Goal: Task Accomplishment & Management: Manage account settings

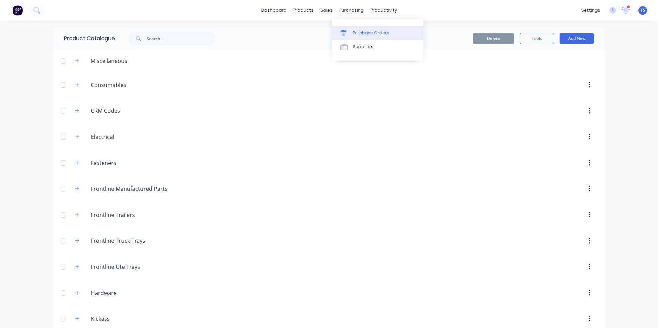
click at [361, 32] on div "Purchase Orders" at bounding box center [371, 33] width 36 height 6
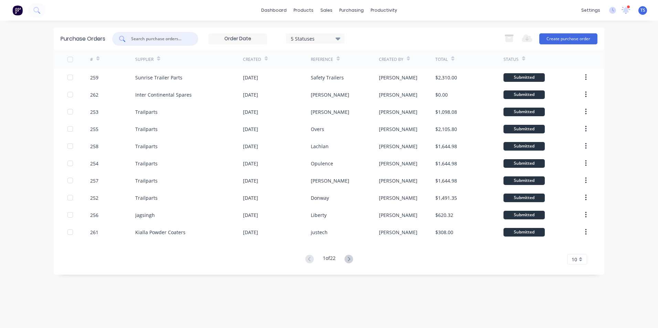
click at [137, 38] on input "text" at bounding box center [158, 38] width 57 height 7
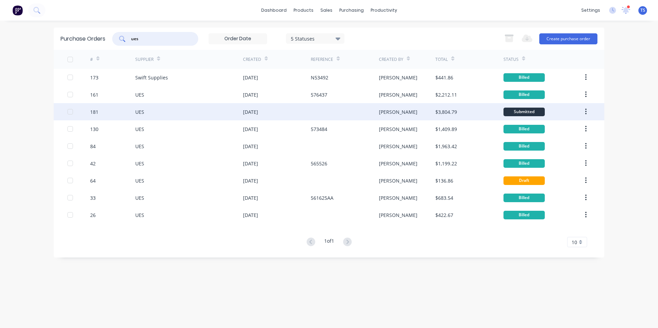
type input "ues"
click at [246, 113] on div "[DATE]" at bounding box center [250, 111] width 15 height 7
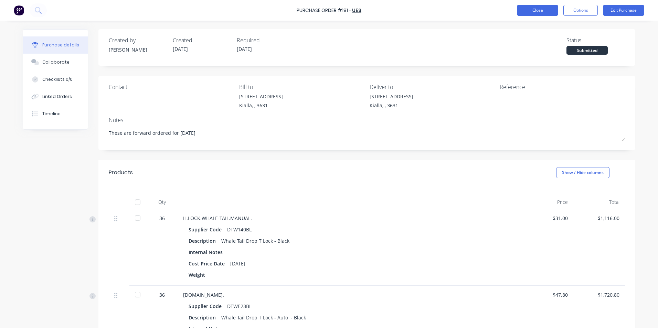
click at [541, 11] on button "Close" at bounding box center [537, 10] width 41 height 11
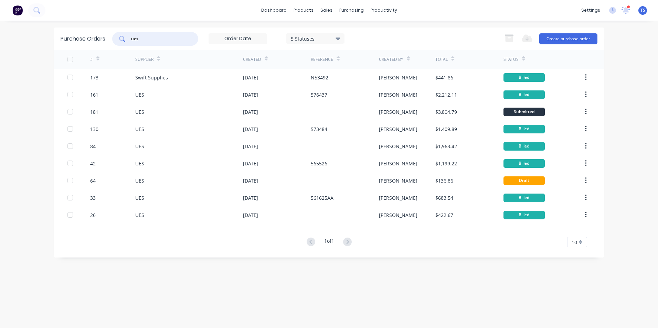
click at [141, 41] on input "ues" at bounding box center [158, 38] width 57 height 7
type input "u"
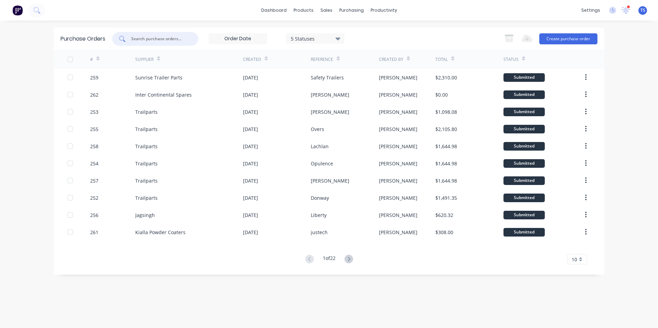
click at [138, 36] on input "text" at bounding box center [158, 38] width 57 height 7
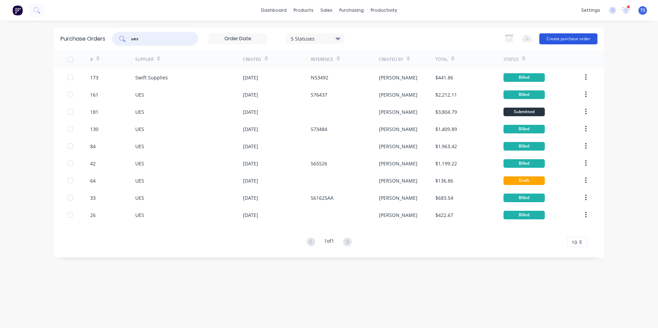
type input "ues"
click at [569, 37] on button "Create purchase order" at bounding box center [568, 38] width 58 height 11
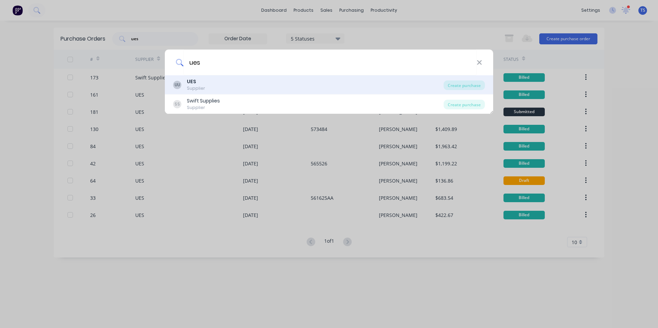
type input "ues"
click at [237, 82] on div "UU UES Supplier" at bounding box center [308, 84] width 271 height 13
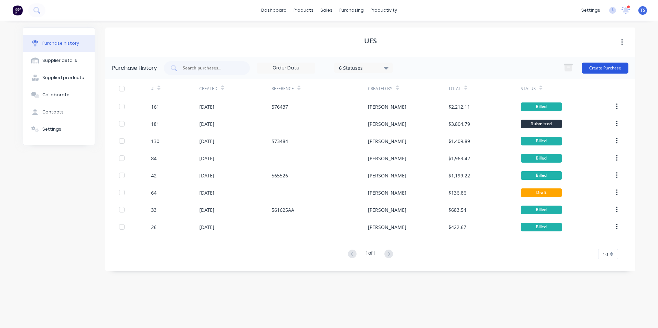
click at [604, 68] on button "Create Purchase" at bounding box center [605, 68] width 46 height 11
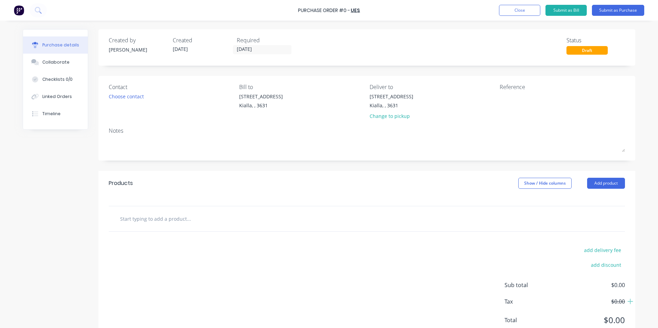
click at [347, 9] on div "Purchase Order #0 -" at bounding box center [324, 10] width 52 height 7
click at [500, 94] on textarea at bounding box center [543, 100] width 86 height 15
type textarea "57643"
type textarea "x"
type textarea "576437"
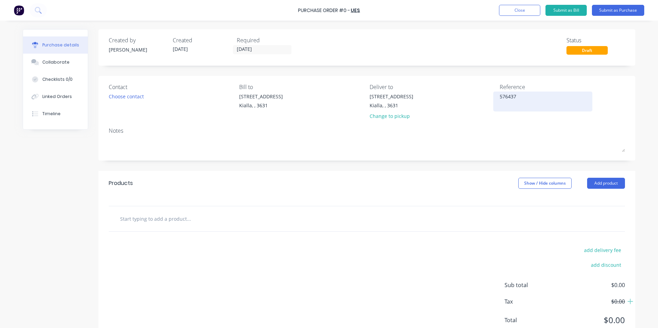
type textarea "x"
type textarea "576437A"
type textarea "x"
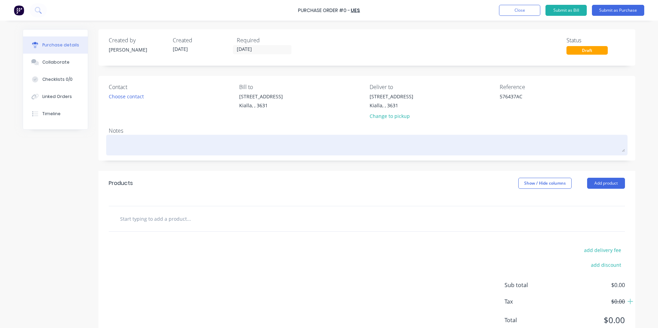
type textarea "576437AC"
type textarea "x"
type textarea "576437AC"
click at [109, 139] on textarea at bounding box center [367, 144] width 516 height 15
type textarea "x"
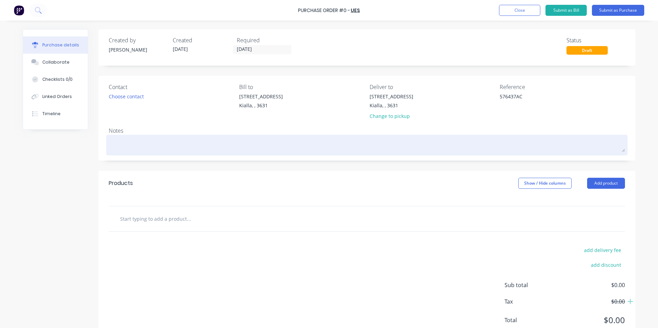
type textarea "F"
type textarea "x"
type textarea "Fr"
type textarea "x"
type textarea "Fro"
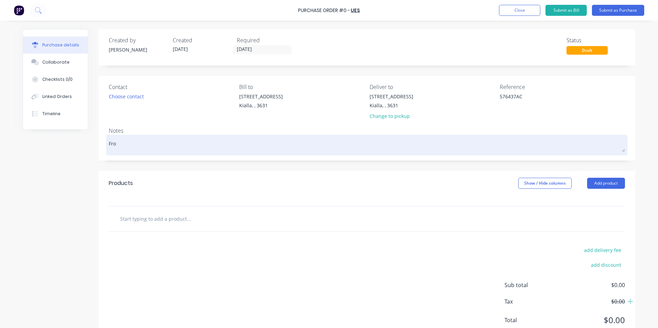
type textarea "x"
type textarea "From"
type textarea "x"
type textarea "From"
type textarea "x"
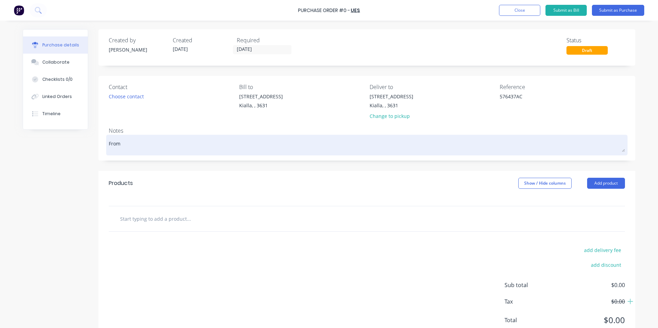
type textarea "From O"
type textarea "x"
type textarea "From"
type textarea "x"
type textarea "From P"
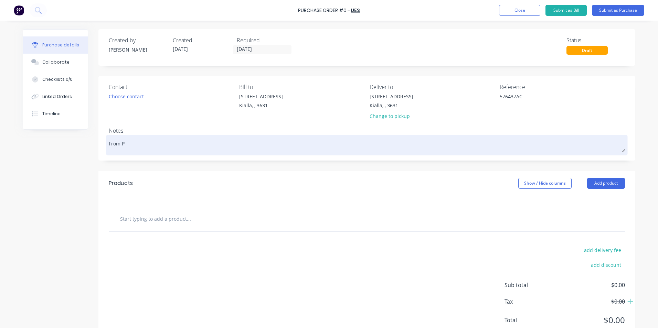
type textarea "x"
type textarea "From Pu"
type textarea "x"
type textarea "From Pur"
type textarea "x"
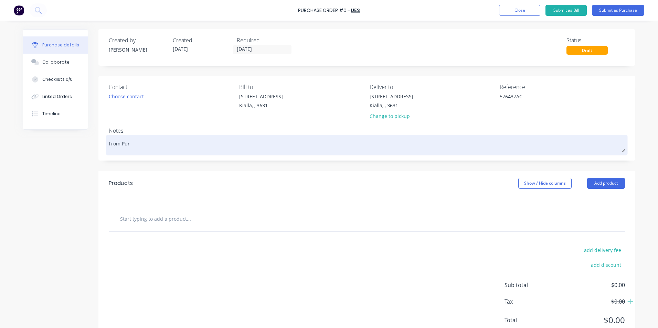
type textarea "From Purc"
type textarea "x"
type textarea "From Purch"
type textarea "x"
type textarea "From Purcha"
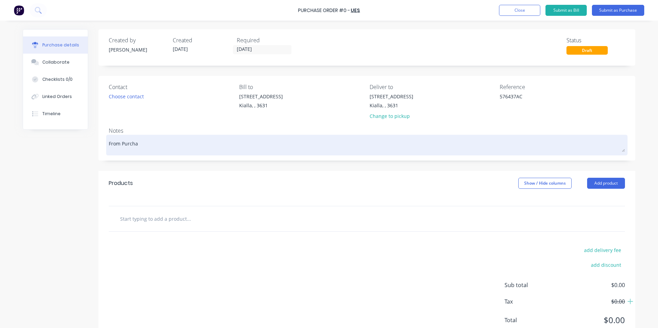
type textarea "x"
type textarea "From Purchas"
type textarea "x"
type textarea "From Purchase"
type textarea "x"
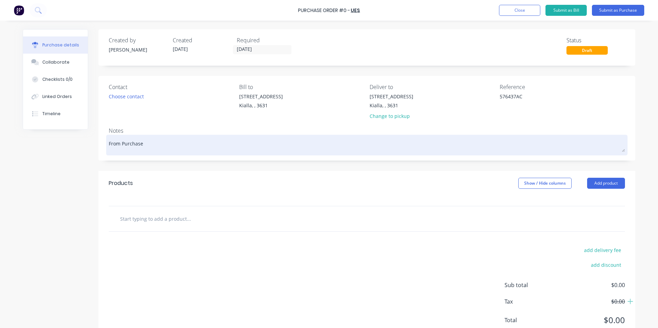
type textarea "From Purchase"
type textarea "x"
type textarea "From Purchase O"
type textarea "x"
type textarea "From Purchase Or"
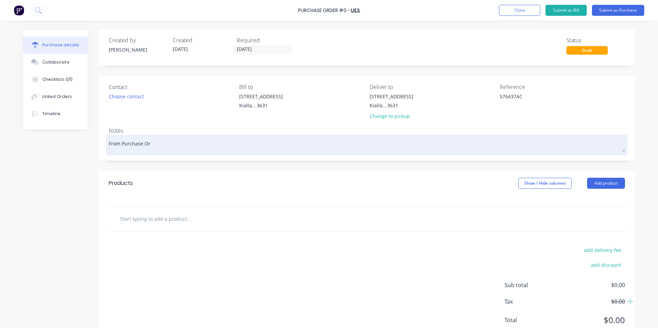
type textarea "x"
type textarea "From Purchase Ord"
type textarea "x"
type textarea "From Purchase Orde"
type textarea "x"
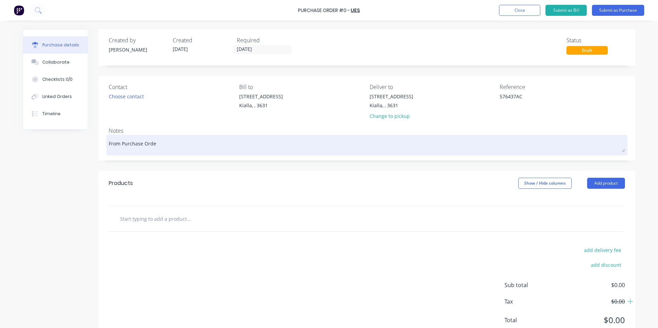
type textarea "From Purchase Order"
type textarea "x"
type textarea "From Purchase Order"
type textarea "x"
type textarea "From Purchase Order 1"
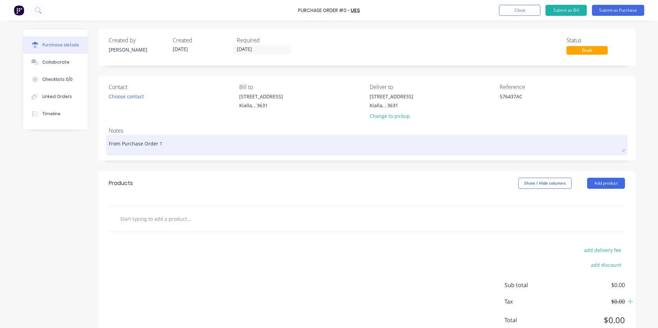
type textarea "x"
type textarea "From Purchase Order 16"
type textarea "x"
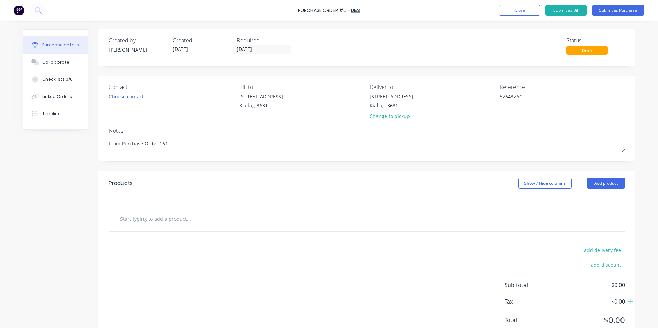
type textarea "From Purchase Order 161"
type textarea "x"
type textarea "From Purchase Order 161"
click at [157, 221] on input "text" at bounding box center [189, 219] width 138 height 14
click at [615, 184] on button "Add product" at bounding box center [606, 183] width 38 height 11
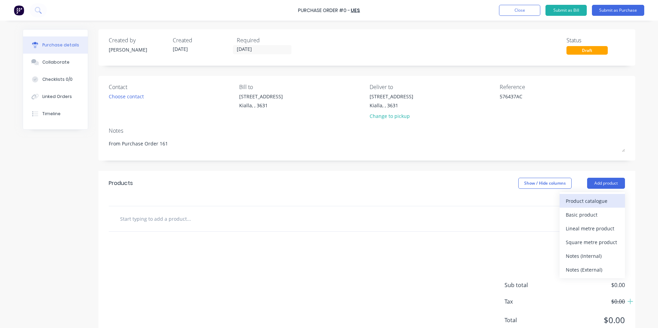
click at [595, 201] on div "Product catalogue" at bounding box center [592, 201] width 53 height 10
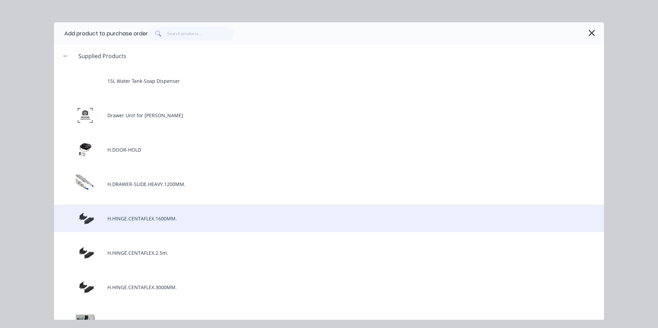
click at [178, 219] on div "H.HINGE.CENTAFLEX.1600MM." at bounding box center [329, 219] width 550 height 28
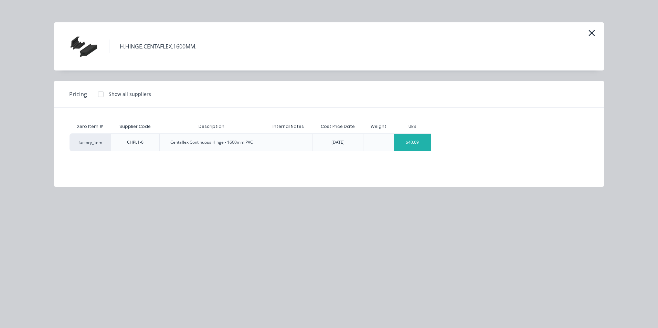
click at [420, 142] on div "$40.69" at bounding box center [412, 142] width 37 height 17
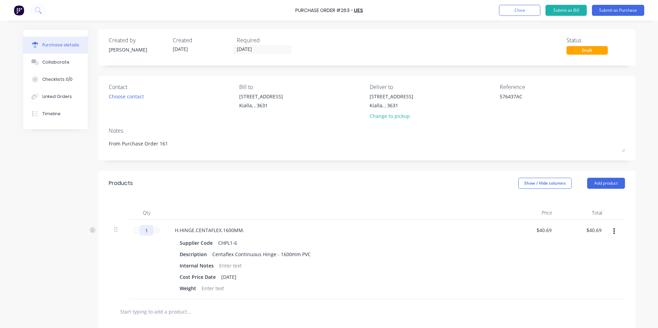
click at [143, 230] on input "1" at bounding box center [147, 230] width 14 height 10
type textarea "x"
type input "5"
type input "$203.45"
type textarea "x"
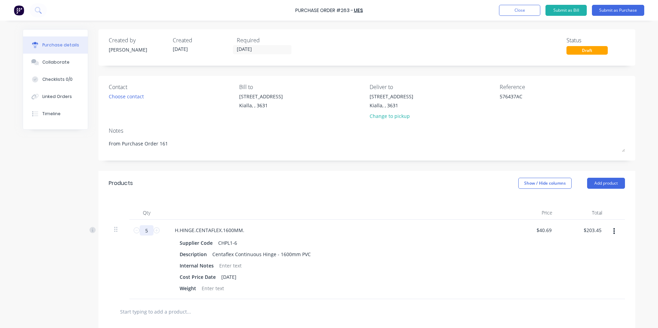
type input "5"
click at [383, 259] on div "Description Centaflex Continuous Hinge - 1600mm PVC" at bounding box center [334, 255] width 315 height 10
click at [57, 62] on div "Collaborate" at bounding box center [55, 62] width 27 height 6
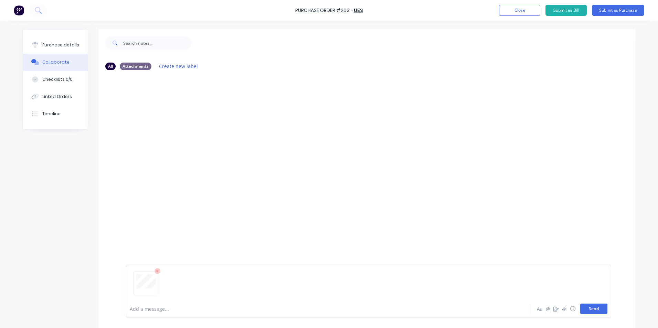
click at [598, 307] on button "Send" at bounding box center [593, 309] width 27 height 10
click at [45, 45] on div "Purchase details" at bounding box center [60, 45] width 37 height 6
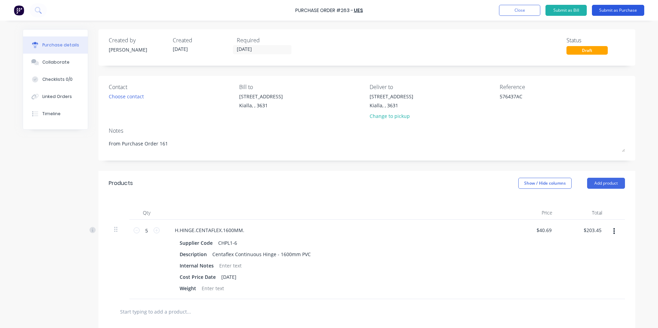
click at [626, 10] on button "Submit as Purchase" at bounding box center [618, 10] width 52 height 11
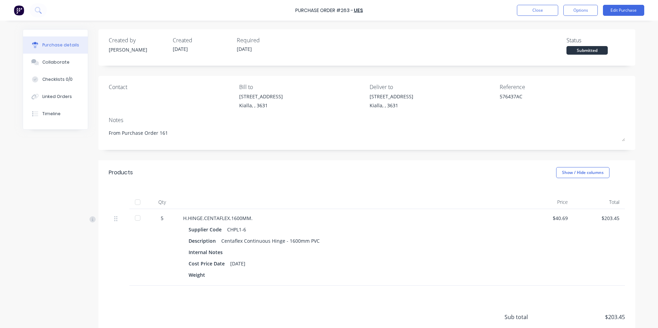
click at [136, 202] on div at bounding box center [138, 203] width 14 height 14
click at [585, 13] on button "Options" at bounding box center [580, 10] width 34 height 11
click at [560, 42] on div "Convert to Bill" at bounding box center [565, 42] width 53 height 10
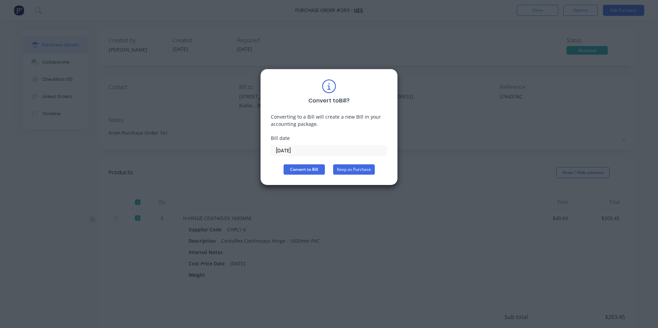
click at [358, 168] on button "Keep as Purchase" at bounding box center [354, 170] width 42 height 10
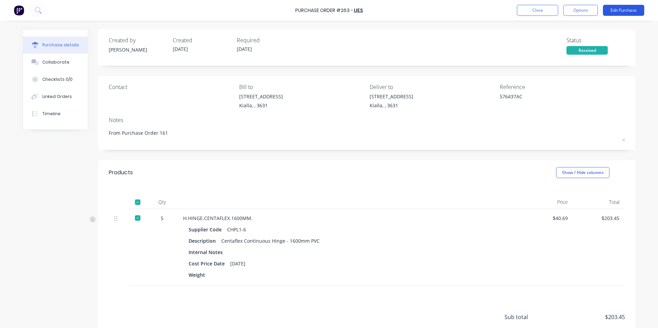
click at [613, 12] on button "Edit Purchase" at bounding box center [623, 10] width 41 height 11
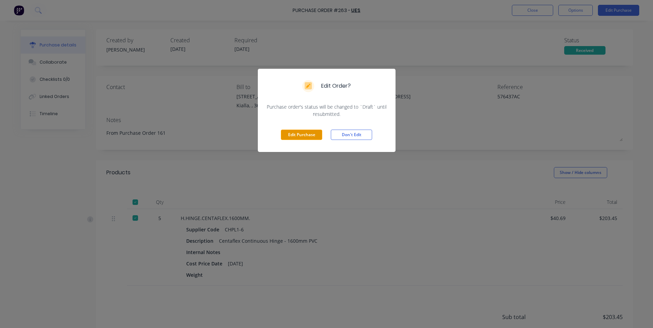
click at [300, 130] on button "Edit Purchase" at bounding box center [301, 135] width 41 height 10
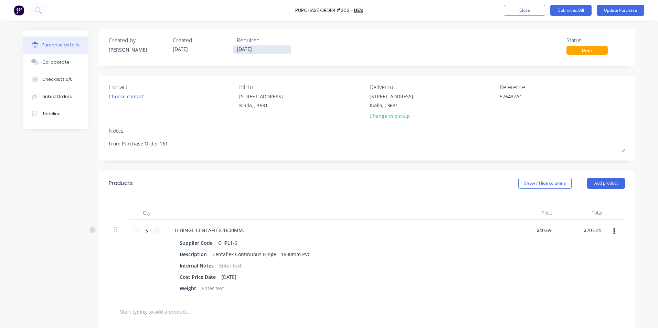
click at [255, 50] on input "[DATE]" at bounding box center [262, 49] width 58 height 9
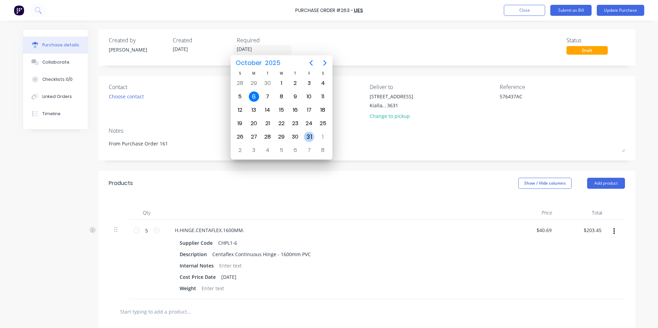
click at [306, 138] on div "31" at bounding box center [309, 137] width 10 height 10
type textarea "x"
type input "[DATE]"
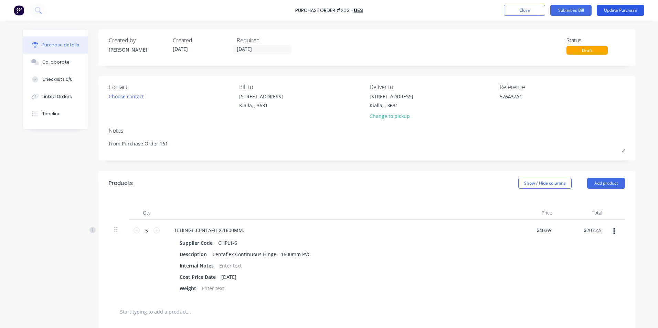
click at [619, 9] on button "Update Purchase" at bounding box center [621, 10] width 48 height 11
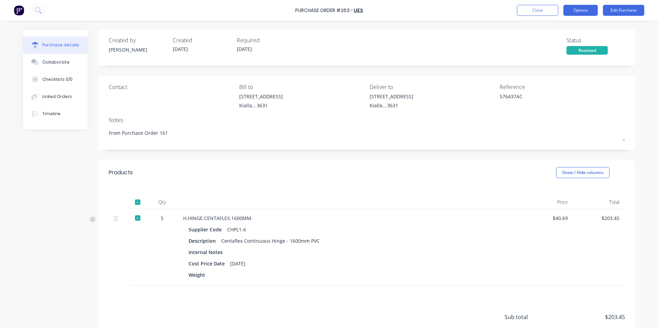
click at [582, 8] on button "Options" at bounding box center [580, 10] width 34 height 11
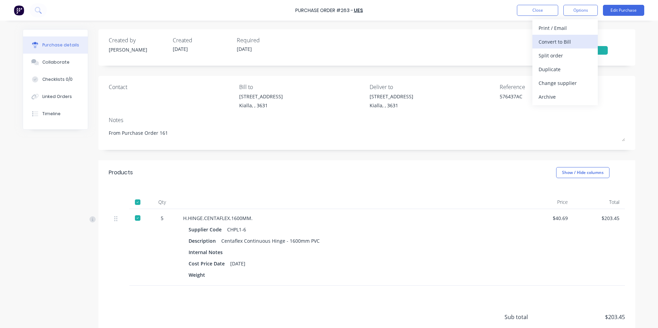
click at [553, 44] on div "Convert to Bill" at bounding box center [565, 42] width 53 height 10
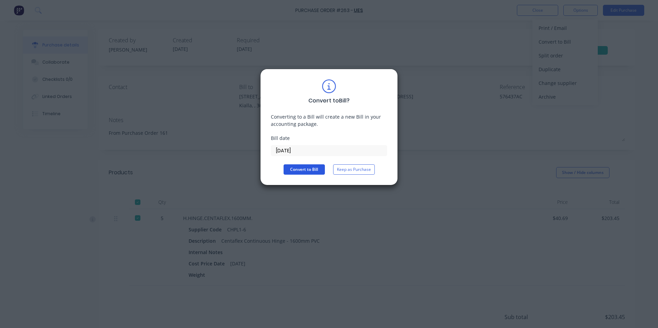
click at [301, 168] on button "Convert to Bill" at bounding box center [304, 170] width 41 height 10
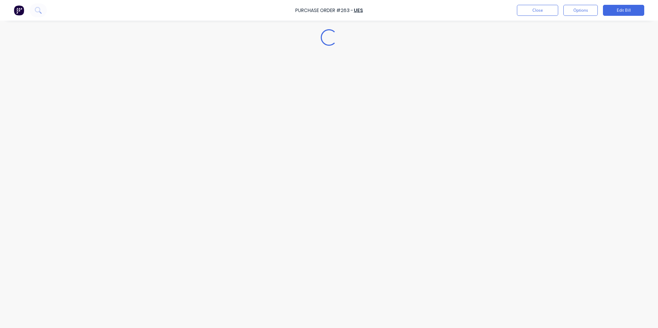
type textarea "x"
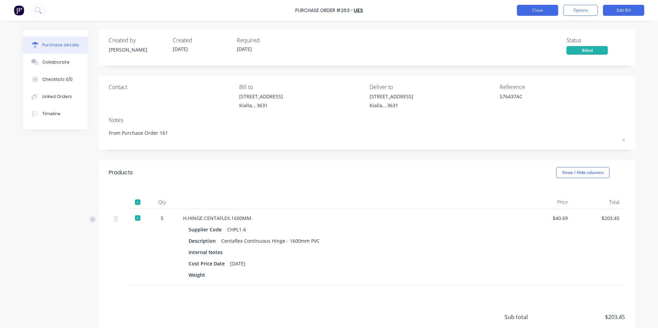
click at [542, 8] on button "Close" at bounding box center [537, 10] width 41 height 11
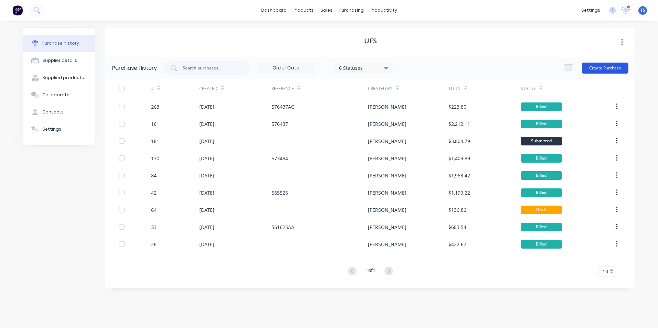
click at [608, 65] on button "Create Purchase" at bounding box center [605, 68] width 46 height 11
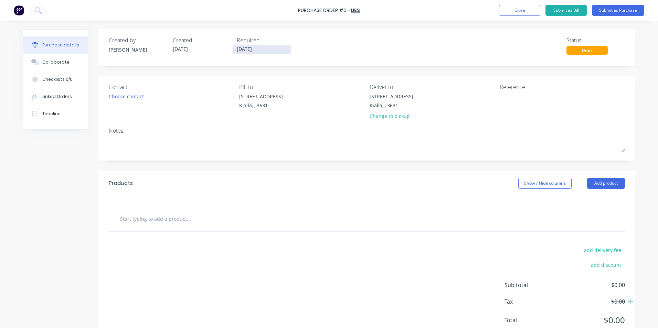
click at [270, 48] on input "[DATE]" at bounding box center [262, 49] width 58 height 9
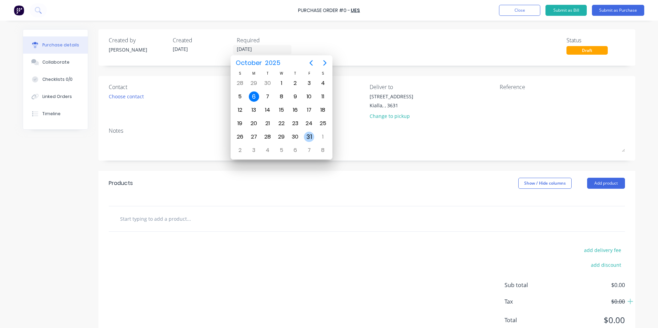
click at [307, 136] on div "31" at bounding box center [309, 137] width 10 height 10
type input "[DATE]"
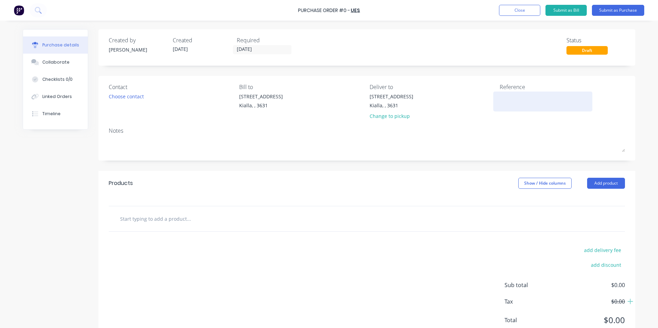
click at [500, 97] on textarea at bounding box center [543, 100] width 86 height 15
type textarea "576437"
type textarea "x"
type textarea "576437A"
type textarea "x"
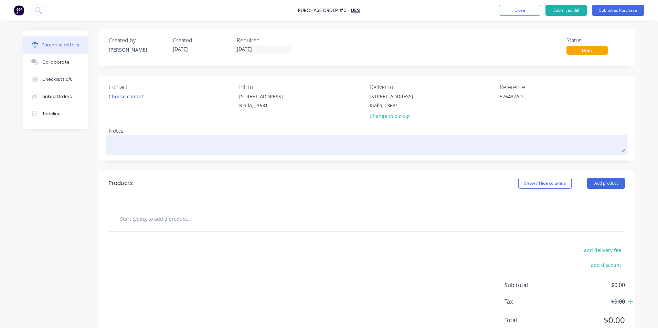
type textarea "576437AD"
type textarea "x"
type textarea "576437AD"
click at [109, 139] on textarea at bounding box center [367, 144] width 516 height 15
type textarea "F"
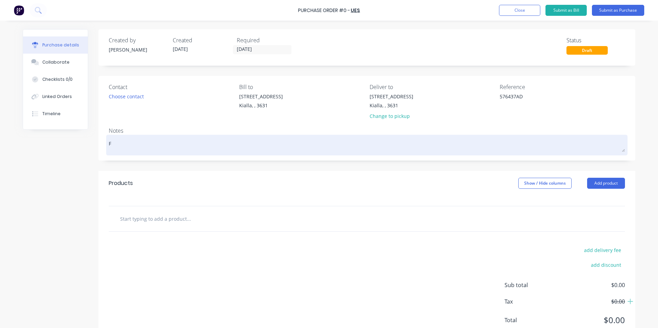
type textarea "x"
type textarea "Fr"
type textarea "x"
type textarea "Fro"
type textarea "x"
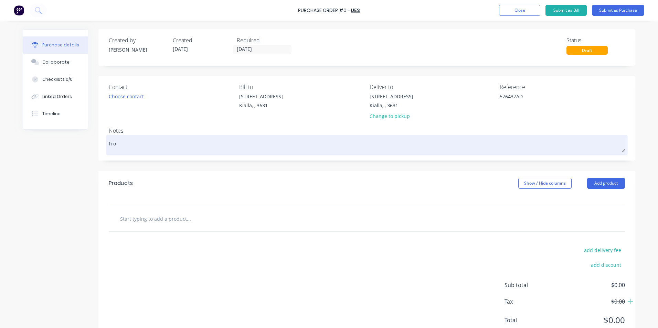
type textarea "From"
type textarea "x"
type textarea "From"
type textarea "x"
type textarea "From P"
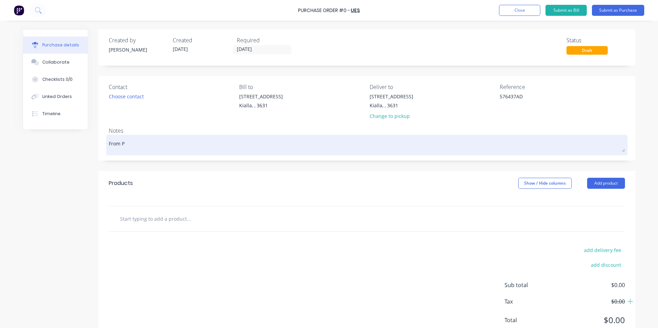
type textarea "x"
type textarea "From Pu"
type textarea "x"
type textarea "From Pur"
type textarea "x"
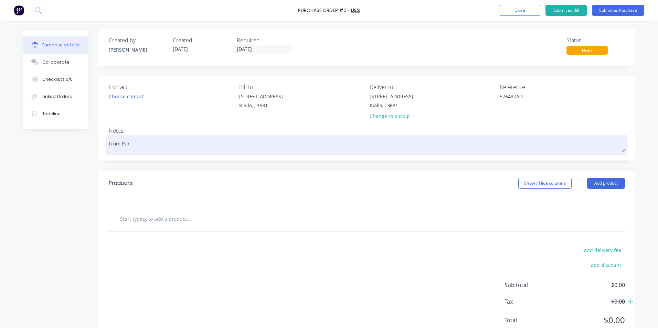
type textarea "From Purc"
type textarea "x"
type textarea "From Purch"
type textarea "x"
type textarea "From Purcha"
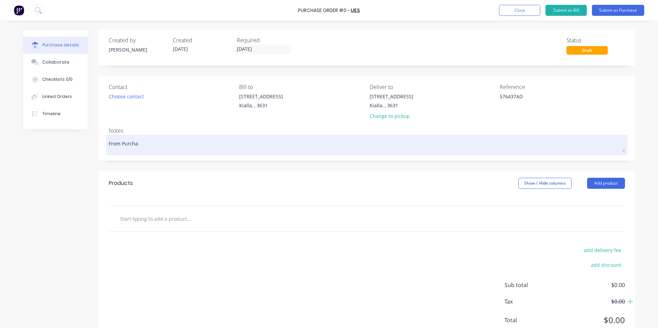
type textarea "x"
type textarea "From Purchas"
type textarea "x"
type textarea "From Purchase"
type textarea "x"
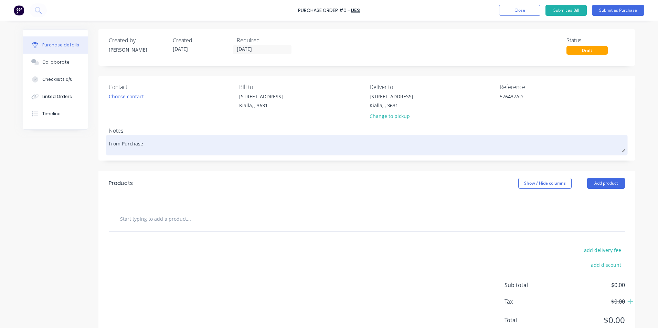
type textarea "From Purchase"
type textarea "x"
type textarea "From Purchase O"
type textarea "x"
type textarea "From Purchase Or"
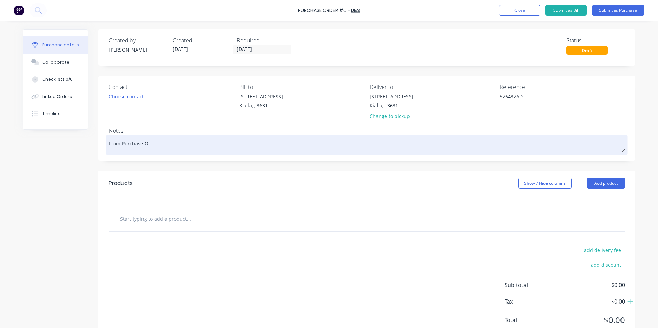
type textarea "x"
type textarea "From Purchase Ord"
type textarea "x"
type textarea "From Purchase Orde"
type textarea "x"
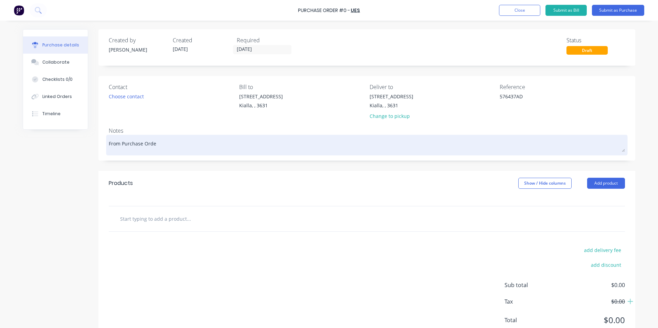
type textarea "From Purchase Order"
type textarea "x"
type textarea "From Purchase Order"
type textarea "x"
type textarea "From Purchase Order 1"
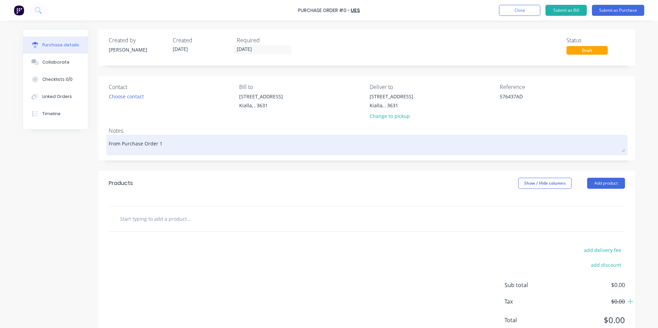
type textarea "x"
type textarea "From Purchase Order 16"
type textarea "x"
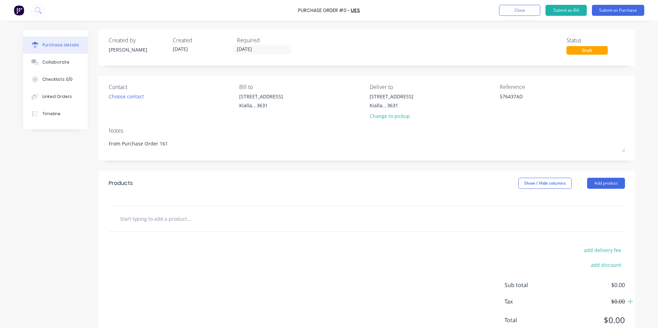
type textarea "From Purchase Order 161"
type textarea "x"
type textarea "From Purchase Order 161"
click at [171, 221] on input "text" at bounding box center [189, 219] width 138 height 14
click at [605, 182] on button "Add product" at bounding box center [606, 183] width 38 height 11
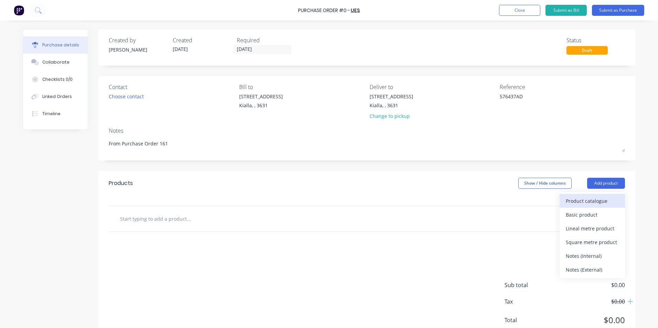
click at [601, 200] on div "Product catalogue" at bounding box center [592, 201] width 53 height 10
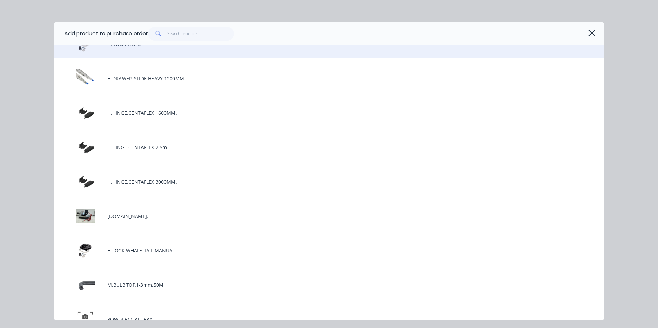
scroll to position [138, 0]
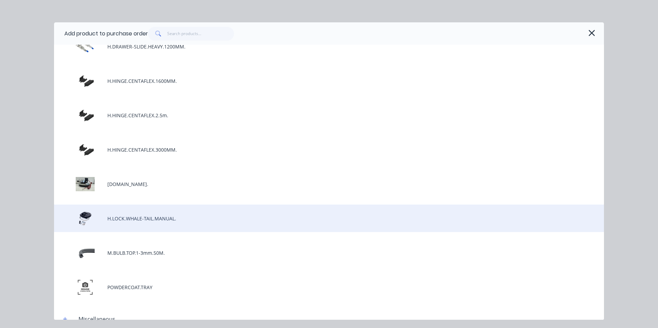
click at [193, 219] on div "H.LOCK.WHALE-TAIL.MANUAL." at bounding box center [329, 219] width 550 height 28
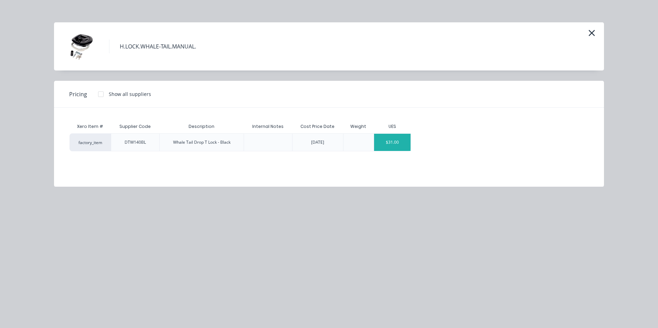
click at [402, 143] on div "$31.00" at bounding box center [392, 142] width 37 height 17
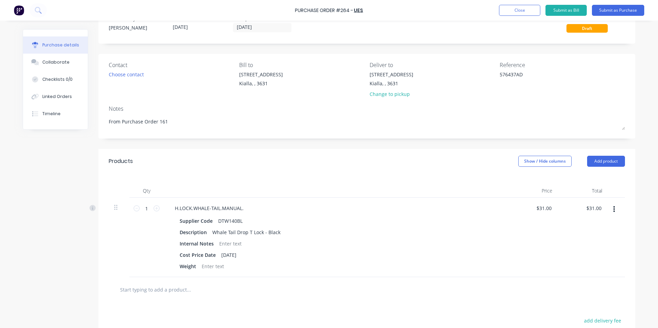
scroll to position [34, 0]
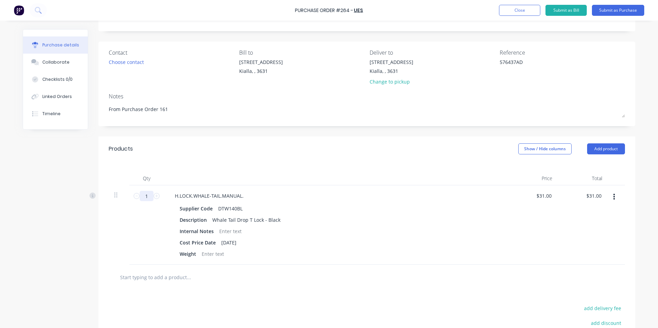
click at [146, 196] on input "1" at bounding box center [147, 196] width 14 height 10
type textarea "x"
type input "4"
type input "$124.00"
type textarea "x"
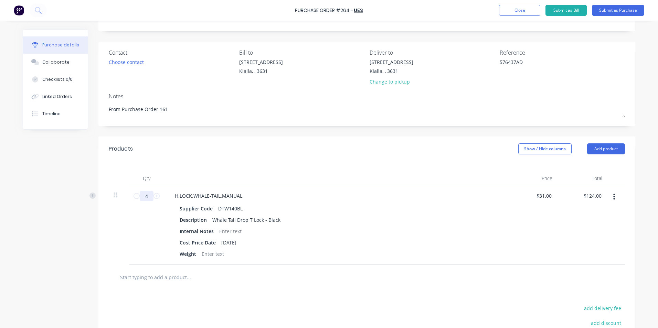
type input "48"
type input "$1,488.00"
type textarea "x"
type input "48"
click at [377, 250] on div "Weight" at bounding box center [334, 254] width 315 height 10
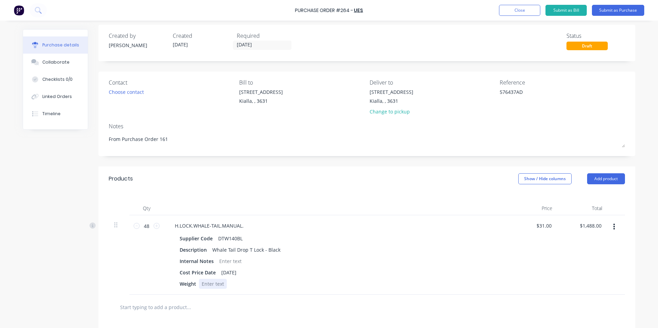
scroll to position [0, 0]
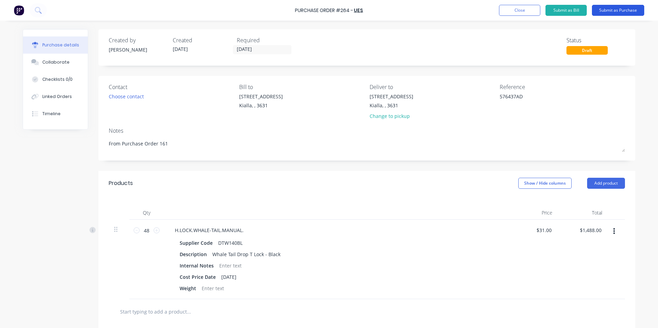
click at [624, 12] on button "Submit as Purchase" at bounding box center [618, 10] width 52 height 11
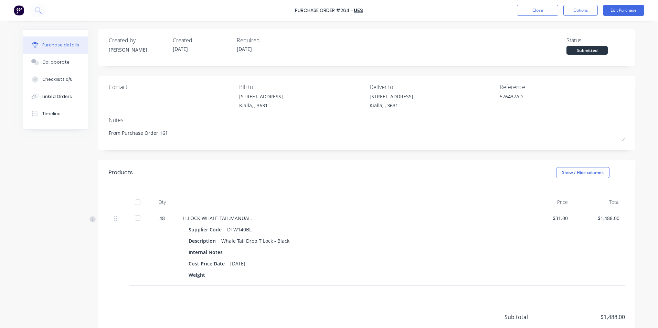
click at [133, 203] on div at bounding box center [138, 203] width 14 height 14
click at [574, 12] on button "Options" at bounding box center [580, 10] width 34 height 11
click at [567, 42] on div "Convert to Bill" at bounding box center [565, 42] width 53 height 10
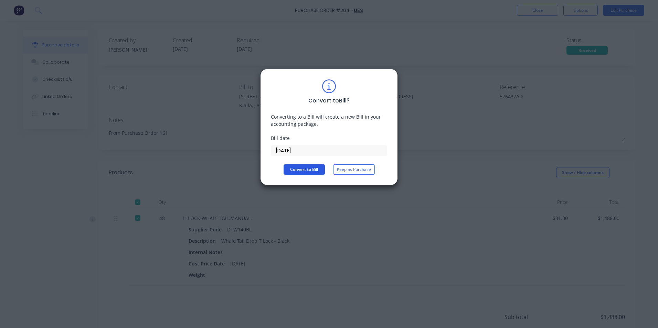
click at [298, 170] on button "Convert to Bill" at bounding box center [304, 170] width 41 height 10
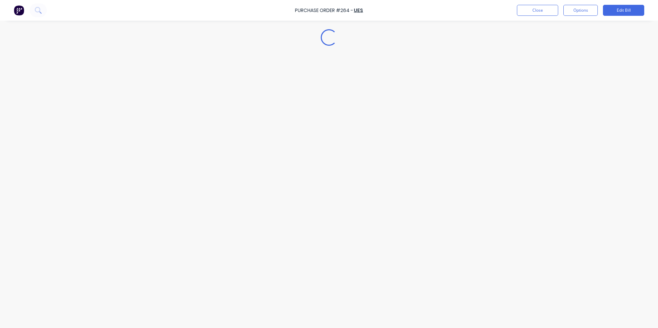
type textarea "x"
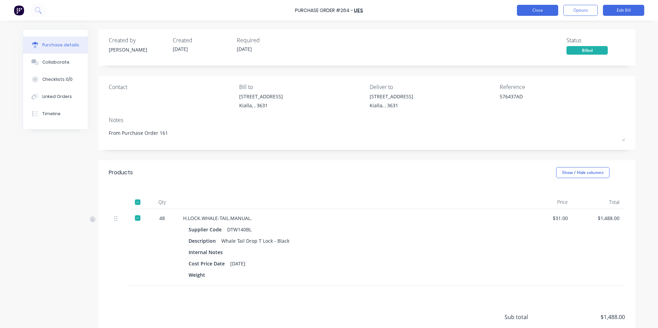
click at [542, 13] on button "Close" at bounding box center [537, 10] width 41 height 11
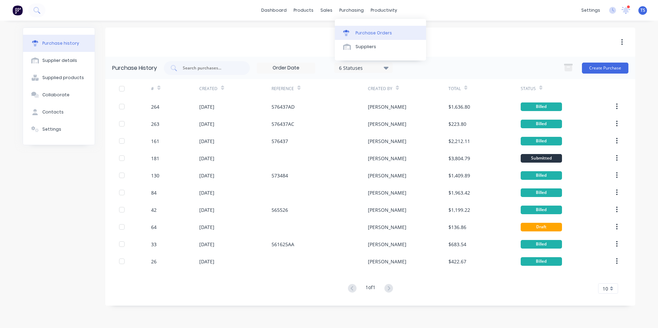
click at [361, 33] on div "Purchase Orders" at bounding box center [374, 33] width 36 height 6
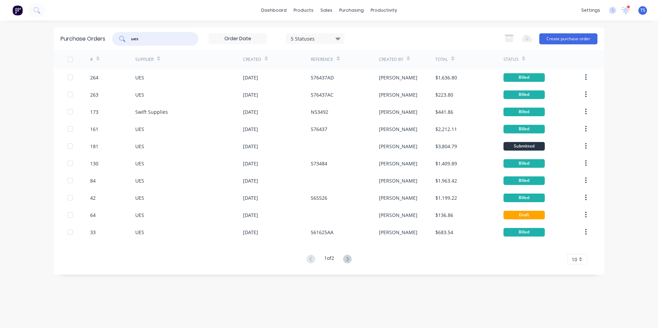
click at [140, 38] on input "ues" at bounding box center [158, 38] width 57 height 7
type input "u"
type input "ues"
click at [565, 38] on button "Create purchase order" at bounding box center [568, 38] width 58 height 11
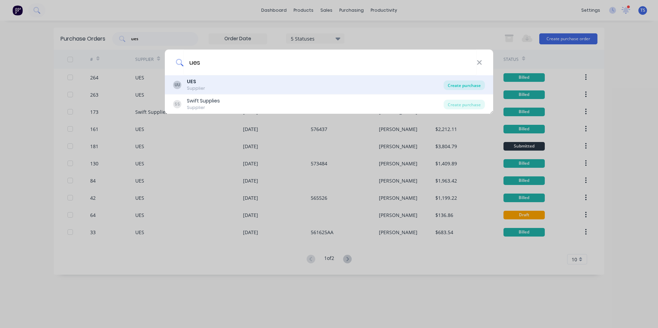
type input "ues"
click at [479, 86] on div "Create purchase" at bounding box center [464, 86] width 41 height 10
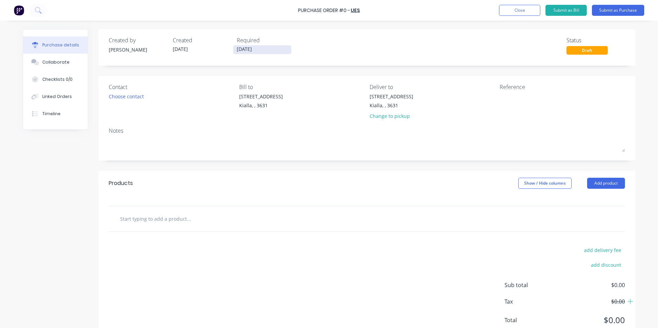
click at [260, 49] on input "[DATE]" at bounding box center [262, 49] width 58 height 9
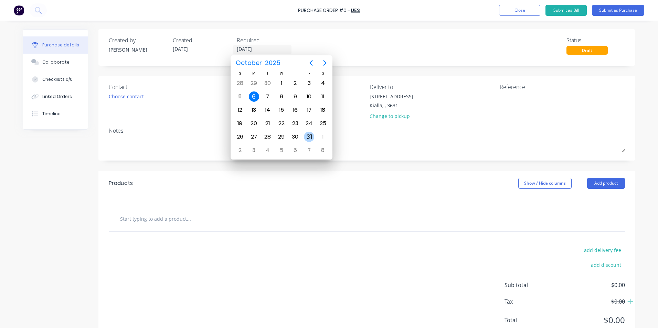
click at [309, 136] on div "31" at bounding box center [309, 137] width 10 height 10
type input "[DATE]"
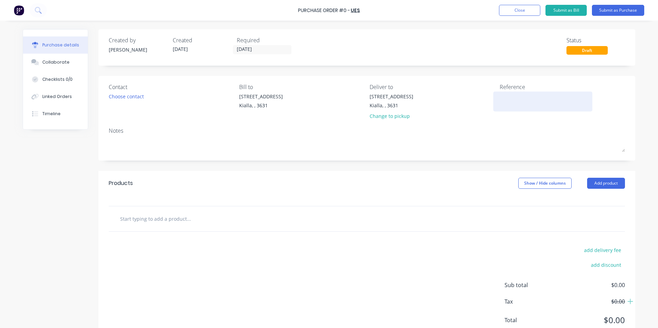
click at [502, 97] on textarea at bounding box center [543, 100] width 86 height 15
type textarea "57643"
type textarea "x"
type textarea "576437"
type textarea "x"
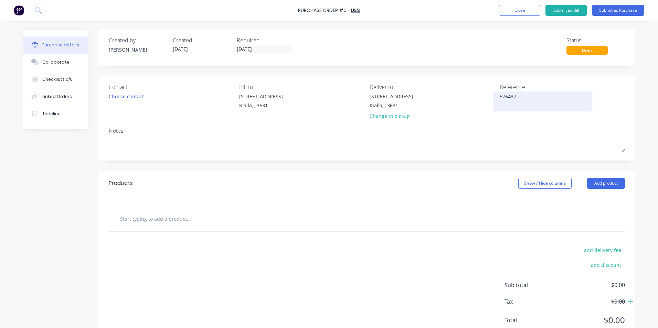
type textarea "576437A"
type textarea "x"
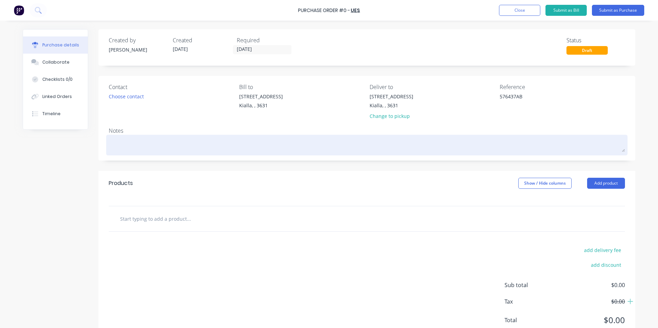
type textarea "576437AB"
type textarea "x"
type textarea "576437AB"
click at [117, 137] on textarea at bounding box center [367, 144] width 516 height 15
type textarea "x"
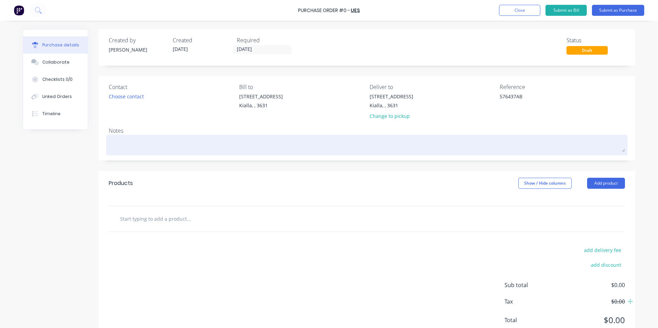
type textarea "F"
type textarea "x"
type textarea "Fr"
type textarea "x"
type textarea "Fro"
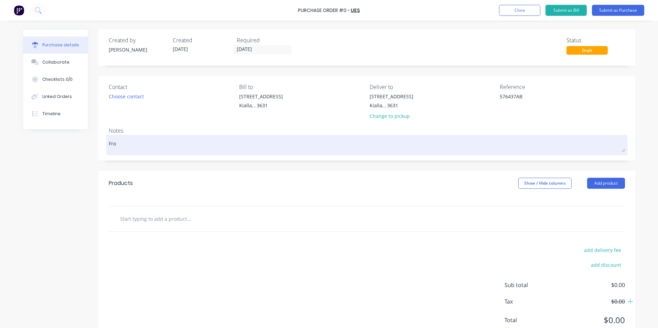
type textarea "x"
type textarea "From"
type textarea "x"
type textarea "From"
type textarea "x"
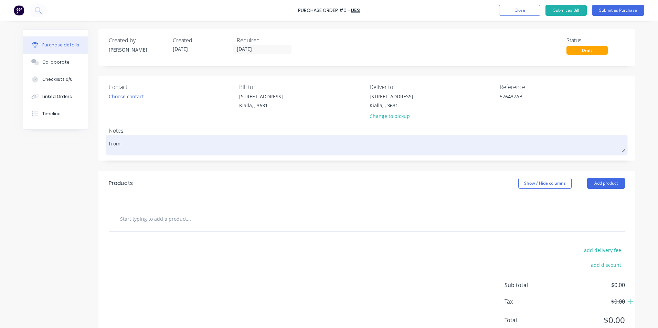
type textarea "From P"
type textarea "x"
type textarea "From Pu"
type textarea "x"
type textarea "From Pur"
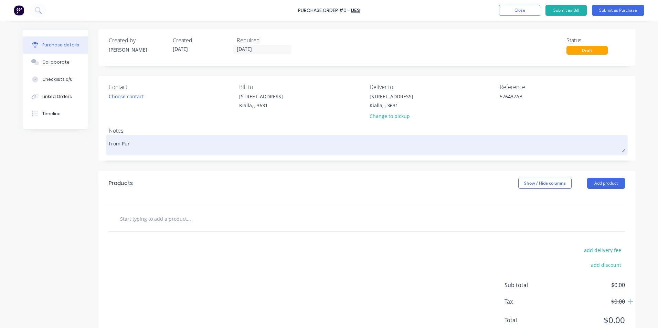
type textarea "x"
type textarea "From Purc"
type textarea "x"
type textarea "From Purch"
type textarea "x"
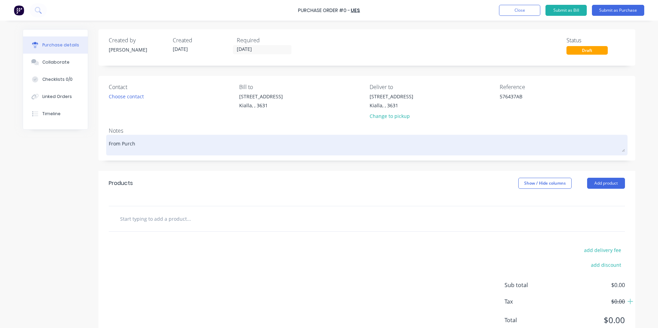
type textarea "From Purcha"
type textarea "x"
type textarea "From Purchas"
type textarea "x"
type textarea "From Purchase"
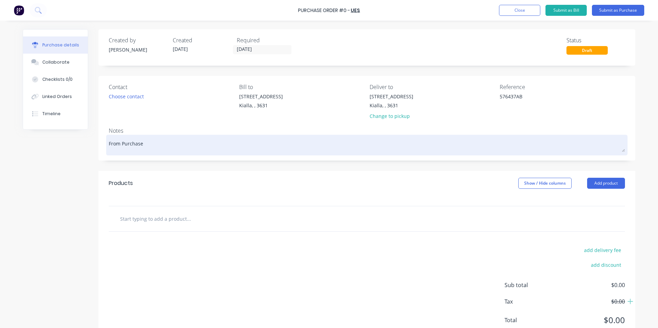
type textarea "x"
type textarea "From Purchase"
type textarea "x"
type textarea "From Purchase O"
type textarea "x"
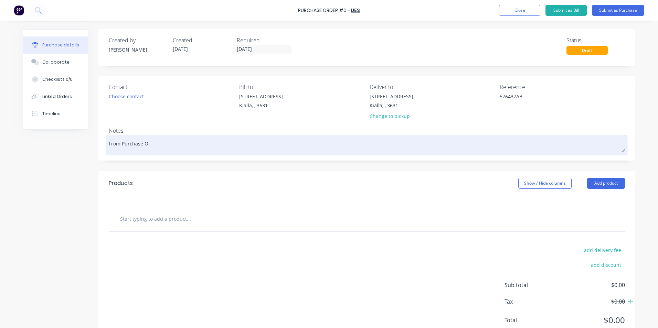
type textarea "From Purchase Or"
type textarea "x"
type textarea "From Purchase Ord"
type textarea "x"
type textarea "From Purchase Orde"
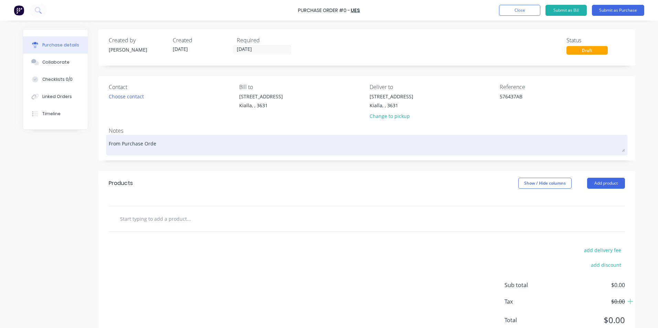
type textarea "x"
type textarea "From Purchase Order"
type textarea "x"
type textarea "From Purchase Order"
type textarea "x"
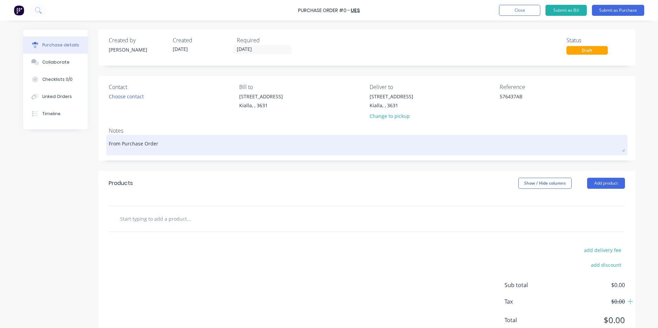
type textarea "From Purchase Order 1"
type textarea "x"
type textarea "From Purchase Order 16"
type textarea "x"
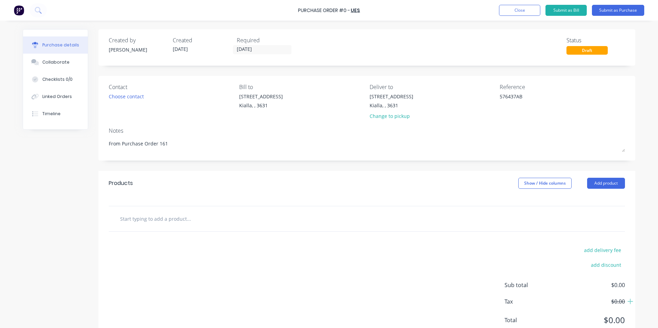
type textarea "From Purchase Order 161"
type textarea "x"
type textarea "From Purchase Order 161"
click at [175, 215] on input "text" at bounding box center [189, 219] width 138 height 14
click at [616, 183] on button "Add product" at bounding box center [606, 183] width 38 height 11
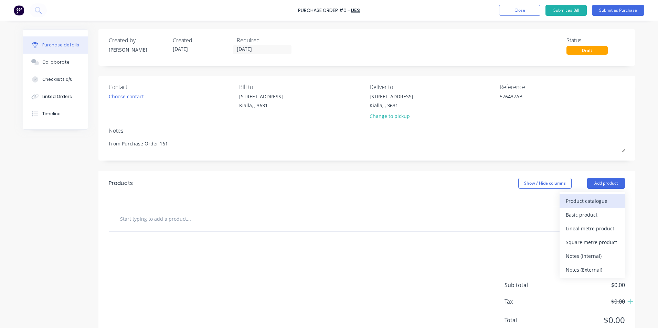
click at [586, 202] on div "Product catalogue" at bounding box center [592, 201] width 53 height 10
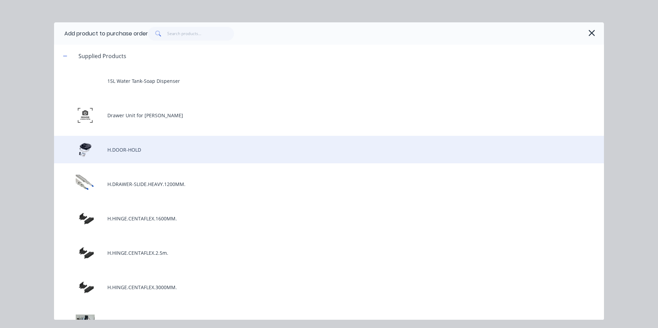
click at [163, 147] on div "H.DOOR-HOLD" at bounding box center [329, 150] width 550 height 28
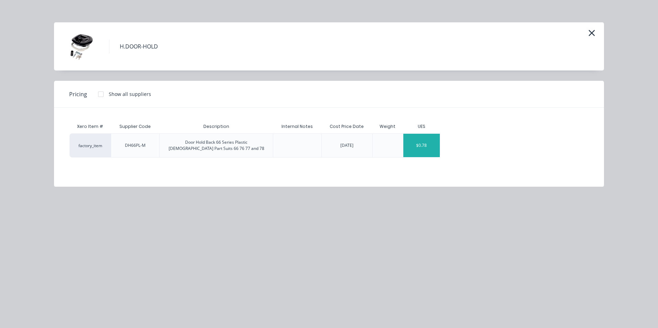
click at [433, 151] on div "$0.78" at bounding box center [421, 145] width 37 height 23
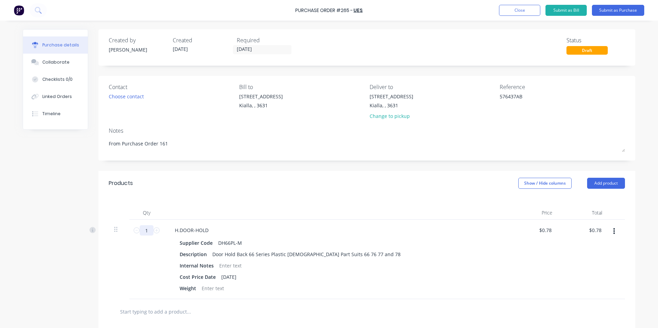
click at [145, 229] on input "1" at bounding box center [147, 230] width 14 height 10
type textarea "x"
type input "2"
click at [486, 253] on div "Description Door Hold Back 66 Series Plastic [DEMOGRAPHIC_DATA] Part Suits 66 7…" at bounding box center [334, 255] width 315 height 10
click at [615, 9] on button "Submit as Purchase" at bounding box center [618, 10] width 52 height 11
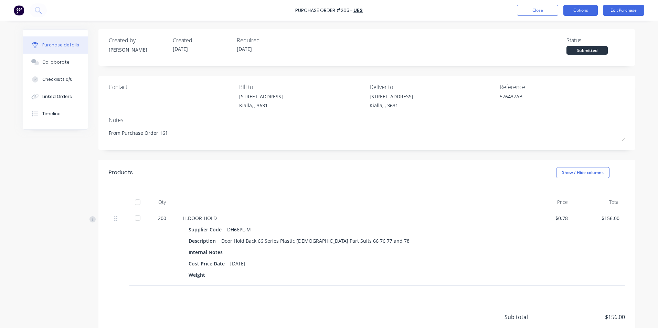
click at [581, 10] on button "Options" at bounding box center [580, 10] width 34 height 11
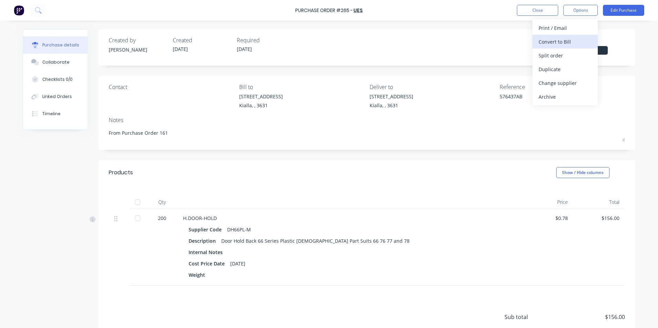
click at [561, 43] on div "Convert to Bill" at bounding box center [565, 42] width 53 height 10
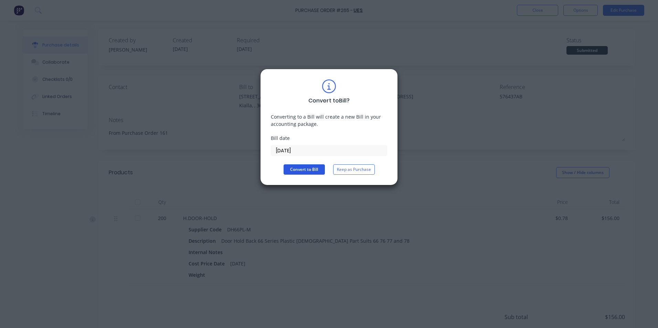
click at [300, 172] on button "Convert to Bill" at bounding box center [304, 170] width 41 height 10
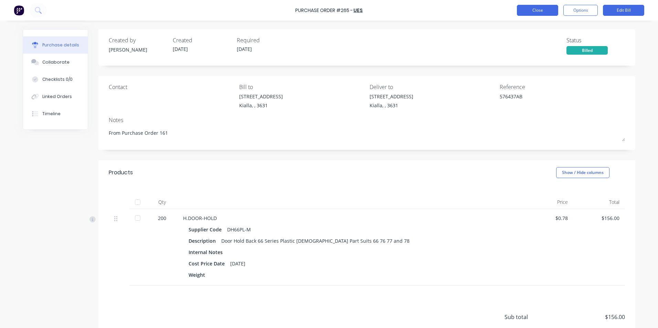
click at [549, 7] on button "Close" at bounding box center [537, 10] width 41 height 11
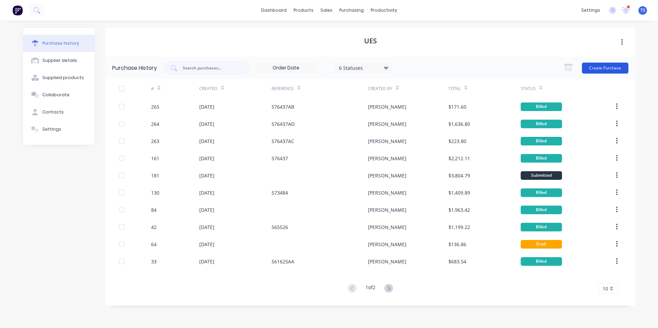
click at [605, 67] on button "Create Purchase" at bounding box center [605, 68] width 46 height 11
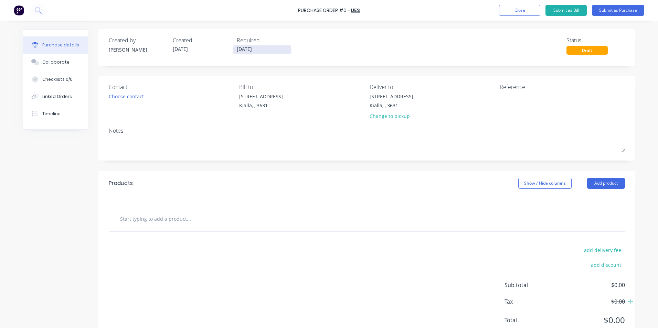
click at [256, 48] on input "[DATE]" at bounding box center [262, 49] width 58 height 9
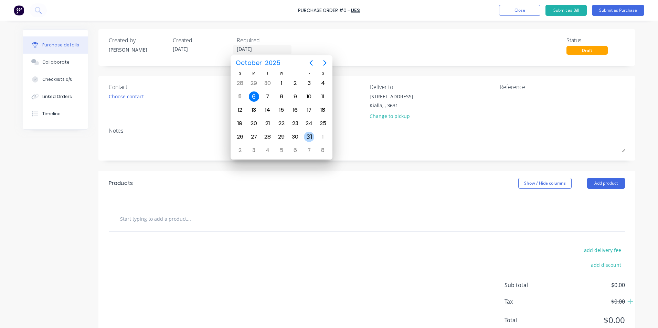
click at [313, 137] on div "31" at bounding box center [309, 137] width 10 height 10
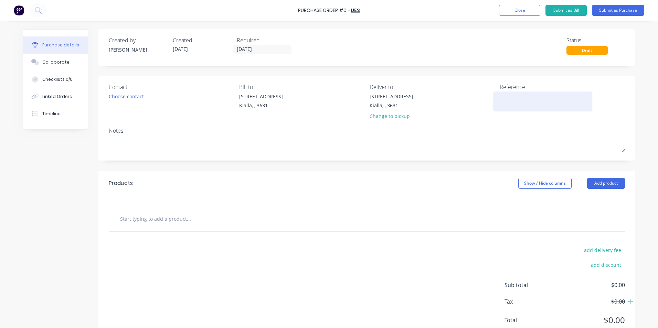
click at [500, 97] on textarea at bounding box center [543, 100] width 86 height 15
click at [123, 214] on input "text" at bounding box center [189, 219] width 138 height 14
click at [599, 183] on button "Add product" at bounding box center [606, 183] width 38 height 11
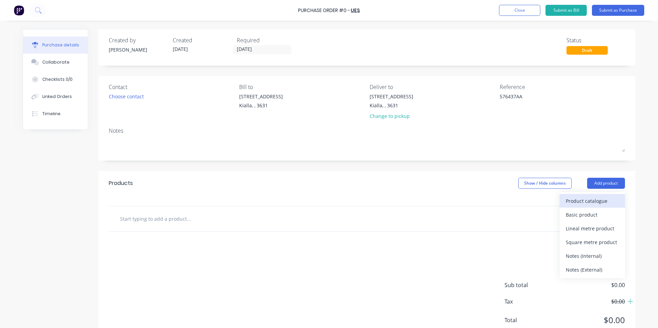
click at [590, 203] on div "Product catalogue" at bounding box center [592, 201] width 53 height 10
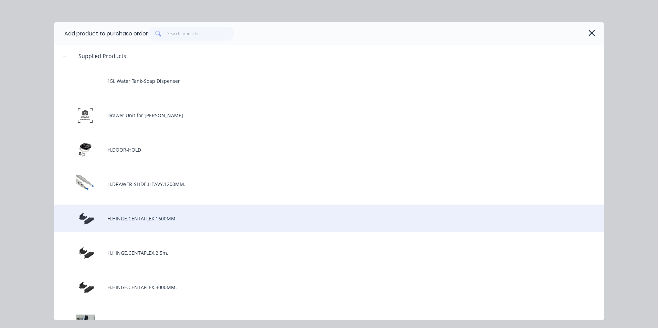
click at [175, 216] on div "H.HINGE.CENTAFLEX.1600MM." at bounding box center [329, 219] width 550 height 28
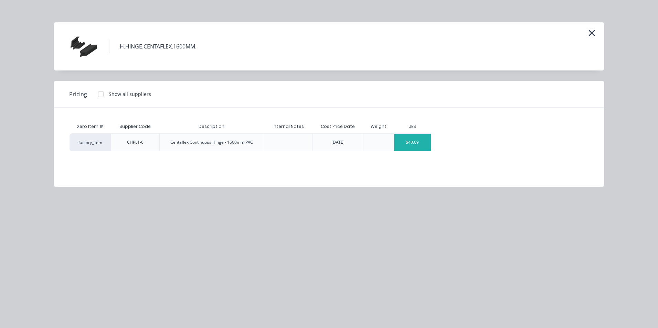
click at [426, 143] on div "$40.69" at bounding box center [412, 142] width 37 height 17
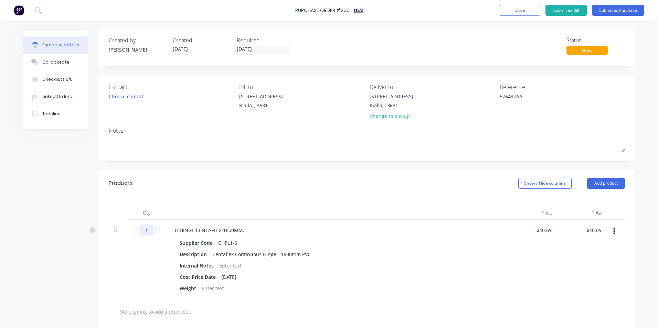
click at [145, 231] on input "1" at bounding box center [147, 230] width 14 height 10
click at [378, 291] on div "Weight" at bounding box center [334, 289] width 315 height 10
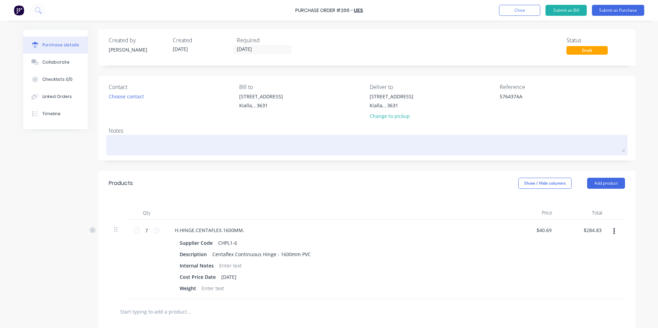
click at [128, 142] on textarea at bounding box center [367, 144] width 516 height 15
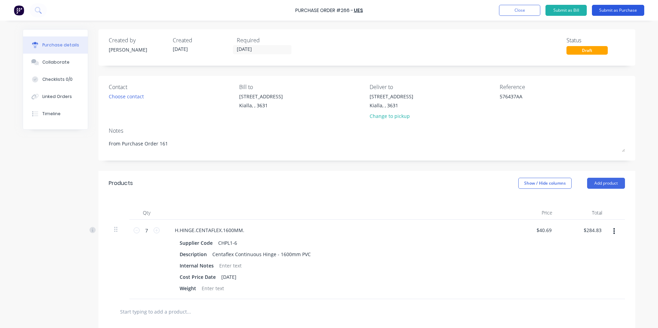
click at [613, 9] on button "Submit as Purchase" at bounding box center [618, 10] width 52 height 11
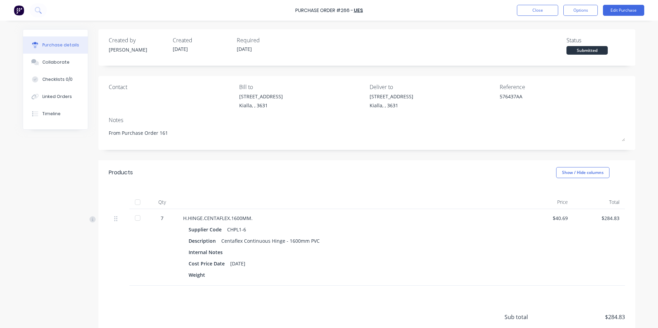
click at [134, 203] on div at bounding box center [138, 203] width 14 height 14
click at [575, 6] on button "Options" at bounding box center [580, 10] width 34 height 11
click at [564, 42] on div "Convert to Bill" at bounding box center [565, 42] width 53 height 10
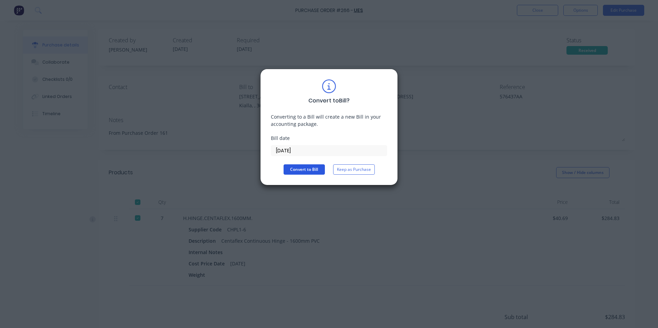
click at [317, 169] on button "Convert to Bill" at bounding box center [304, 170] width 41 height 10
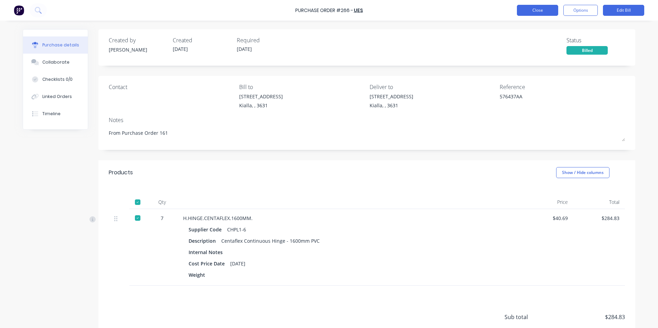
click at [540, 11] on button "Close" at bounding box center [537, 10] width 41 height 11
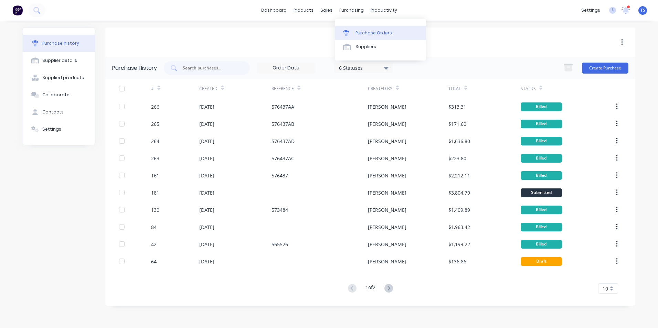
click at [375, 34] on div "Purchase Orders" at bounding box center [374, 33] width 36 height 6
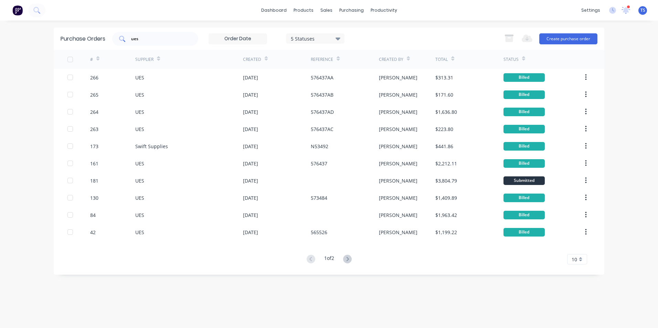
click at [147, 40] on input "ues" at bounding box center [158, 38] width 57 height 7
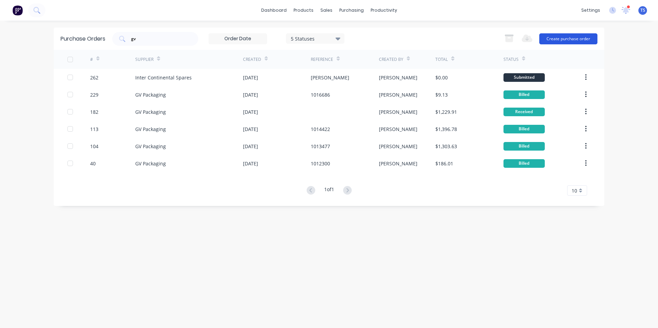
click at [567, 39] on button "Create purchase order" at bounding box center [568, 38] width 58 height 11
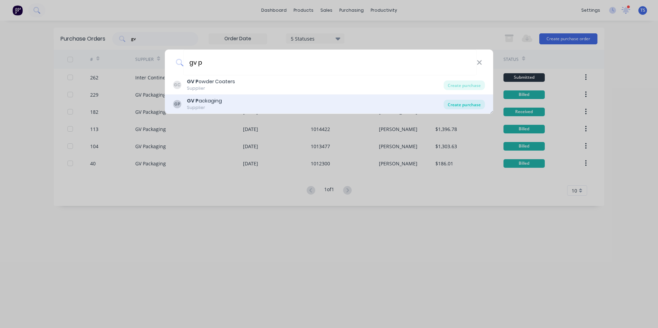
click at [466, 107] on div "Create purchase" at bounding box center [464, 105] width 41 height 10
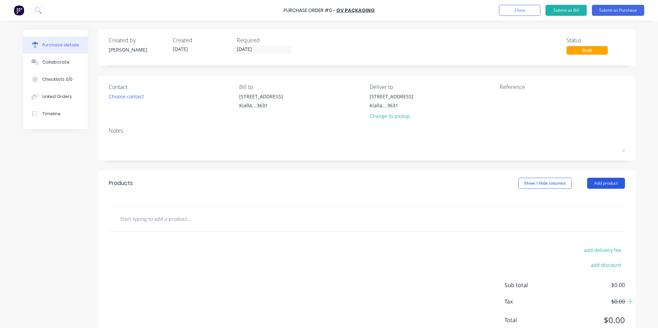
click at [608, 185] on button "Add product" at bounding box center [606, 183] width 38 height 11
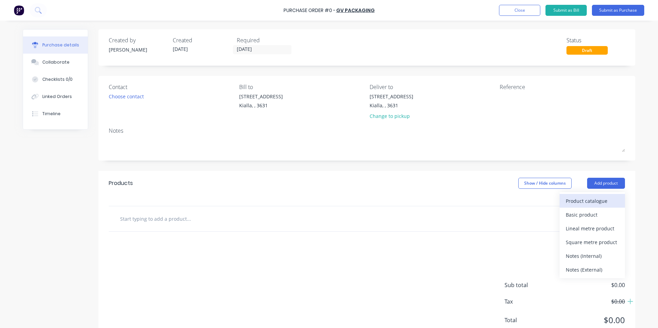
click at [583, 202] on div "Product catalogue" at bounding box center [592, 201] width 53 height 10
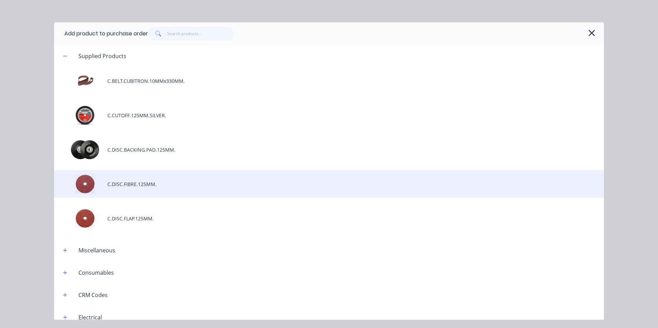
click at [134, 187] on div "C.DISC.FIBRE.125MM." at bounding box center [329, 184] width 550 height 28
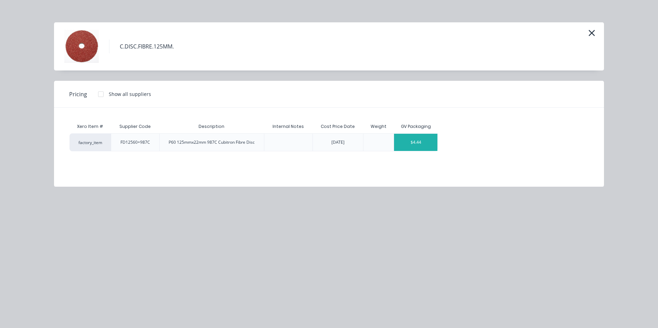
click at [403, 139] on div "$4.44" at bounding box center [415, 142] width 43 height 17
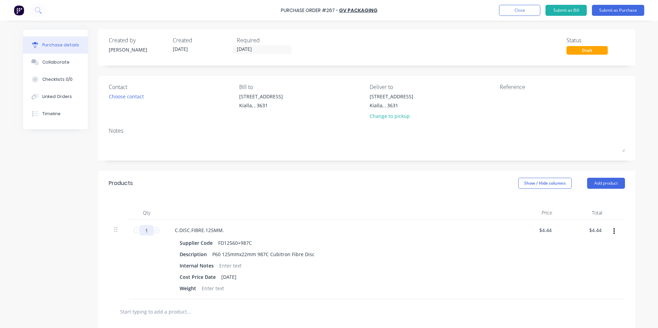
click at [145, 232] on input "1" at bounding box center [147, 230] width 14 height 10
click at [407, 272] on div "Supplier Code FD12560+987C Description P60 125mmx22mm 987C Cubitron Fibre Disc …" at bounding box center [335, 265] width 333 height 55
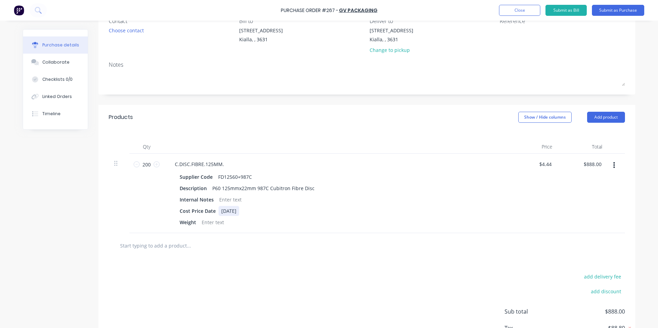
scroll to position [69, 0]
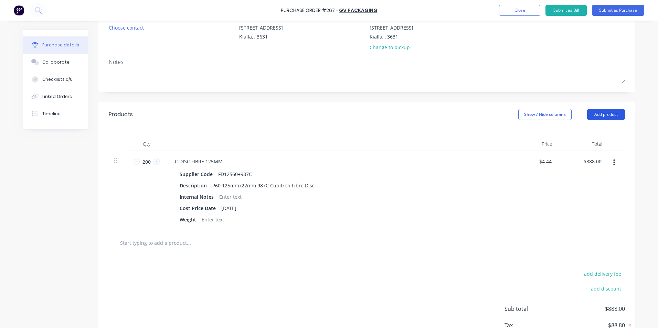
click at [613, 112] on button "Add product" at bounding box center [606, 114] width 38 height 11
click at [577, 135] on div "Product catalogue" at bounding box center [592, 132] width 53 height 10
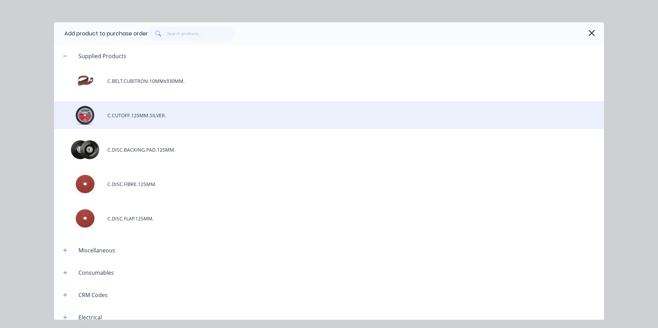
click at [143, 118] on div "C.CUTOFF.125MM.SILVER." at bounding box center [329, 116] width 550 height 28
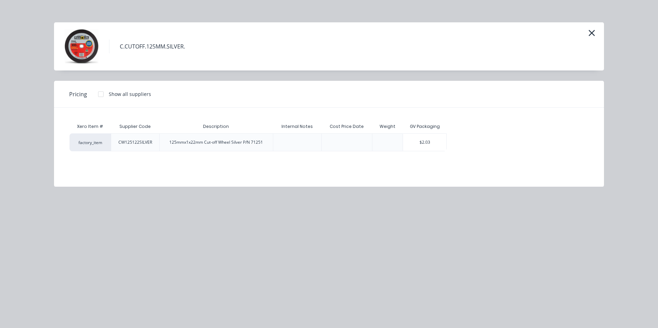
click at [449, 143] on div "factory_item CW125122SILVER 125mmx1x22mm Cut-off Wheel Silver P/N 71251 $2.03" at bounding box center [329, 143] width 519 height 18
click at [444, 145] on div "$2.03" at bounding box center [424, 142] width 43 height 17
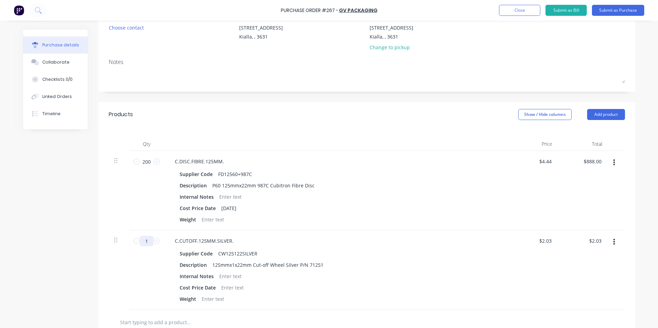
click at [144, 242] on input "1" at bounding box center [147, 241] width 14 height 10
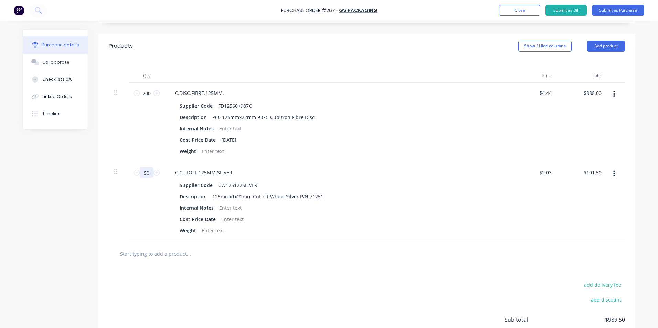
scroll to position [138, 0]
click at [284, 262] on div at bounding box center [367, 253] width 516 height 25
click at [609, 44] on button "Add product" at bounding box center [606, 45] width 38 height 11
click at [583, 64] on div "Product catalogue" at bounding box center [592, 64] width 53 height 10
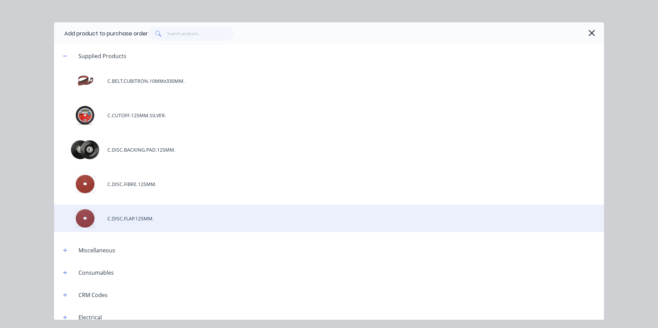
click at [153, 218] on div "C.DISC.FLAP.125MM." at bounding box center [329, 219] width 550 height 28
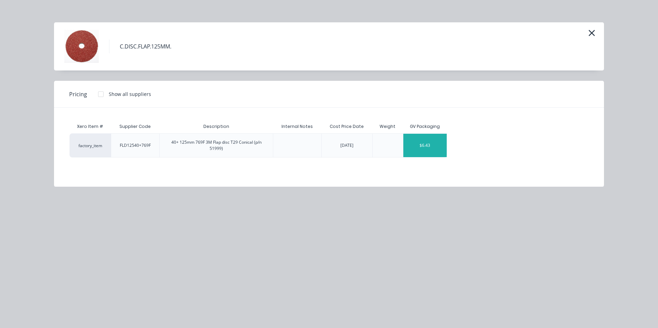
click at [430, 150] on div "$6.43" at bounding box center [424, 145] width 43 height 23
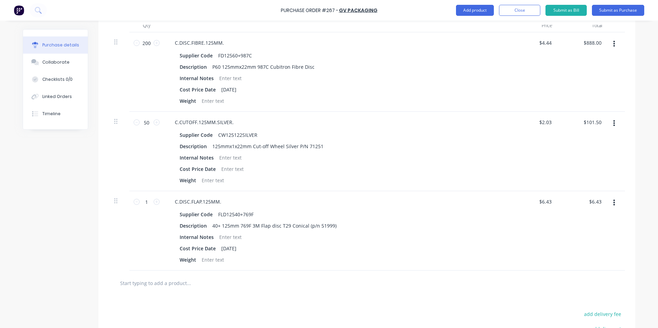
scroll to position [207, 0]
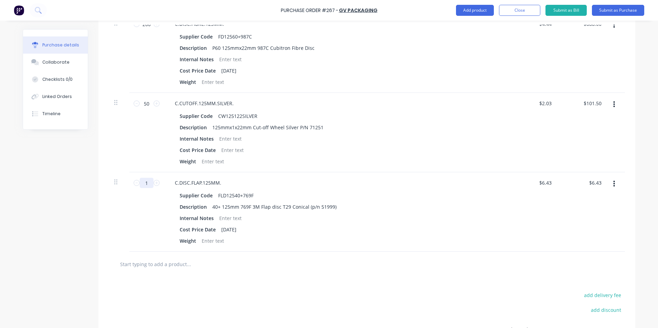
click at [146, 182] on input "1" at bounding box center [147, 183] width 14 height 10
click at [339, 267] on div at bounding box center [366, 264] width 505 height 14
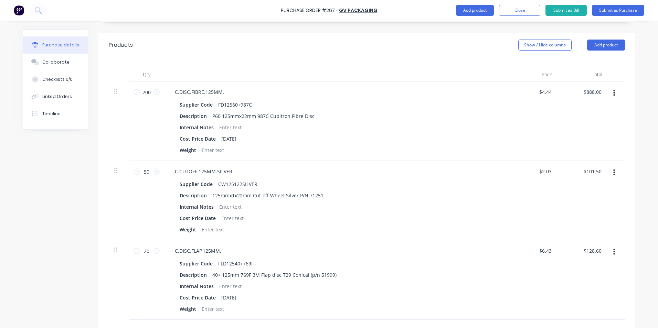
scroll to position [138, 0]
click at [599, 93] on input "888.00" at bounding box center [593, 93] width 19 height 10
click at [601, 170] on div "$101.50 $101.50" at bounding box center [594, 172] width 24 height 10
click at [598, 171] on input "101.50" at bounding box center [592, 172] width 21 height 10
click at [599, 251] on input "128.60" at bounding box center [592, 252] width 21 height 10
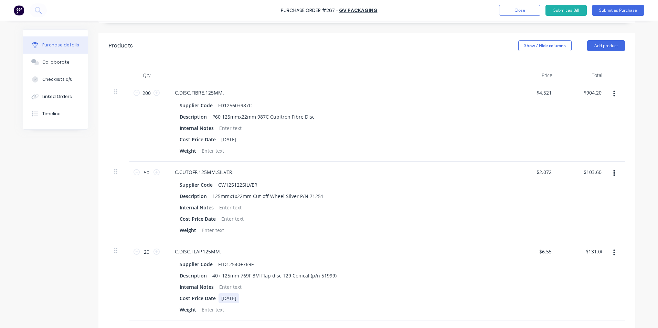
click at [454, 294] on div "Cost Price Date [DATE]" at bounding box center [334, 299] width 315 height 10
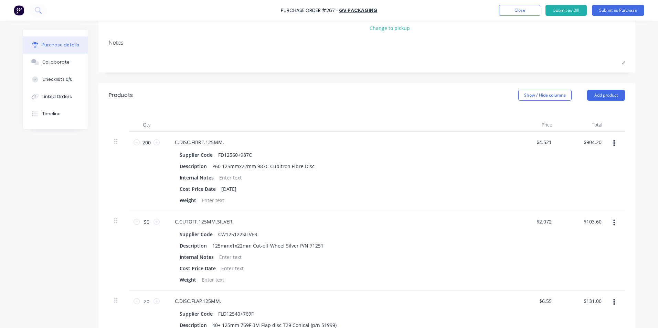
scroll to position [0, 0]
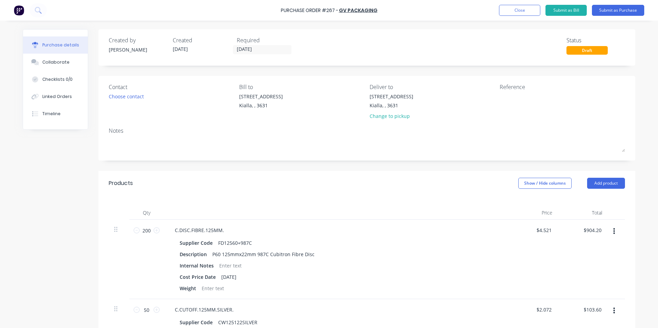
drag, startPoint x: 48, startPoint y: 62, endPoint x: 96, endPoint y: 70, distance: 48.6
click at [49, 60] on div "Collaborate" at bounding box center [55, 62] width 27 height 6
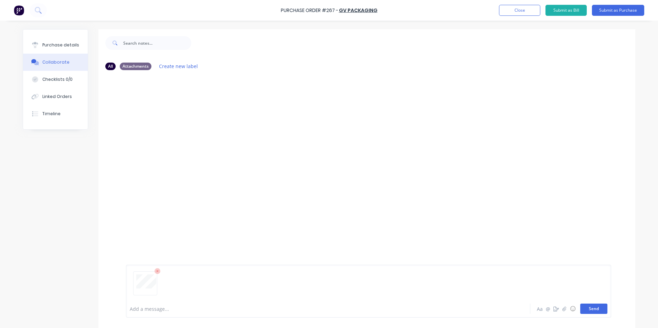
click at [587, 309] on button "Send" at bounding box center [593, 309] width 27 height 10
click at [56, 45] on div "Purchase details" at bounding box center [60, 45] width 37 height 6
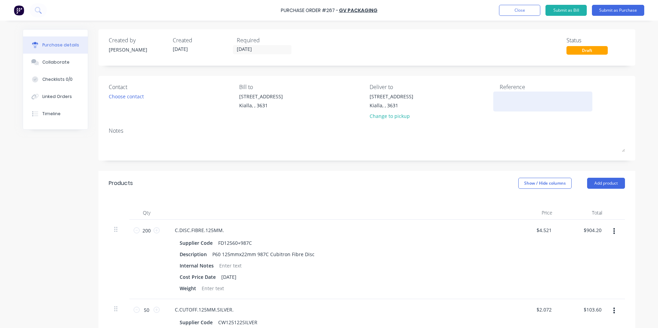
click at [500, 96] on textarea at bounding box center [543, 100] width 86 height 15
click at [500, 97] on textarea at bounding box center [543, 100] width 86 height 15
click at [257, 48] on input "[DATE]" at bounding box center [262, 49] width 58 height 9
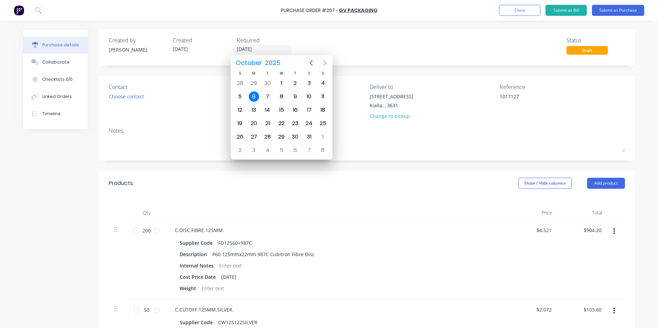
click at [325, 62] on icon "Next page" at bounding box center [325, 63] width 3 height 6
click at [239, 95] on div "2" at bounding box center [240, 97] width 10 height 10
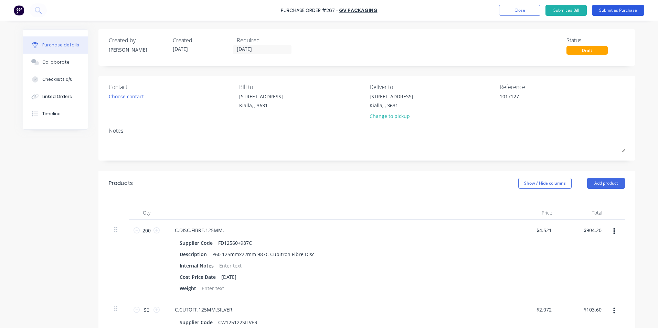
click at [622, 11] on button "Submit as Purchase" at bounding box center [618, 10] width 52 height 11
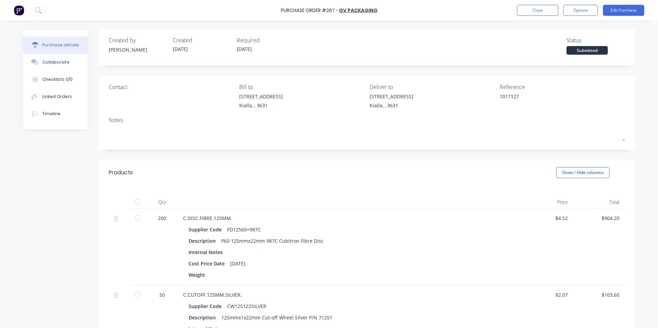
click at [136, 202] on div at bounding box center [138, 203] width 14 height 14
click at [587, 10] on button "Options" at bounding box center [580, 10] width 34 height 11
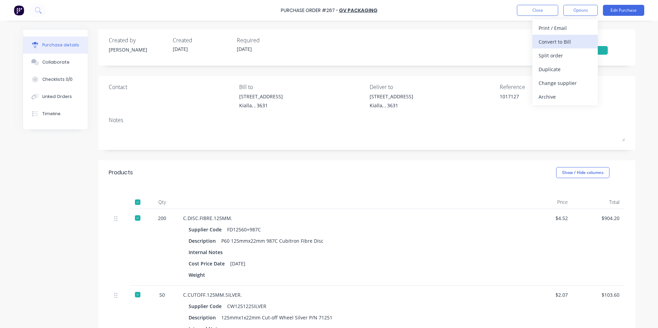
click at [559, 41] on div "Convert to Bill" at bounding box center [565, 42] width 53 height 10
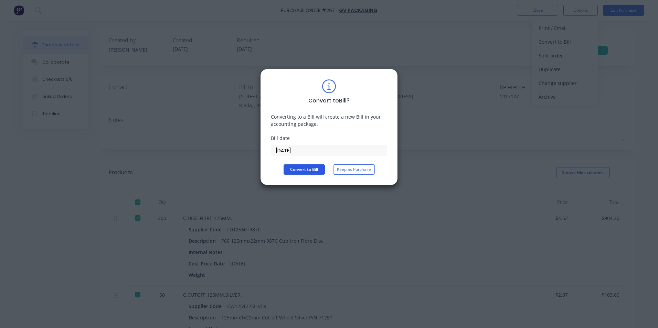
click at [294, 171] on button "Convert to Bill" at bounding box center [304, 170] width 41 height 10
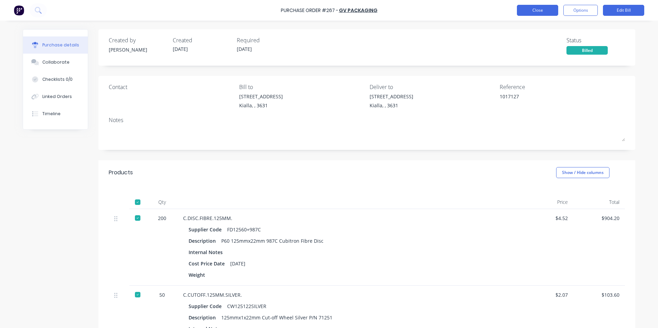
click at [531, 10] on button "Close" at bounding box center [537, 10] width 41 height 11
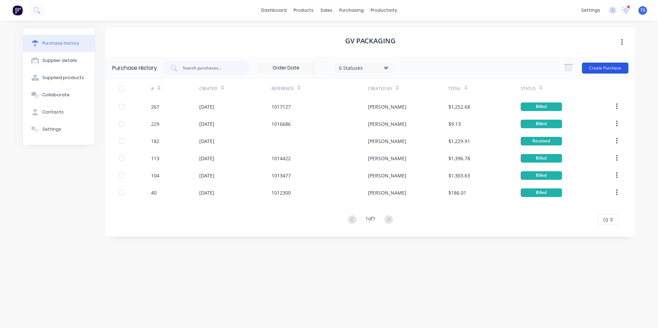
click at [614, 69] on button "Create Purchase" at bounding box center [605, 68] width 46 height 11
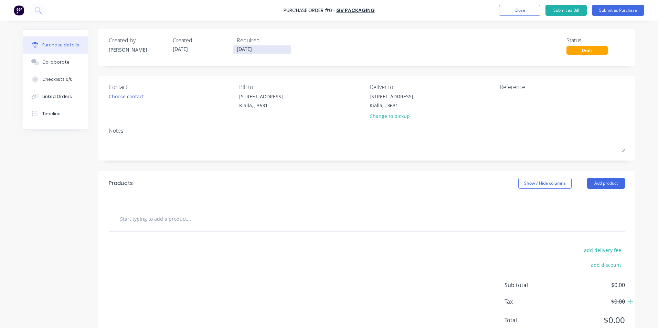
click at [261, 51] on input "[DATE]" at bounding box center [262, 49] width 58 height 9
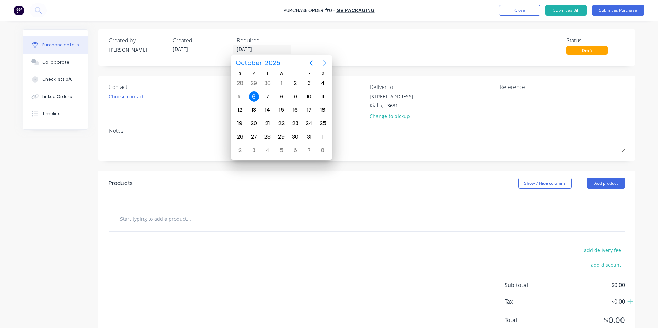
click at [324, 61] on icon "Next page" at bounding box center [325, 63] width 3 height 6
click at [239, 96] on div "2" at bounding box center [240, 97] width 10 height 10
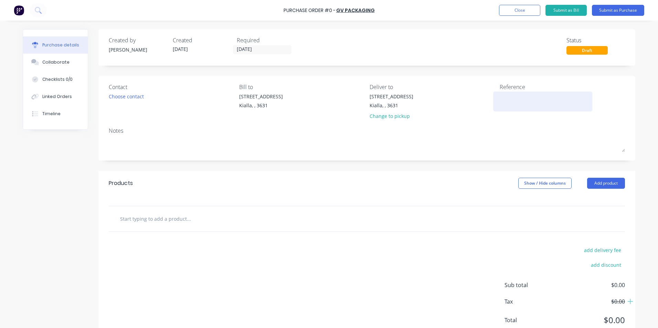
click at [500, 96] on textarea at bounding box center [543, 100] width 86 height 15
click at [159, 214] on input "text" at bounding box center [189, 219] width 138 height 14
click at [607, 185] on button "Add product" at bounding box center [606, 183] width 38 height 11
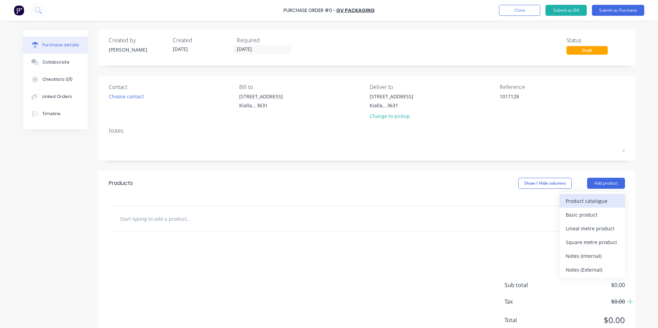
click at [596, 203] on div "Product catalogue" at bounding box center [592, 201] width 53 height 10
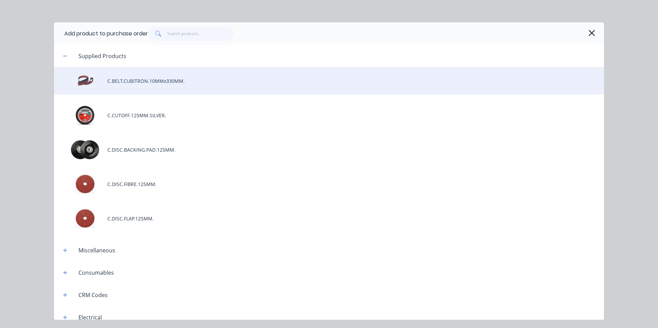
click at [151, 80] on div "C.BELT.CUBITRON.10MMx330MM." at bounding box center [329, 81] width 550 height 28
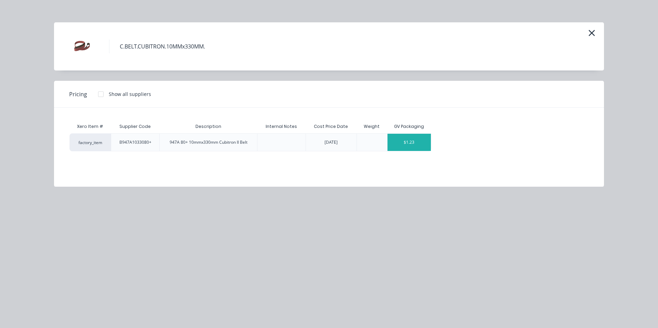
click at [417, 149] on div "$1.23" at bounding box center [409, 142] width 43 height 17
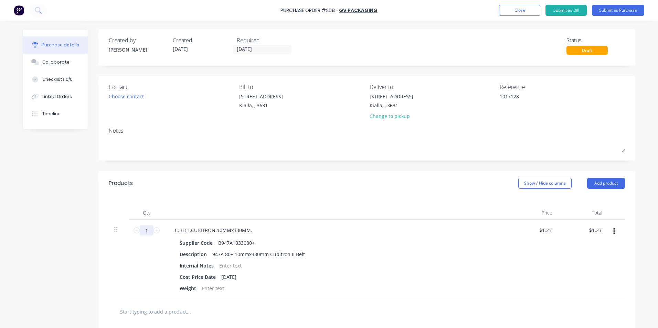
click at [145, 230] on input "1" at bounding box center [147, 230] width 14 height 10
click at [366, 267] on div "Internal Notes" at bounding box center [334, 266] width 315 height 10
click at [39, 63] on button "Collaborate" at bounding box center [55, 62] width 65 height 17
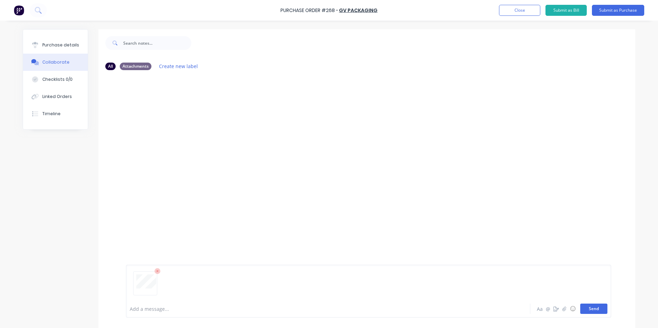
click at [604, 310] on button "Send" at bounding box center [593, 309] width 27 height 10
click at [65, 43] on div "Purchase details" at bounding box center [60, 45] width 37 height 6
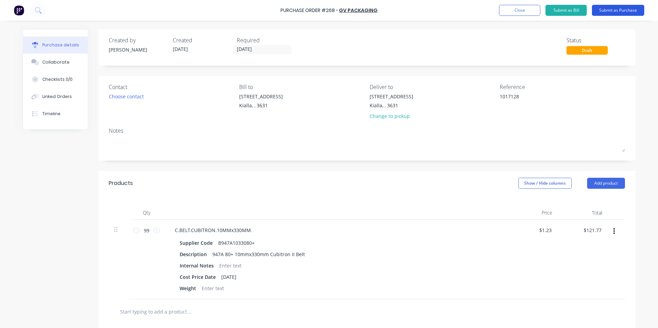
click at [611, 11] on button "Submit as Purchase" at bounding box center [618, 10] width 52 height 11
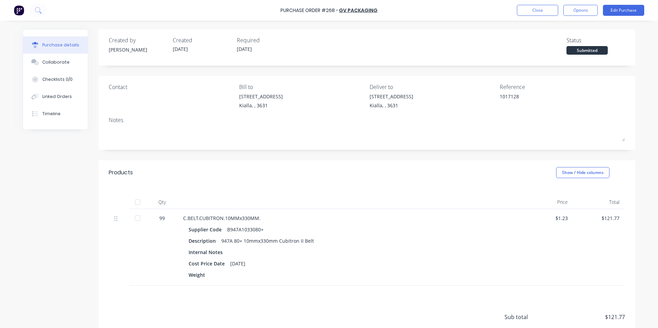
click at [136, 203] on div at bounding box center [138, 203] width 14 height 14
click at [589, 11] on button "Options" at bounding box center [580, 10] width 34 height 11
click at [545, 43] on div "Convert to Bill" at bounding box center [565, 42] width 53 height 10
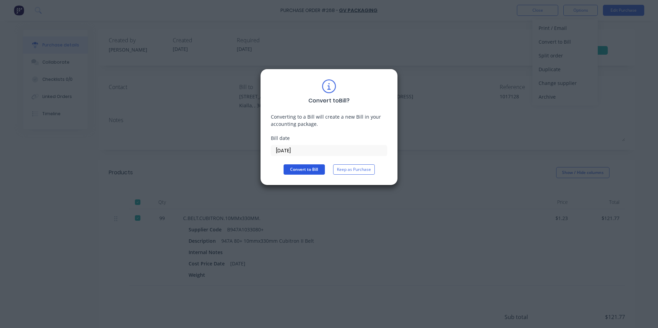
click at [305, 170] on button "Convert to Bill" at bounding box center [304, 170] width 41 height 10
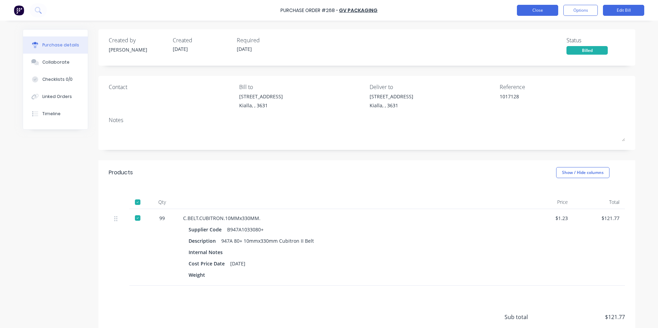
click at [547, 12] on button "Close" at bounding box center [537, 10] width 41 height 11
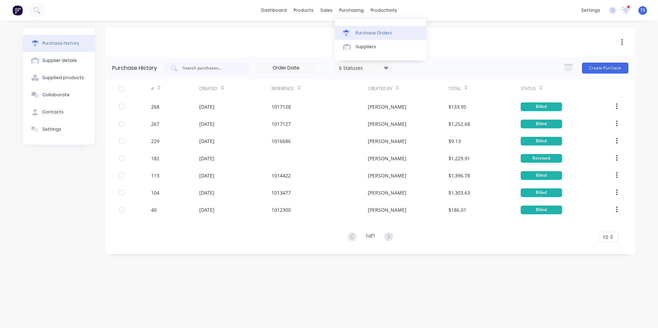
click at [366, 35] on div "Purchase Orders" at bounding box center [374, 33] width 36 height 6
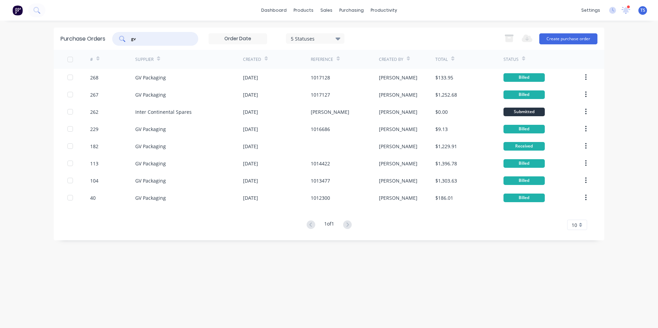
click at [150, 41] on input "gv" at bounding box center [158, 38] width 57 height 7
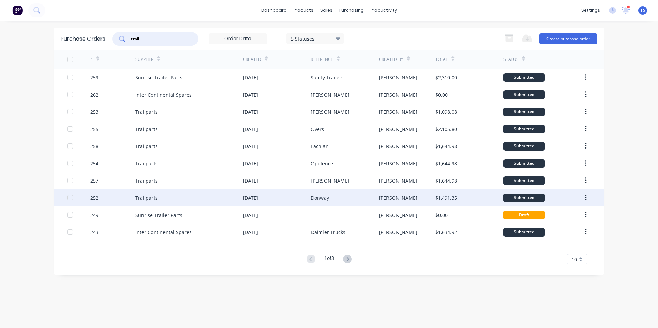
click at [157, 198] on div "Trailparts" at bounding box center [189, 197] width 108 height 17
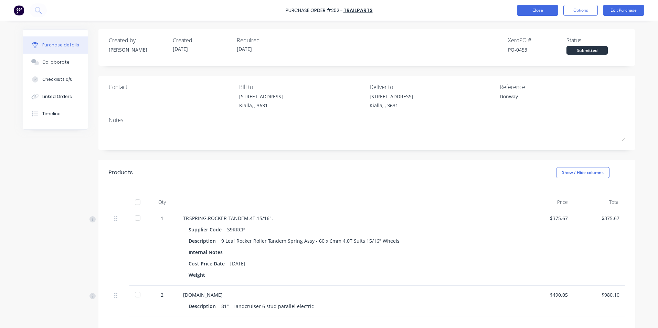
click at [537, 11] on button "Close" at bounding box center [537, 10] width 41 height 11
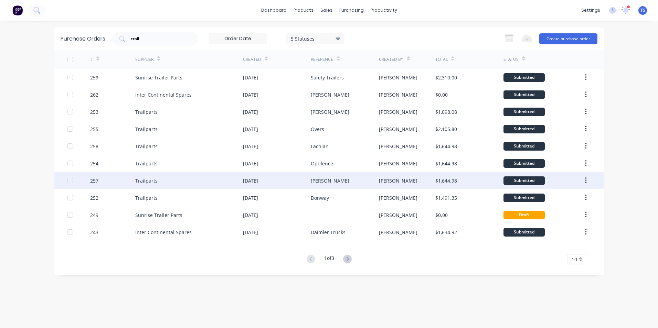
click at [140, 180] on div "Trailparts" at bounding box center [146, 180] width 22 height 7
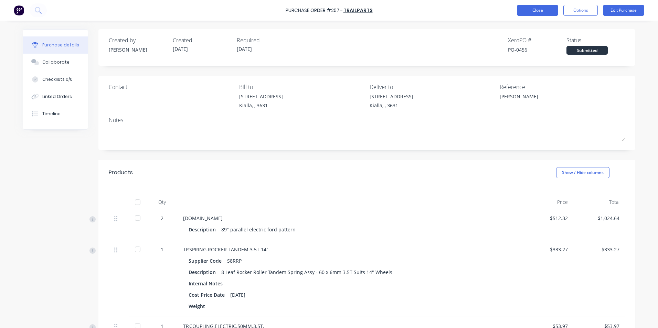
click at [537, 11] on button "Close" at bounding box center [537, 10] width 41 height 11
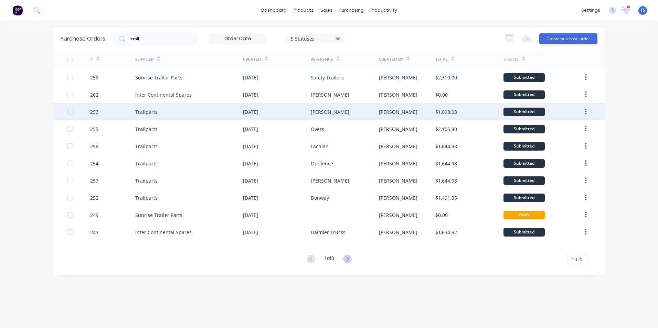
click at [161, 112] on div "Trailparts" at bounding box center [189, 111] width 108 height 17
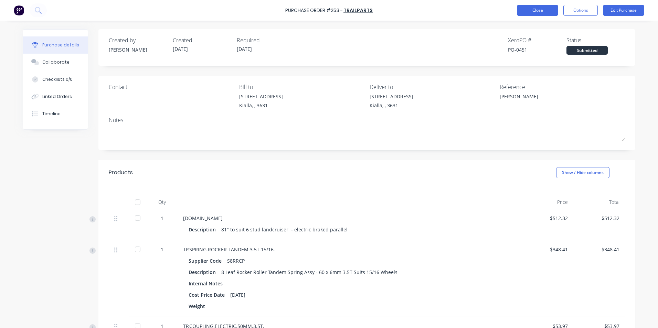
click at [535, 12] on button "Close" at bounding box center [537, 10] width 41 height 11
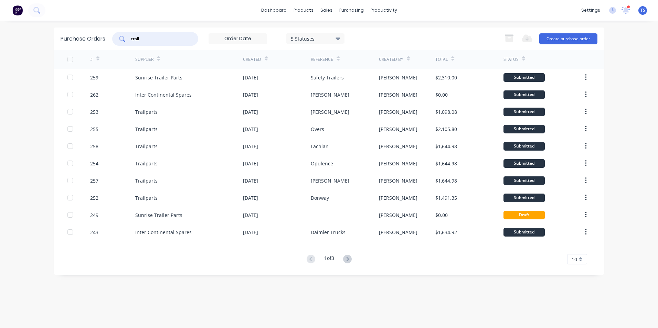
click at [152, 38] on input "trail" at bounding box center [158, 38] width 57 height 7
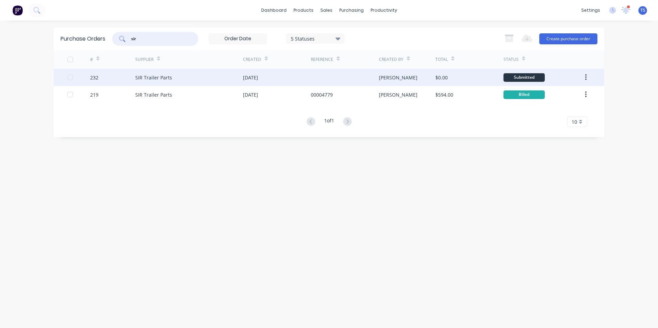
click at [111, 78] on div "232" at bounding box center [112, 77] width 45 height 17
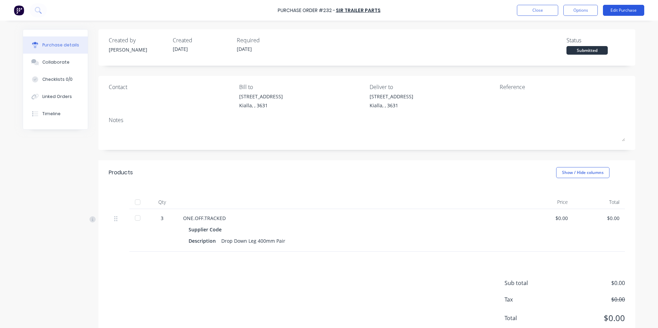
click at [624, 9] on button "Edit Purchase" at bounding box center [623, 10] width 41 height 11
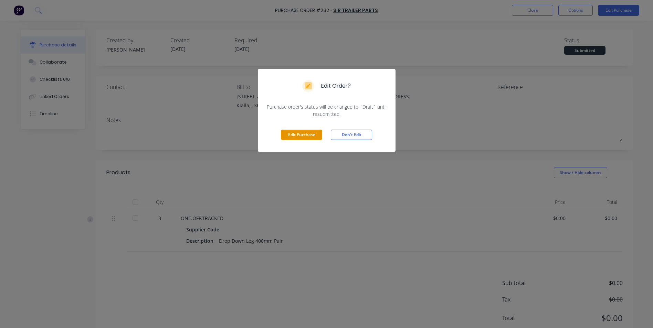
click at [303, 134] on button "Edit Purchase" at bounding box center [301, 135] width 41 height 10
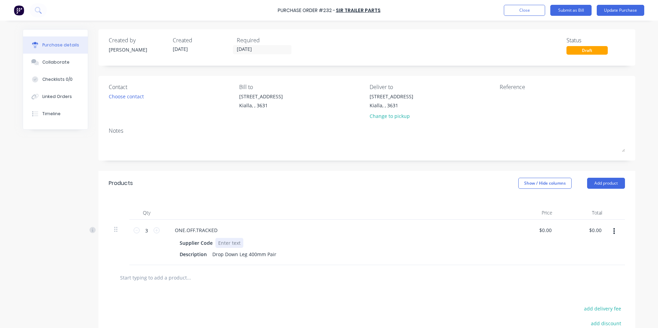
click at [220, 242] on div at bounding box center [229, 243] width 28 height 10
click at [558, 234] on div "$0.00 $0.00" at bounding box center [583, 242] width 50 height 45
click at [549, 229] on input "0.00" at bounding box center [546, 230] width 13 height 10
click at [579, 251] on div "$246.00 $0.00" at bounding box center [583, 242] width 50 height 45
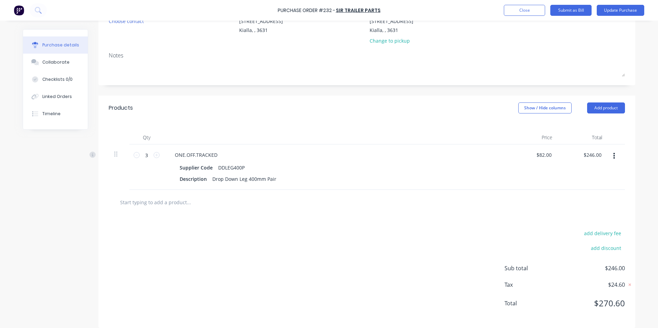
scroll to position [82, 0]
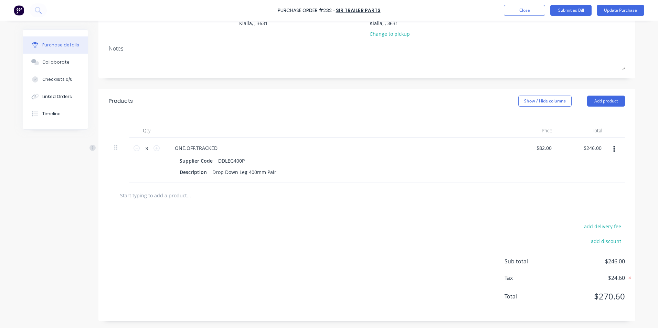
click at [159, 192] on input "text" at bounding box center [189, 196] width 138 height 14
click at [614, 102] on button "Add product" at bounding box center [606, 101] width 38 height 11
click at [571, 120] on div "Product catalogue" at bounding box center [592, 119] width 53 height 10
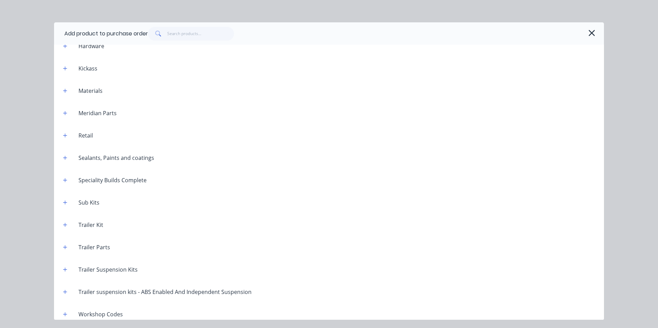
scroll to position [262, 0]
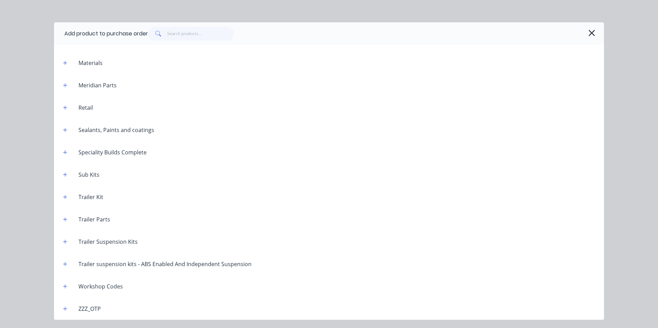
click at [97, 285] on div "Workshop Codes" at bounding box center [100, 287] width 55 height 8
click at [65, 286] on icon "button" at bounding box center [65, 286] width 4 height 5
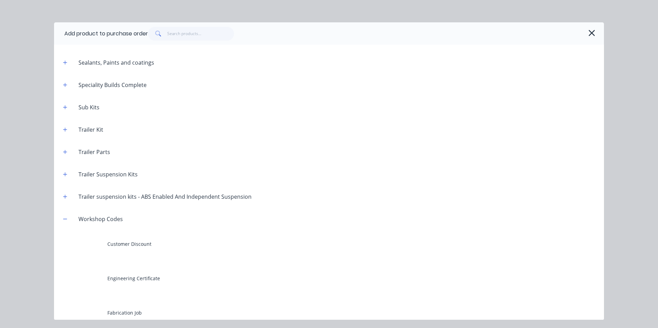
scroll to position [468, 0]
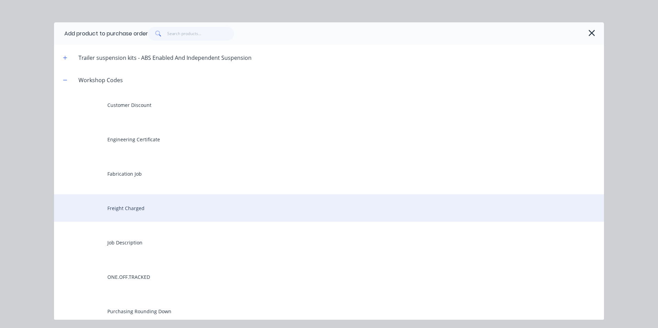
click at [115, 212] on div "Freight Charged" at bounding box center [329, 208] width 550 height 28
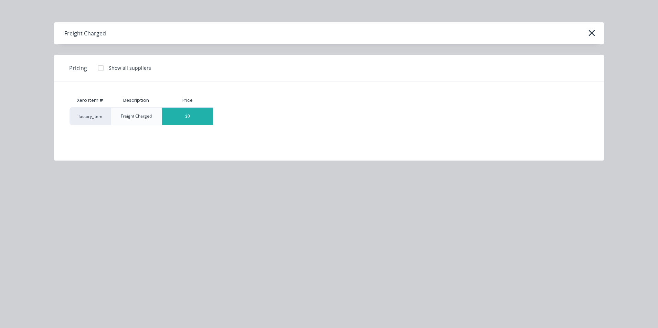
click at [208, 117] on div "$0" at bounding box center [187, 116] width 51 height 17
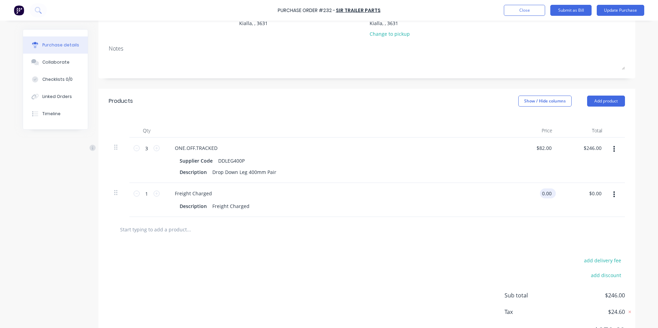
click at [549, 194] on input "0.00" at bounding box center [546, 194] width 13 height 10
click at [439, 235] on div at bounding box center [366, 230] width 505 height 14
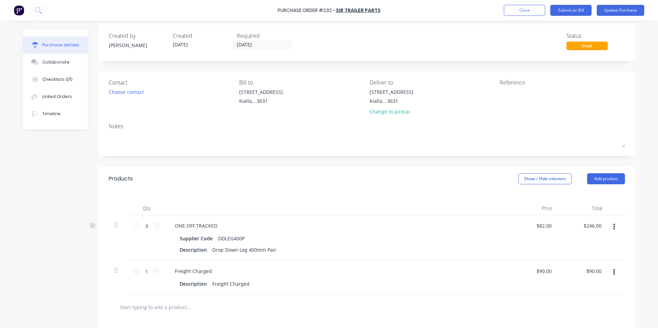
scroll to position [0, 0]
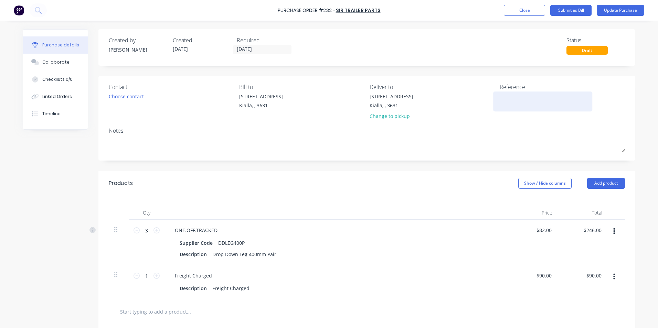
click at [500, 96] on textarea at bounding box center [543, 100] width 86 height 15
click at [255, 49] on input "[DATE]" at bounding box center [262, 49] width 58 height 9
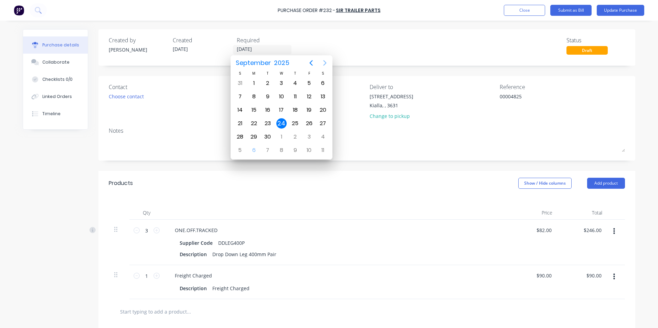
click at [325, 63] on icon "Next page" at bounding box center [325, 63] width 8 height 8
click at [308, 126] on div "24" at bounding box center [309, 123] width 10 height 10
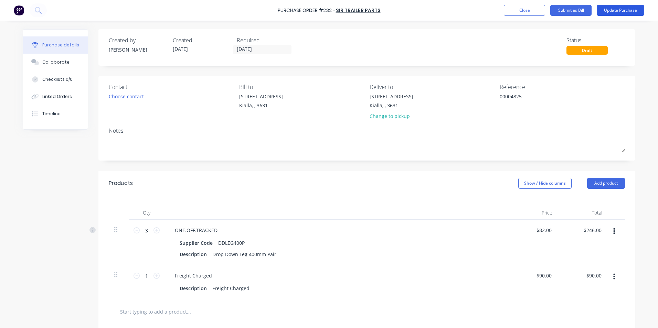
click at [613, 11] on button "Update Purchase" at bounding box center [621, 10] width 48 height 11
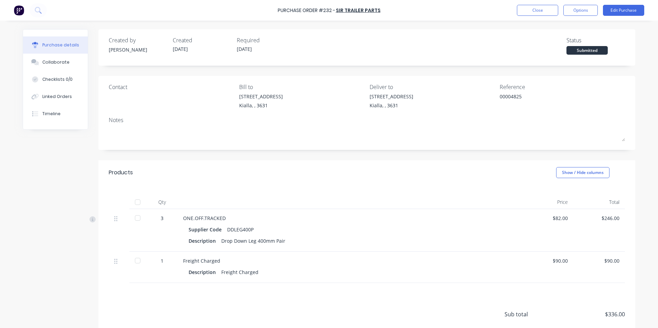
click at [136, 203] on div at bounding box center [138, 203] width 14 height 14
click at [43, 62] on div "Collaborate" at bounding box center [55, 62] width 27 height 6
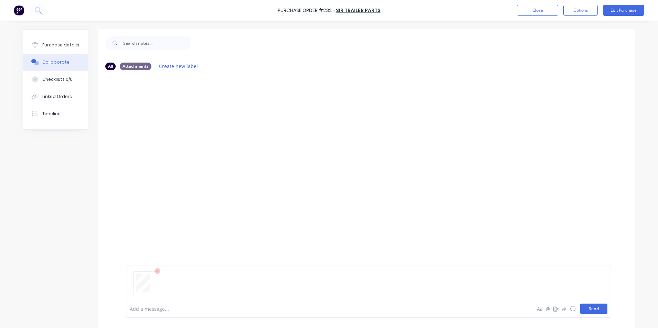
click at [594, 308] on button "Send" at bounding box center [593, 309] width 27 height 10
click at [66, 46] on div "Purchase details" at bounding box center [60, 45] width 37 height 6
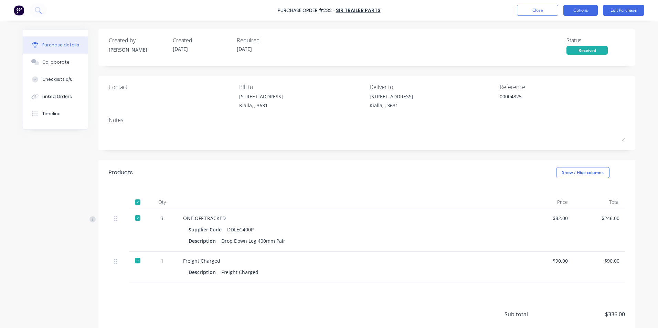
click at [586, 10] on button "Options" at bounding box center [580, 10] width 34 height 11
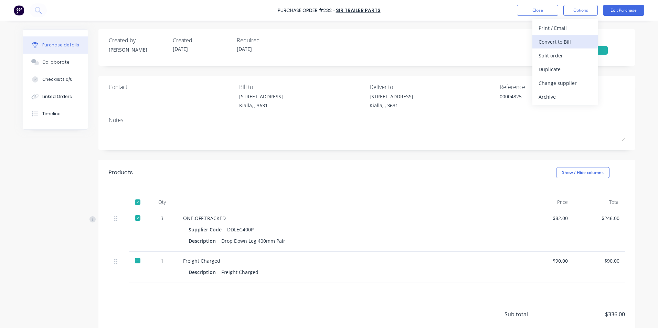
click at [552, 40] on div "Convert to Bill" at bounding box center [565, 42] width 53 height 10
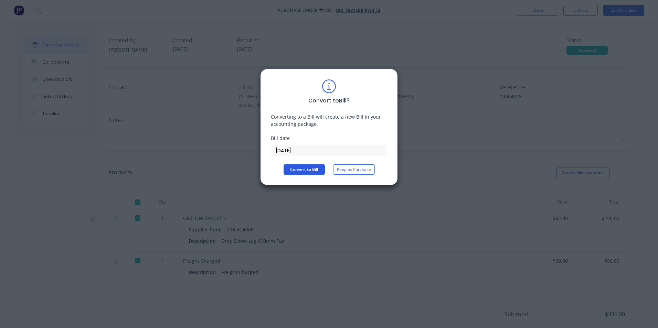
click at [307, 165] on button "Convert to Bill" at bounding box center [304, 170] width 41 height 10
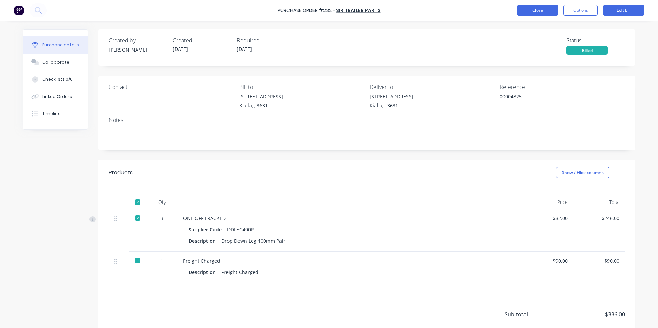
click at [536, 13] on button "Close" at bounding box center [537, 10] width 41 height 11
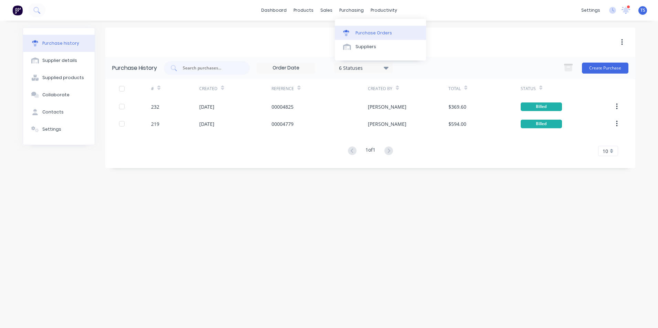
click at [362, 35] on div "Purchase Orders" at bounding box center [374, 33] width 36 height 6
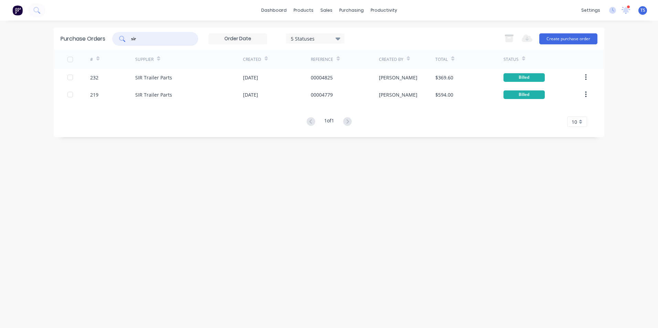
click at [141, 40] on input "sir" at bounding box center [158, 38] width 57 height 7
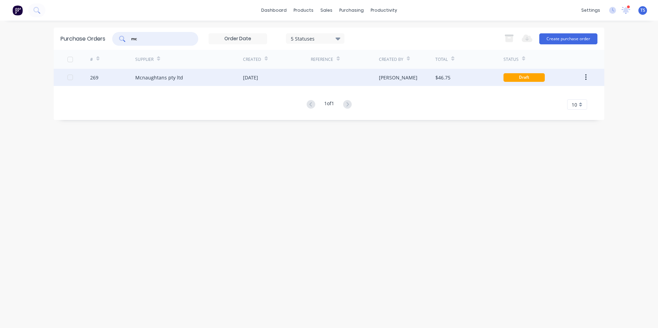
click at [147, 74] on div "Mcnaughtans pty ltd" at bounding box center [159, 77] width 48 height 7
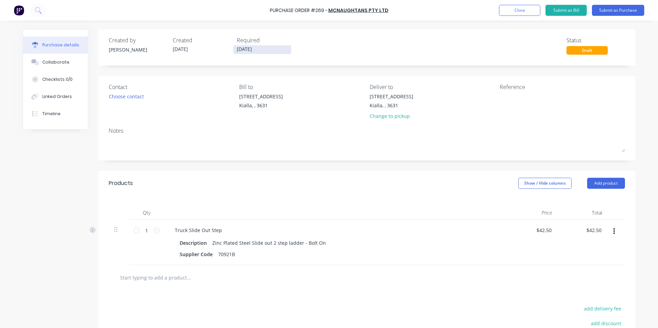
click at [260, 48] on input "[DATE]" at bounding box center [262, 49] width 58 height 9
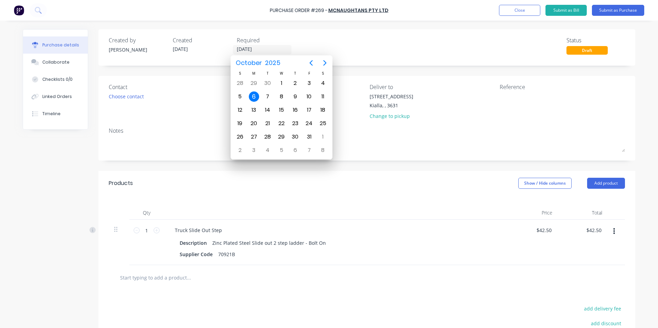
click at [368, 33] on div "Created by [PERSON_NAME] Created [DATE] Required [DATE] Status Draft" at bounding box center [366, 47] width 537 height 36
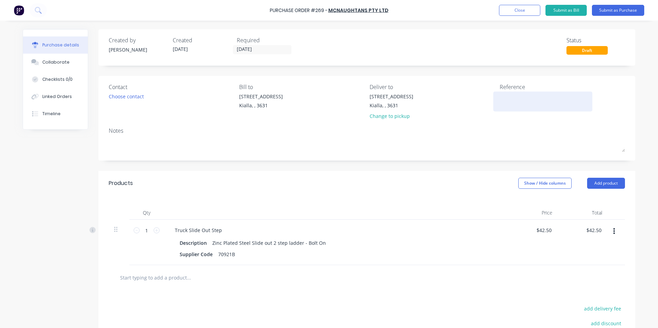
click at [500, 94] on textarea at bounding box center [543, 100] width 86 height 15
click at [372, 240] on div "Description Zinc Plated Steel Slide out 2 step ladder - Bolt On" at bounding box center [334, 243] width 315 height 10
click at [137, 277] on input "text" at bounding box center [189, 278] width 138 height 14
click at [602, 183] on button "Add product" at bounding box center [606, 183] width 38 height 11
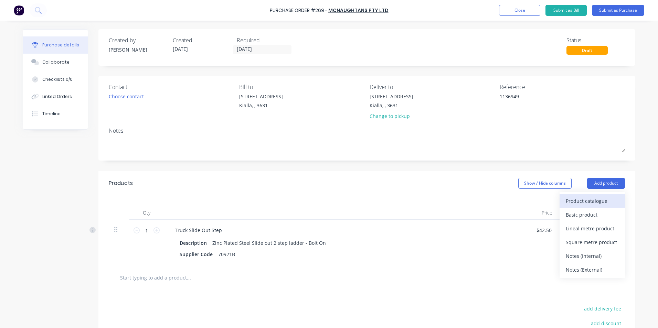
click at [586, 201] on div "Product catalogue" at bounding box center [592, 201] width 53 height 10
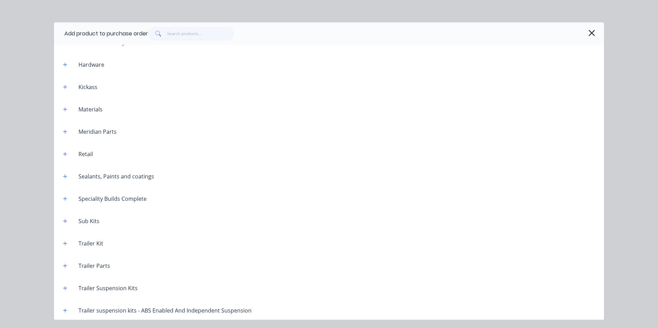
scroll to position [296, 0]
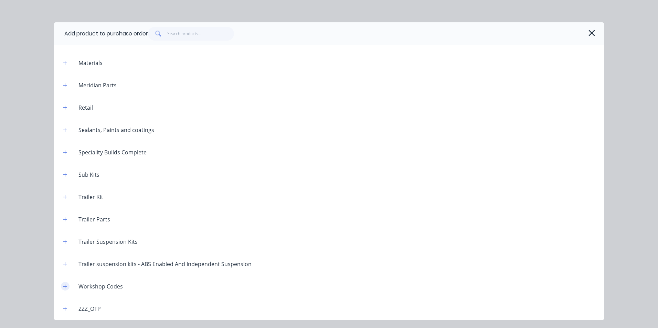
click at [64, 287] on icon "button" at bounding box center [65, 287] width 4 height 4
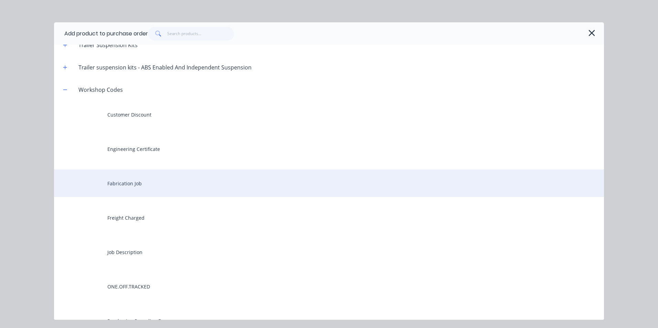
scroll to position [503, 0]
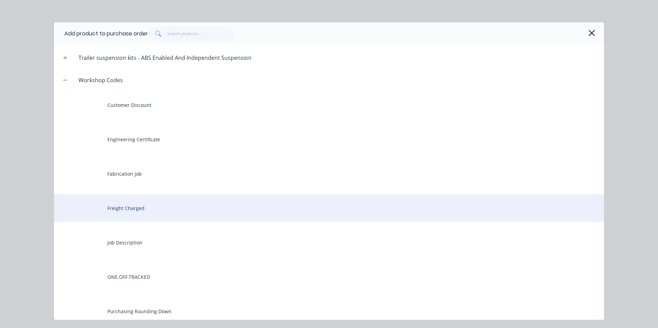
click at [124, 210] on div "Freight Charged" at bounding box center [329, 208] width 550 height 28
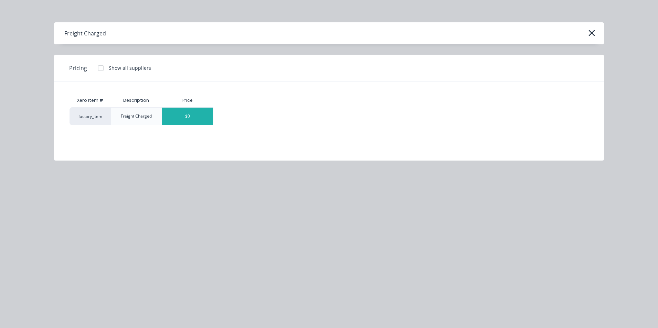
click at [206, 110] on div "$0" at bounding box center [187, 116] width 51 height 17
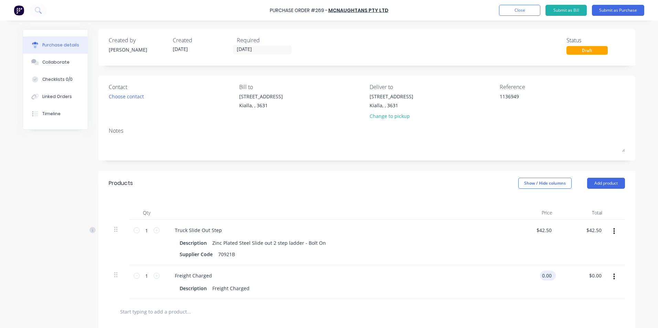
click at [548, 276] on input "0.00" at bounding box center [546, 276] width 13 height 10
click at [579, 285] on div "$20.00 $20.00" at bounding box center [583, 282] width 50 height 34
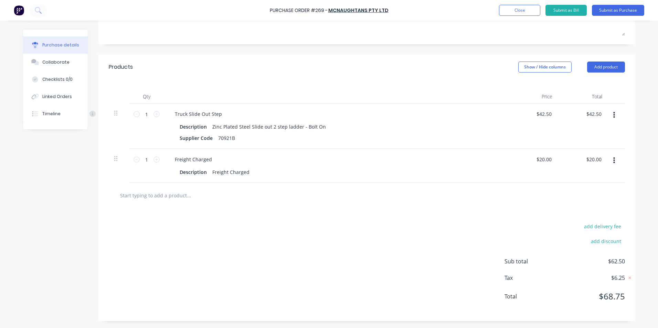
scroll to position [0, 0]
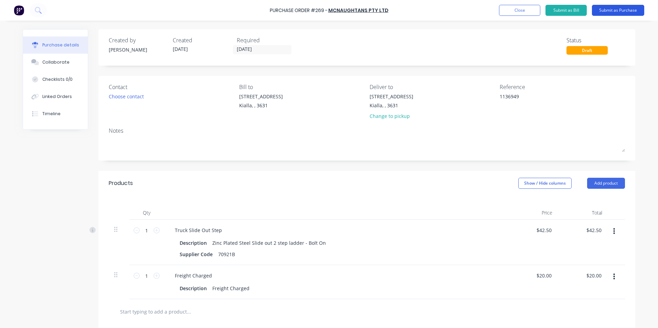
click at [622, 9] on button "Submit as Purchase" at bounding box center [618, 10] width 52 height 11
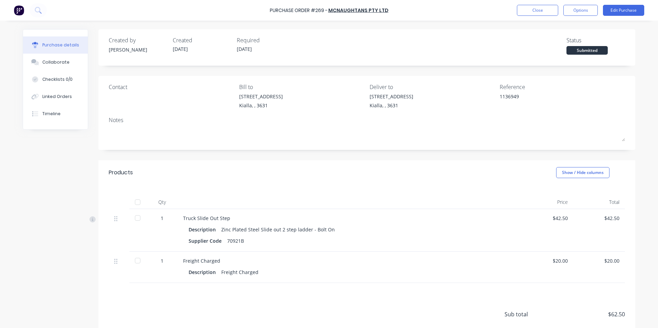
click at [136, 202] on div at bounding box center [138, 203] width 14 height 14
click at [588, 12] on button "Options" at bounding box center [580, 10] width 34 height 11
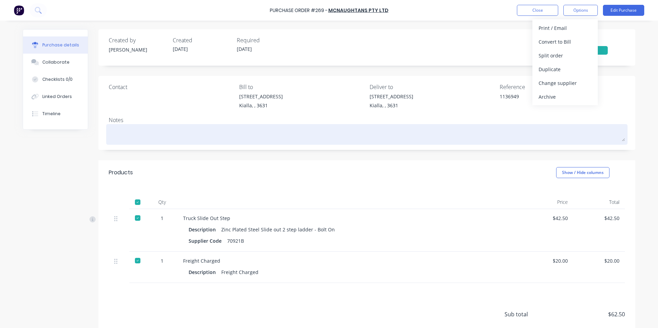
click at [115, 131] on textarea at bounding box center [367, 133] width 516 height 15
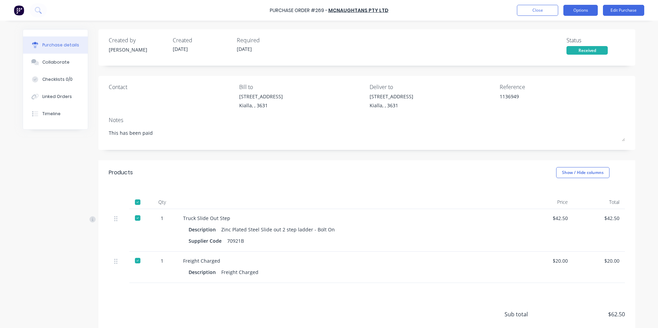
click at [577, 11] on button "Options" at bounding box center [580, 10] width 34 height 11
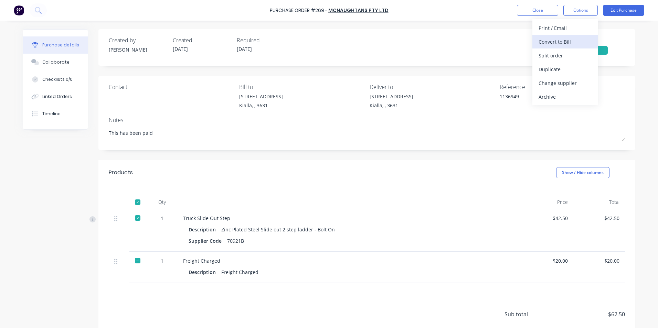
click at [558, 43] on div "Convert to Bill" at bounding box center [565, 42] width 53 height 10
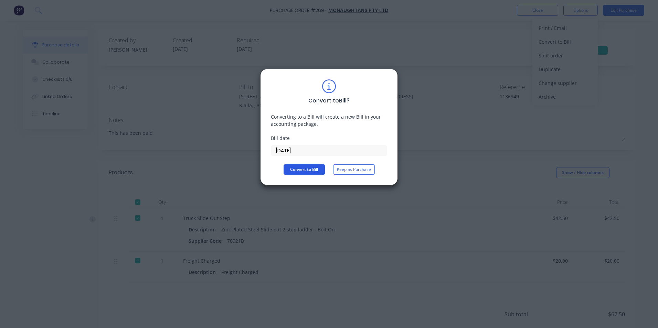
click at [311, 168] on button "Convert to Bill" at bounding box center [304, 170] width 41 height 10
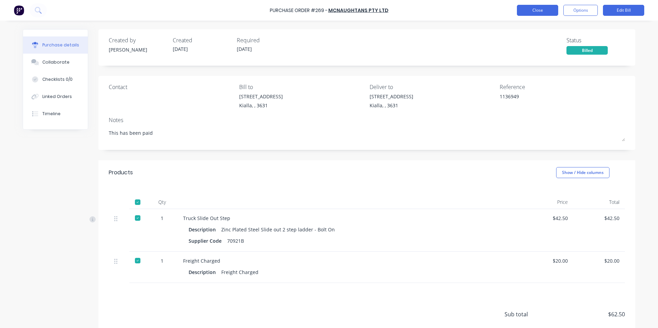
click at [549, 15] on button "Close" at bounding box center [537, 10] width 41 height 11
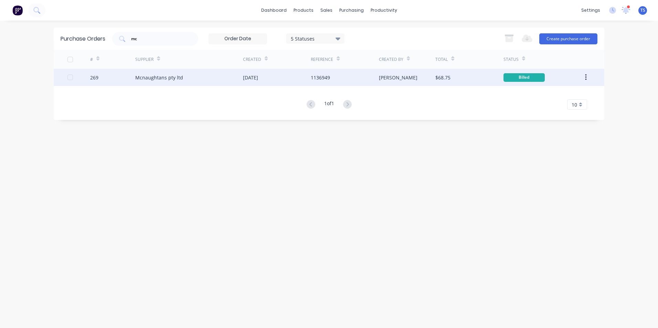
click at [162, 81] on div "Mcnaughtans pty ltd" at bounding box center [159, 77] width 48 height 7
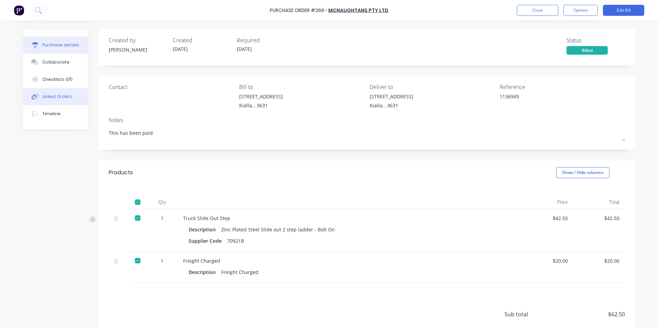
click at [52, 99] on div "Linked Orders" at bounding box center [57, 97] width 30 height 6
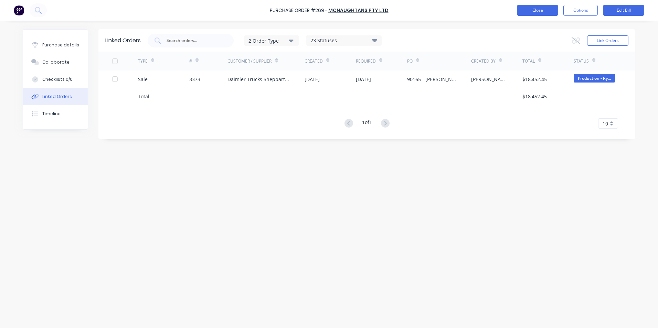
click at [544, 11] on button "Close" at bounding box center [537, 10] width 41 height 11
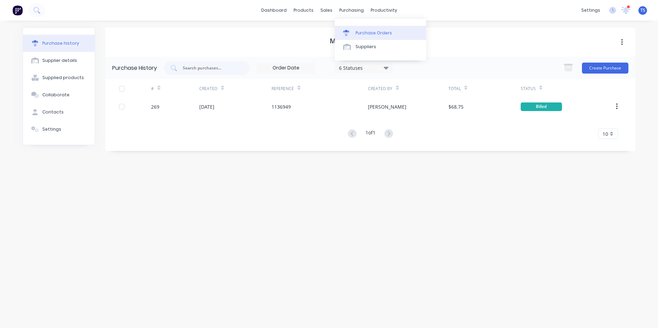
click at [366, 35] on div "Purchase Orders" at bounding box center [374, 33] width 36 height 6
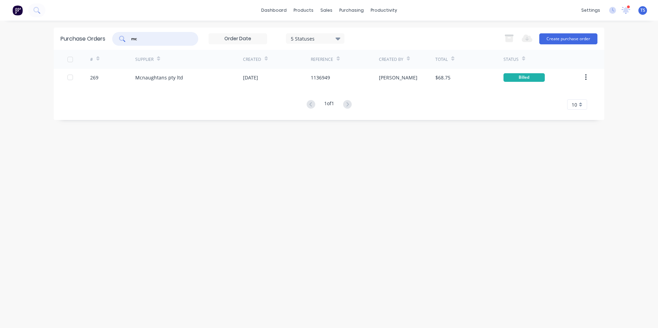
click at [133, 38] on input "mc" at bounding box center [158, 38] width 57 height 7
click at [142, 40] on input "mc" at bounding box center [158, 38] width 57 height 7
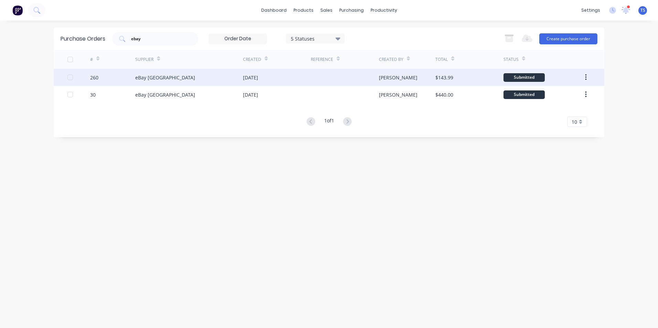
click at [193, 76] on div "eBay [GEOGRAPHIC_DATA]" at bounding box center [189, 77] width 108 height 17
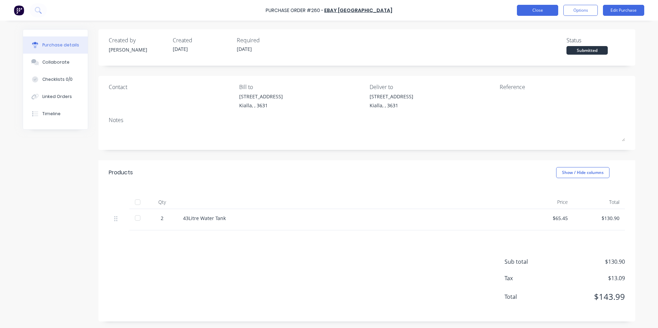
click at [545, 9] on button "Close" at bounding box center [537, 10] width 41 height 11
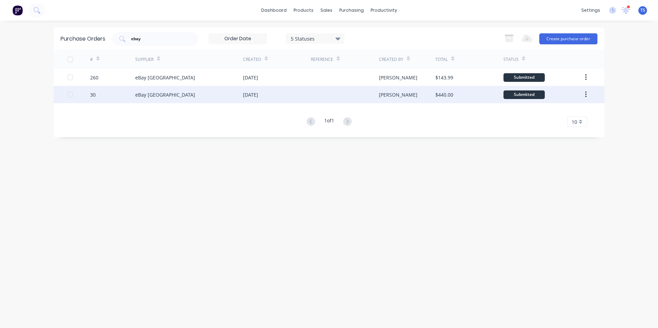
click at [145, 94] on div "eBay [GEOGRAPHIC_DATA]" at bounding box center [165, 94] width 60 height 7
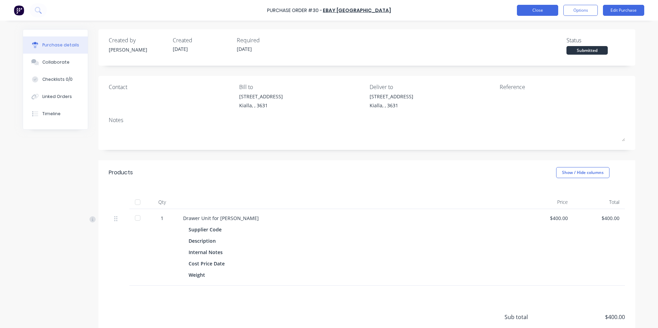
click at [543, 10] on button "Close" at bounding box center [537, 10] width 41 height 11
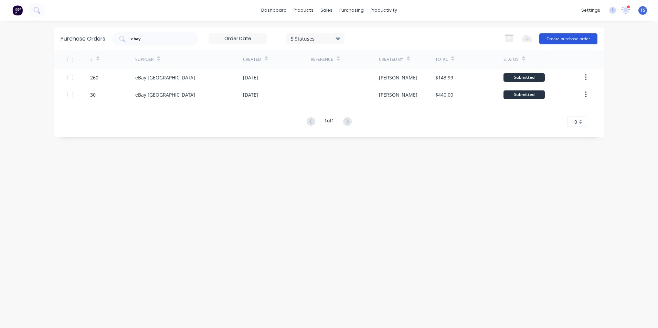
click at [580, 39] on button "Create purchase order" at bounding box center [568, 38] width 58 height 11
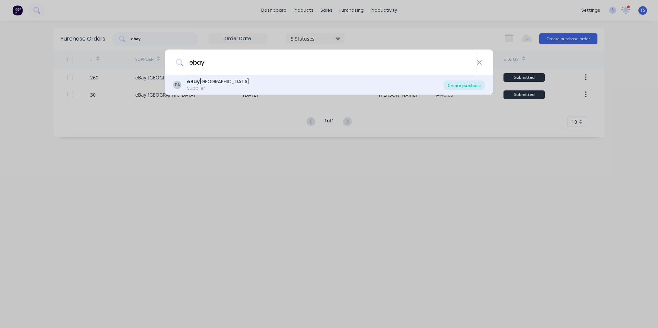
click at [458, 87] on div "Create purchase" at bounding box center [464, 86] width 41 height 10
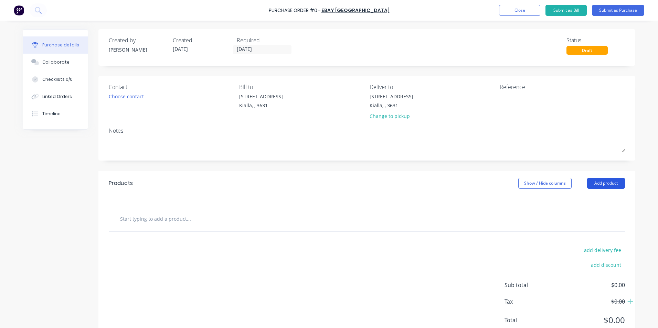
click at [611, 183] on button "Add product" at bounding box center [606, 183] width 38 height 11
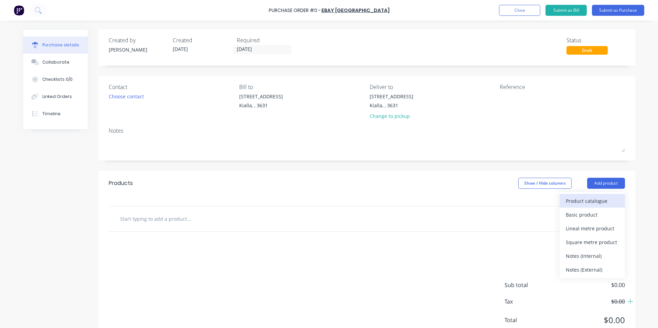
click at [576, 202] on div "Product catalogue" at bounding box center [592, 201] width 53 height 10
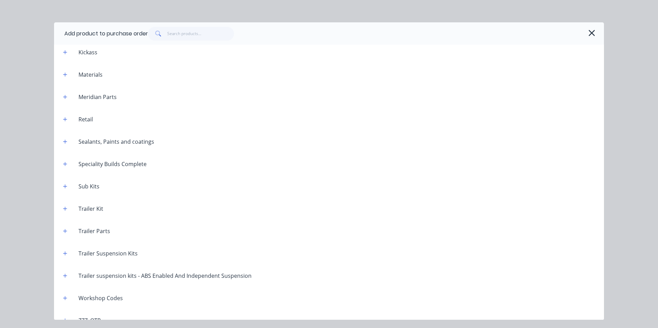
scroll to position [296, 0]
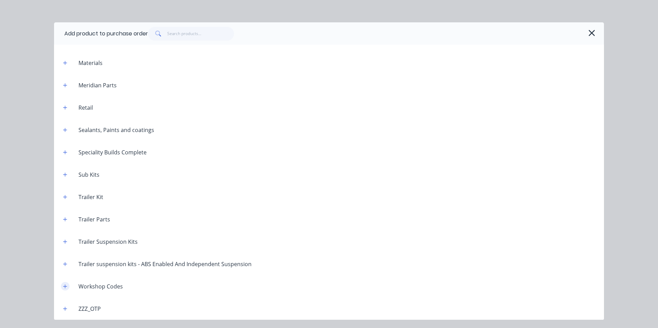
click at [64, 286] on icon "button" at bounding box center [65, 286] width 4 height 5
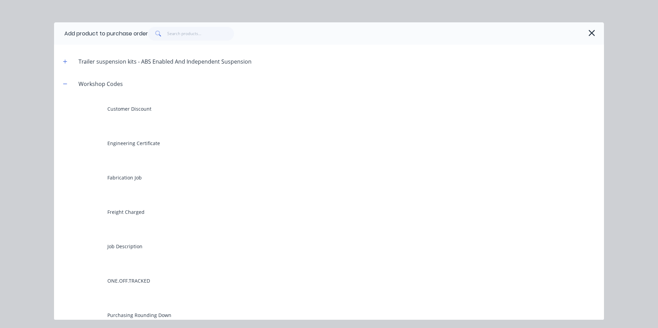
scroll to position [503, 0]
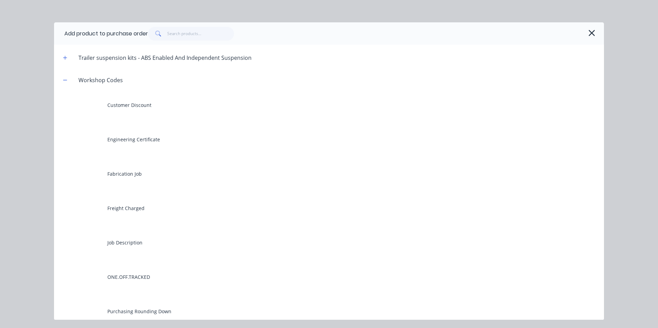
click at [121, 280] on div "ONE.OFF.TRACKED" at bounding box center [329, 277] width 550 height 28
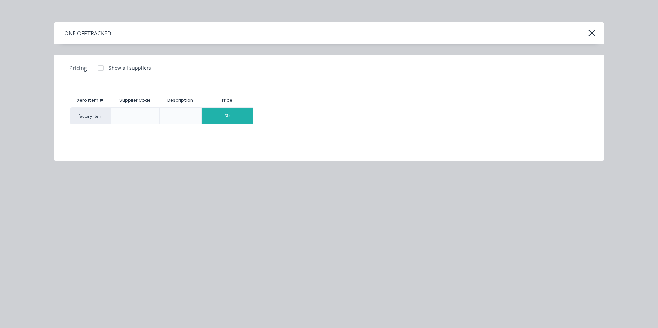
click at [240, 117] on div "$0" at bounding box center [227, 116] width 51 height 17
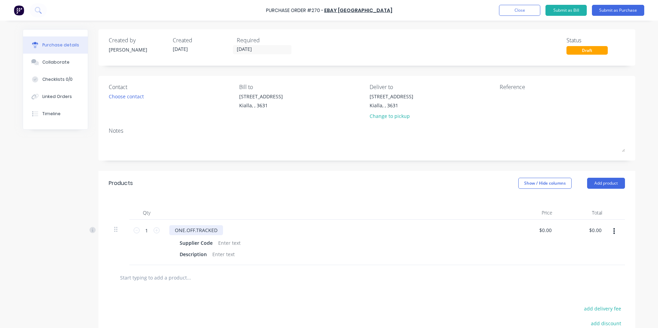
click at [214, 230] on div "ONE.OFF.TRACKED" at bounding box center [196, 230] width 54 height 10
click at [215, 230] on div "Rodeo Long Range Fuel Tank Filler Pipe" at bounding box center [219, 230] width 101 height 10
click at [218, 230] on div "Fuel Tank Filler Pipe" at bounding box center [197, 230] width 56 height 10
click at [223, 242] on div at bounding box center [229, 243] width 28 height 10
click at [219, 254] on div at bounding box center [224, 255] width 28 height 10
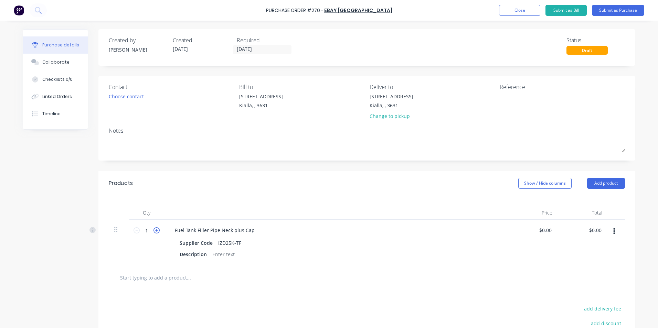
click at [154, 230] on icon at bounding box center [157, 231] width 6 height 6
click at [550, 231] on input "0.00" at bounding box center [545, 230] width 16 height 10
click at [588, 235] on input "107.28" at bounding box center [595, 230] width 16 height 10
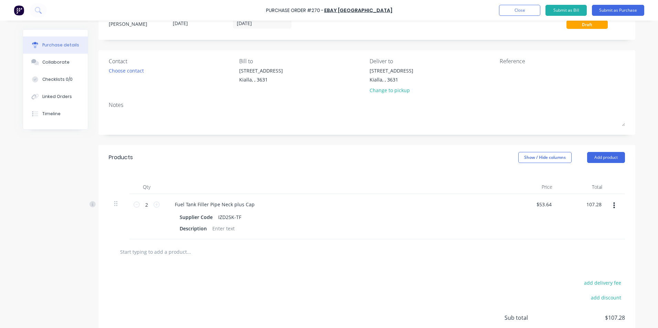
scroll to position [13, 0]
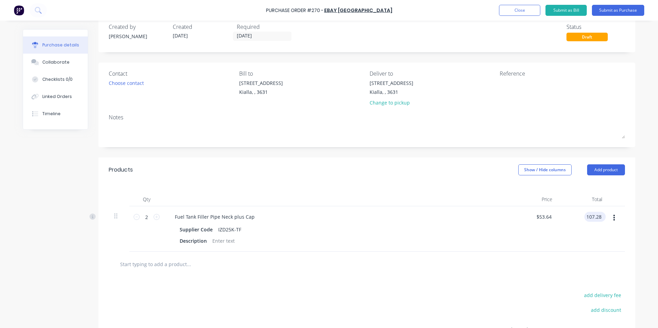
click at [599, 217] on input "107.28" at bounding box center [593, 217] width 19 height 10
click at [514, 280] on div "add delivery fee add discount Sub total $107.28 Tax $10.73 Total $118.01" at bounding box center [366, 333] width 537 height 113
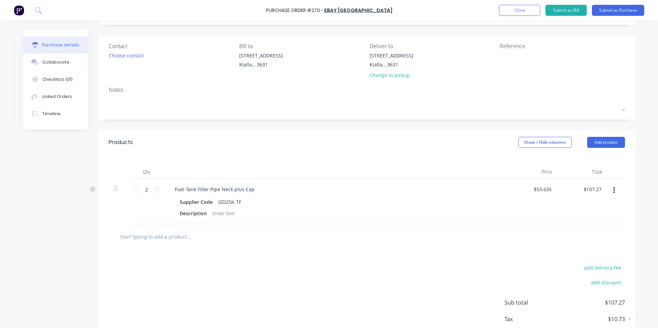
scroll to position [0, 0]
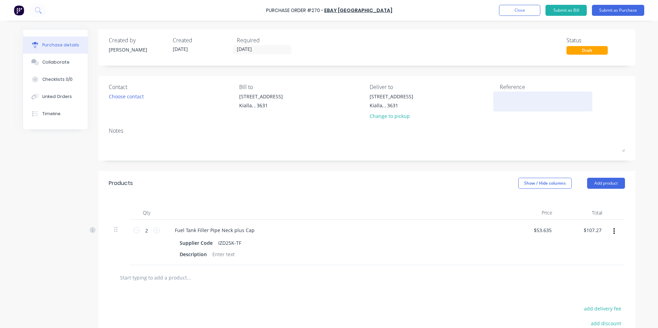
click at [503, 95] on textarea at bounding box center [543, 100] width 86 height 15
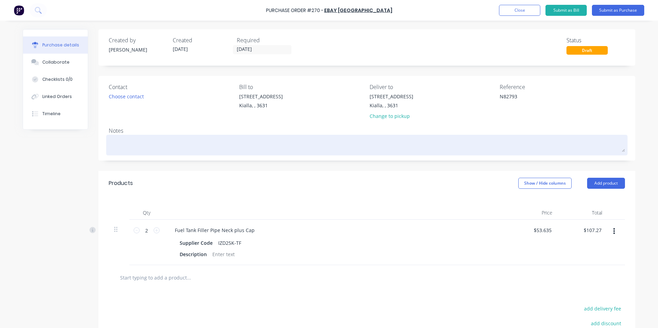
click at [125, 141] on textarea at bounding box center [367, 144] width 516 height 15
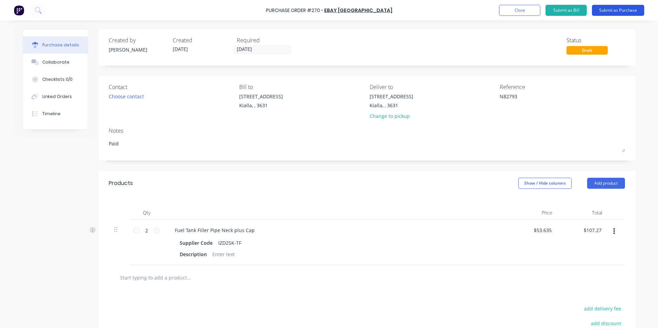
click at [624, 11] on button "Submit as Purchase" at bounding box center [618, 10] width 52 height 11
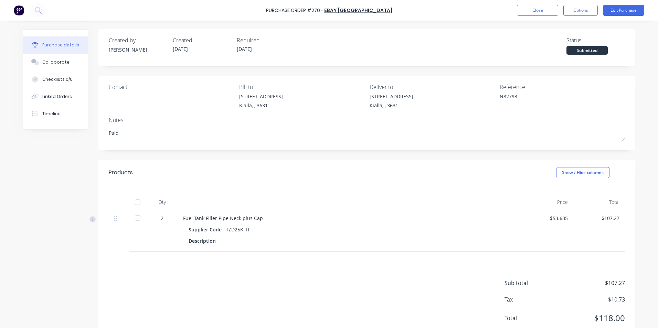
click at [135, 200] on div at bounding box center [138, 203] width 14 height 14
click at [580, 12] on button "Options" at bounding box center [580, 10] width 34 height 11
click at [563, 41] on div "Convert to Bill" at bounding box center [565, 42] width 53 height 10
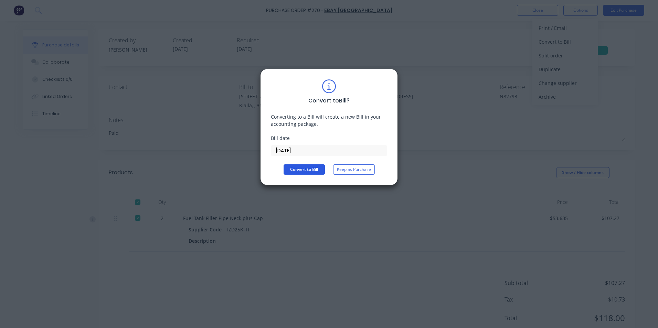
click at [314, 168] on button "Convert to Bill" at bounding box center [304, 170] width 41 height 10
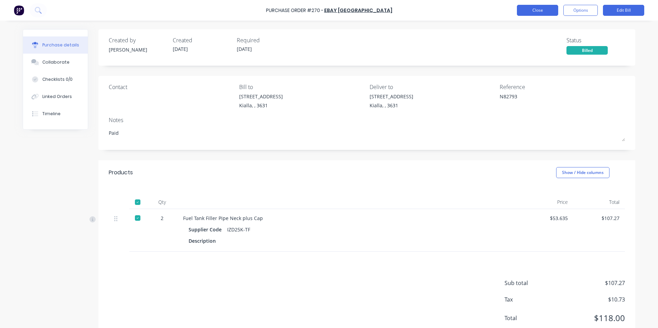
click at [535, 11] on button "Close" at bounding box center [537, 10] width 41 height 11
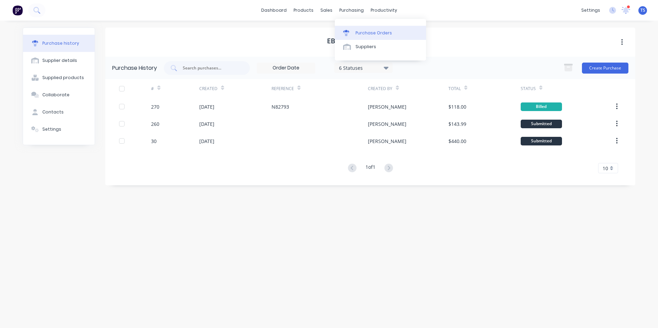
click at [362, 32] on div "Purchase Orders" at bounding box center [374, 33] width 36 height 6
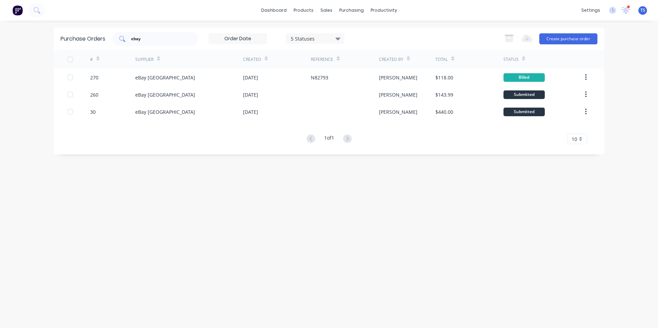
click at [148, 39] on input "ebay" at bounding box center [158, 38] width 57 height 7
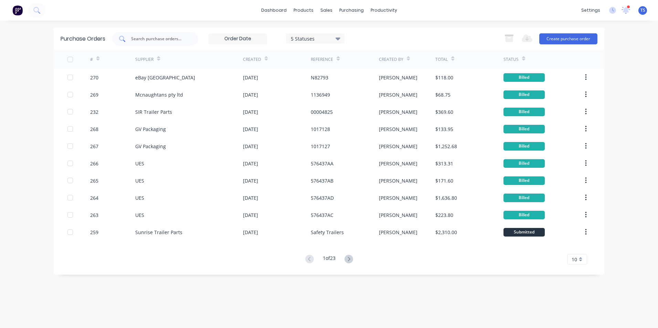
click at [143, 37] on input "text" at bounding box center [158, 38] width 57 height 7
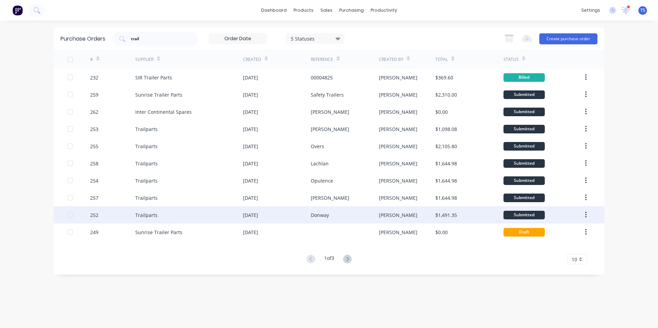
click at [100, 213] on div "252" at bounding box center [112, 215] width 45 height 17
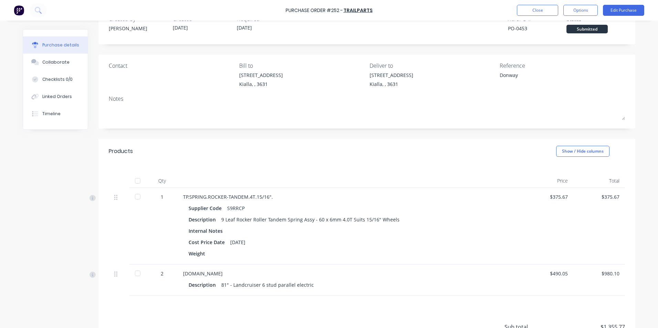
scroll to position [87, 0]
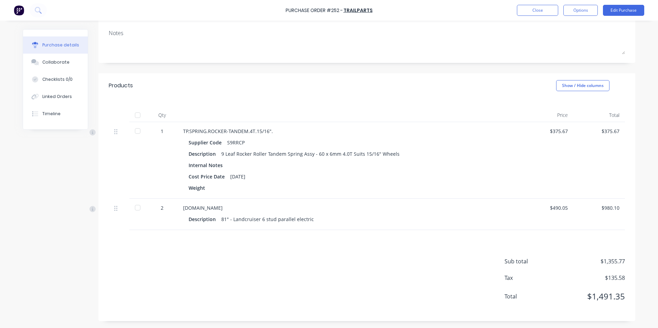
click at [134, 115] on div at bounding box center [138, 115] width 14 height 14
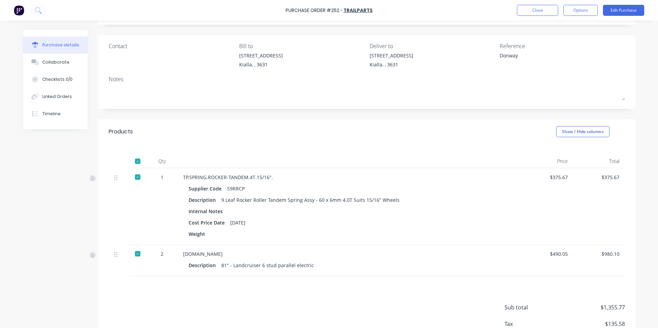
scroll to position [0, 0]
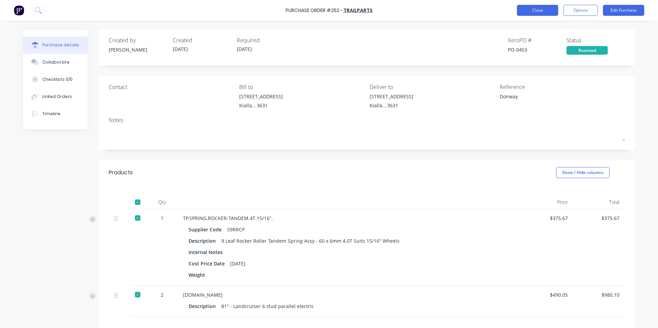
click at [535, 9] on button "Close" at bounding box center [537, 10] width 41 height 11
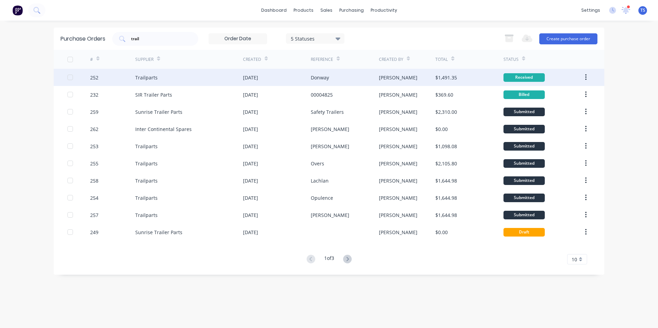
click at [143, 78] on div "Trailparts" at bounding box center [146, 77] width 22 height 7
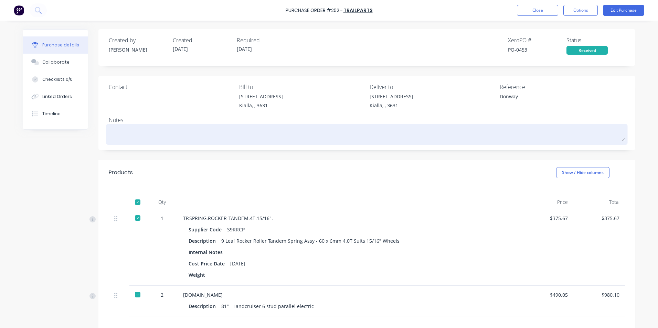
click at [121, 130] on textarea at bounding box center [367, 133] width 516 height 15
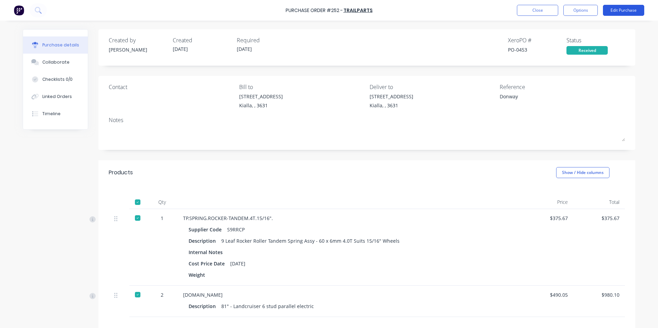
click at [620, 11] on button "Edit Purchase" at bounding box center [623, 10] width 41 height 11
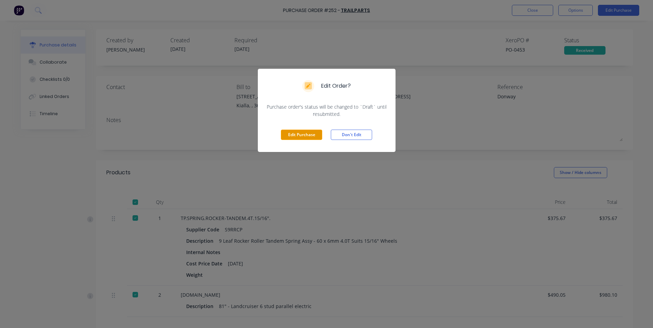
click at [302, 134] on button "Edit Purchase" at bounding box center [301, 135] width 41 height 10
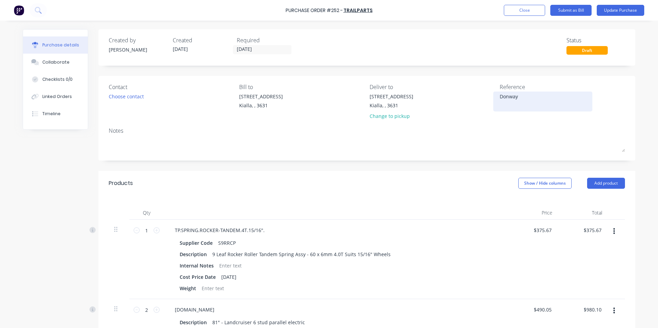
click at [500, 95] on textarea "Donway" at bounding box center [543, 100] width 86 height 15
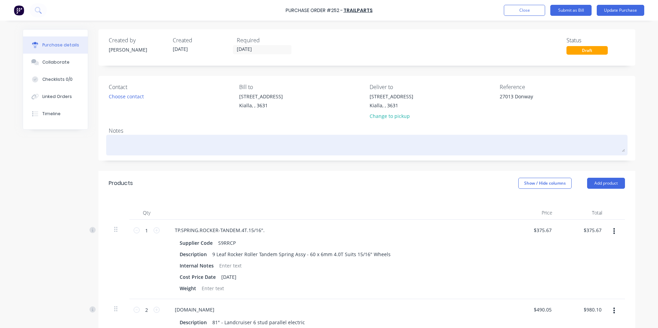
click at [118, 141] on textarea at bounding box center [367, 144] width 516 height 15
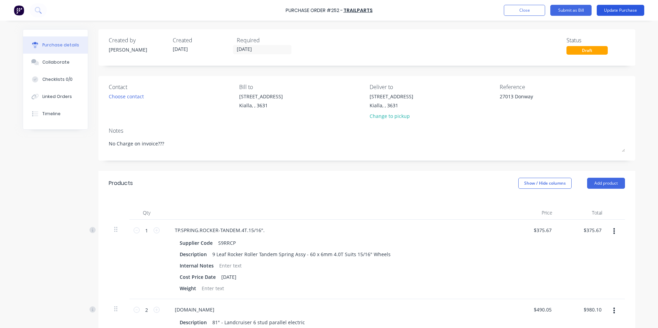
click at [625, 10] on button "Update Purchase" at bounding box center [621, 10] width 48 height 11
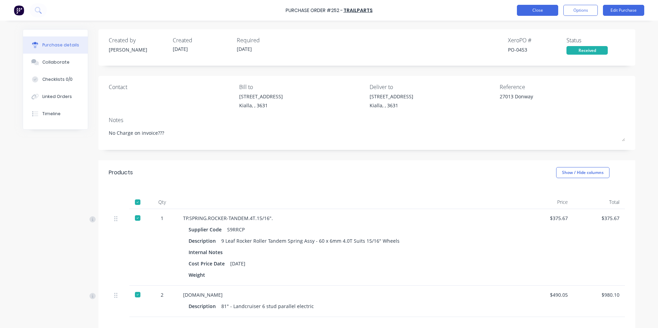
click at [534, 10] on button "Close" at bounding box center [537, 10] width 41 height 11
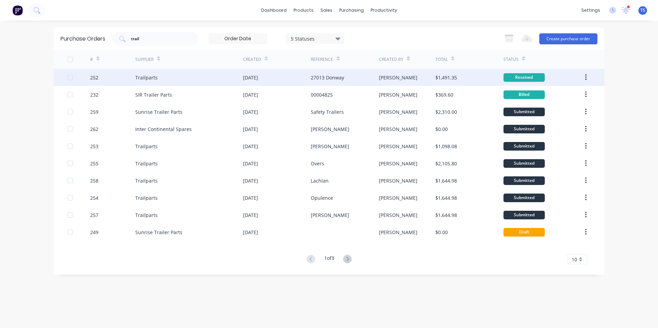
click at [145, 77] on div "Trailparts" at bounding box center [146, 77] width 22 height 7
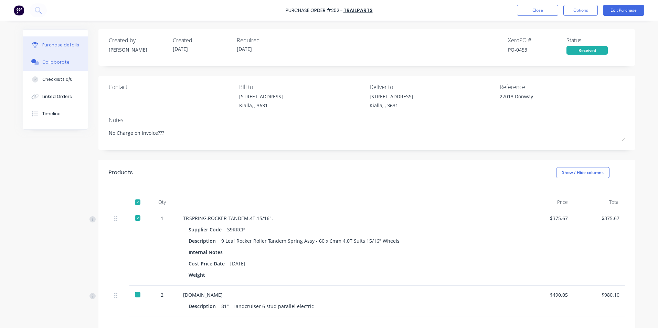
click at [42, 64] on div "Collaborate" at bounding box center [55, 62] width 27 height 6
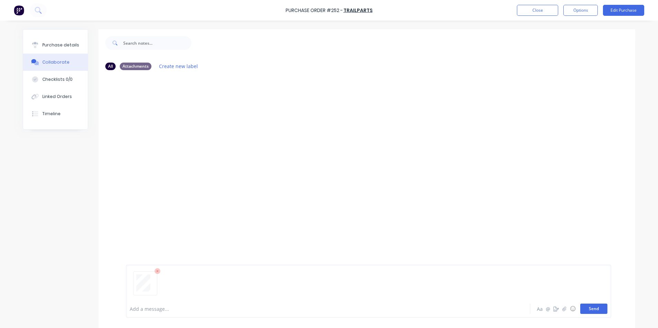
click at [589, 311] on button "Send" at bounding box center [593, 309] width 27 height 10
click at [56, 44] on div "Purchase details" at bounding box center [60, 45] width 37 height 6
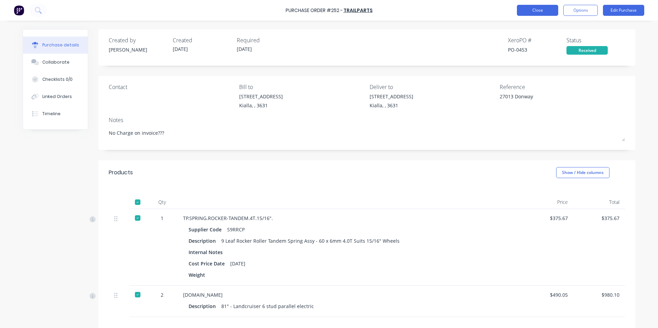
click at [527, 10] on button "Close" at bounding box center [537, 10] width 41 height 11
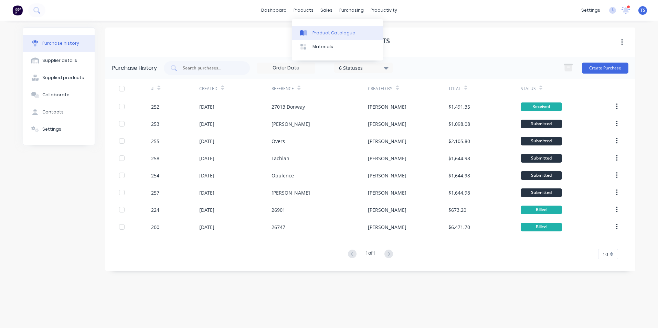
click at [322, 32] on div "Product Catalogue" at bounding box center [334, 33] width 43 height 6
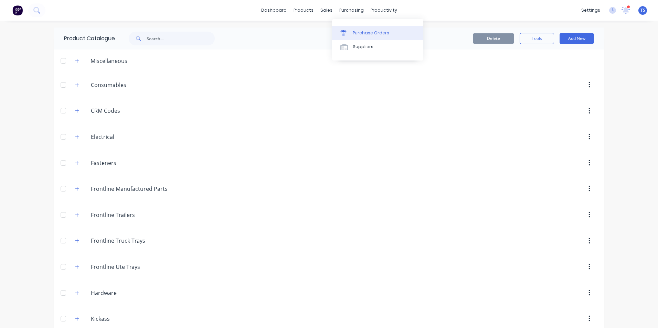
click at [362, 35] on div "Purchase Orders" at bounding box center [371, 33] width 36 height 6
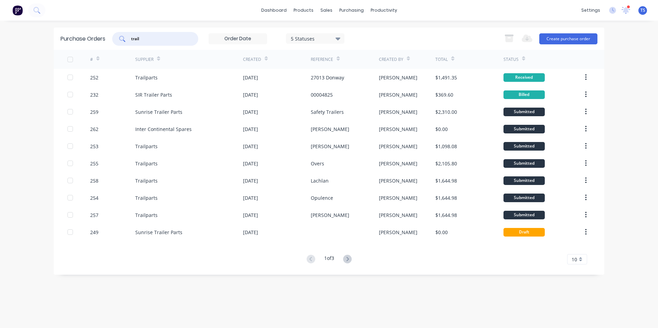
click at [144, 38] on input "trail" at bounding box center [158, 38] width 57 height 7
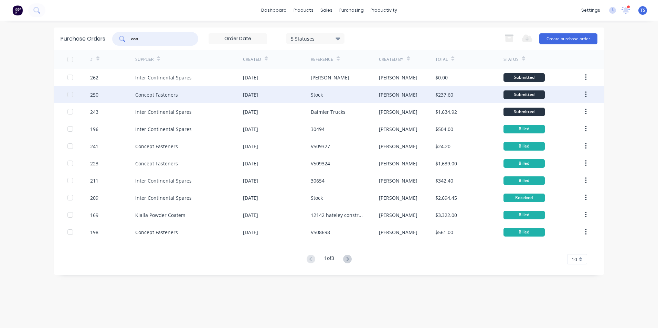
click at [160, 97] on div "Concept Fasteners" at bounding box center [156, 94] width 43 height 7
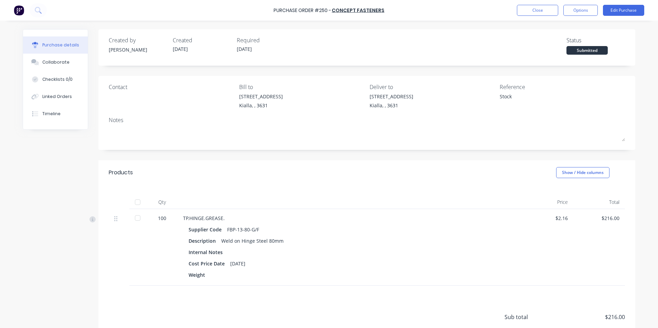
click at [136, 204] on div at bounding box center [138, 203] width 14 height 14
click at [621, 10] on button "Edit Purchase" at bounding box center [623, 10] width 41 height 11
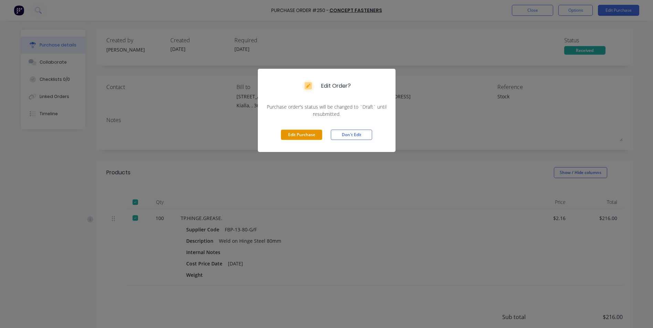
click at [291, 135] on button "Edit Purchase" at bounding box center [301, 135] width 41 height 10
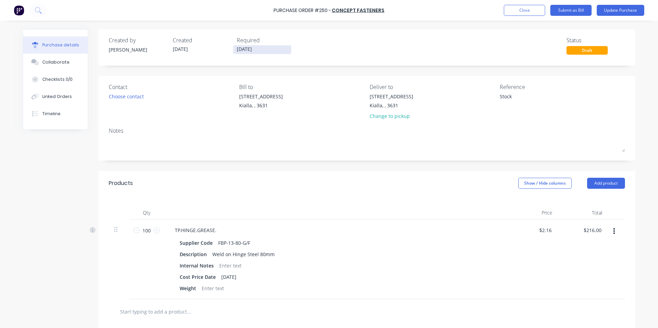
click at [266, 48] on input "[DATE]" at bounding box center [262, 49] width 58 height 9
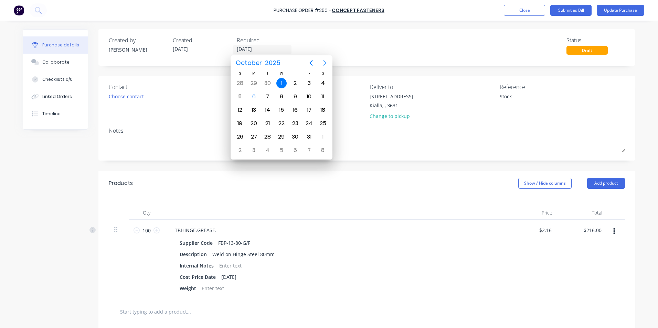
click at [324, 64] on icon "Next page" at bounding box center [325, 63] width 8 height 8
click at [326, 84] on div "1" at bounding box center [323, 83] width 10 height 10
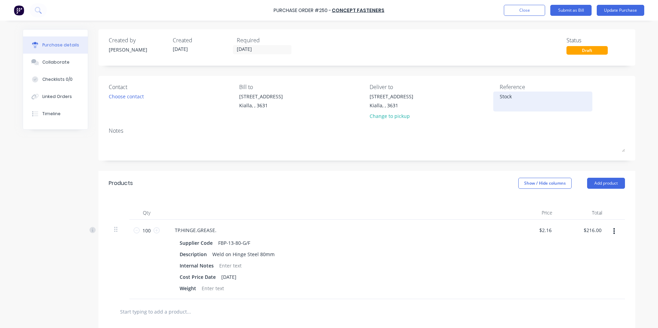
click at [517, 97] on textarea "Stock" at bounding box center [543, 100] width 86 height 15
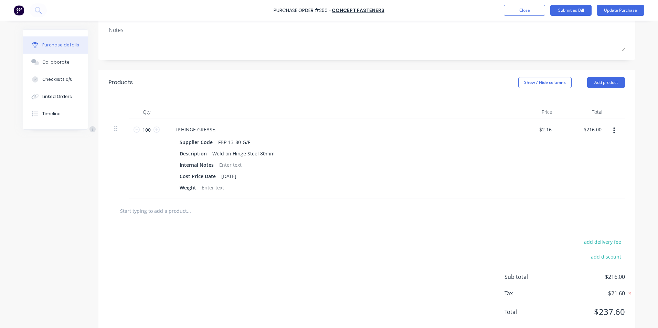
scroll to position [116, 0]
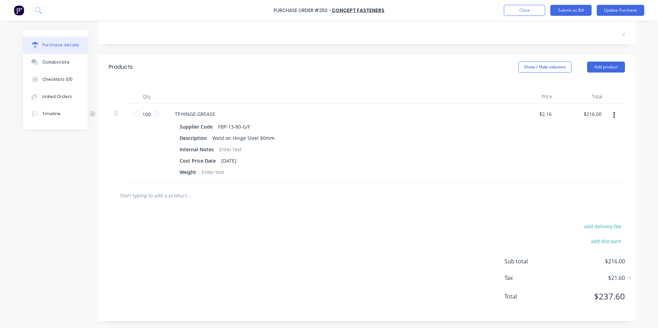
click at [143, 192] on input "text" at bounding box center [189, 196] width 138 height 14
click at [603, 66] on button "Add product" at bounding box center [606, 67] width 38 height 11
click at [584, 83] on div "Product catalogue" at bounding box center [592, 85] width 53 height 10
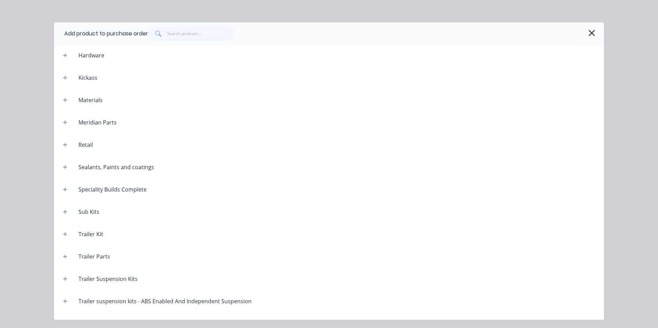
scroll to position [812, 0]
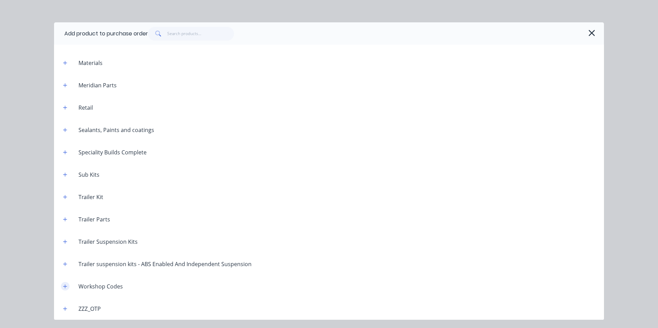
click at [66, 287] on icon "button" at bounding box center [65, 286] width 4 height 5
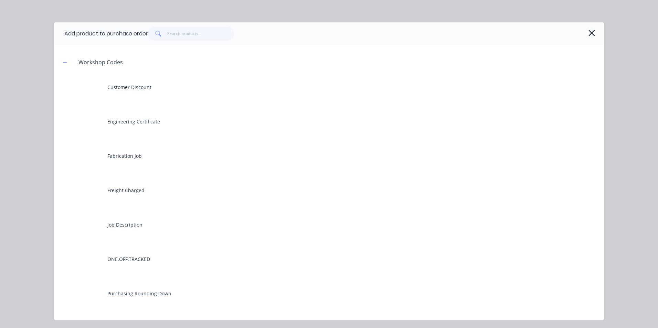
scroll to position [1053, 0]
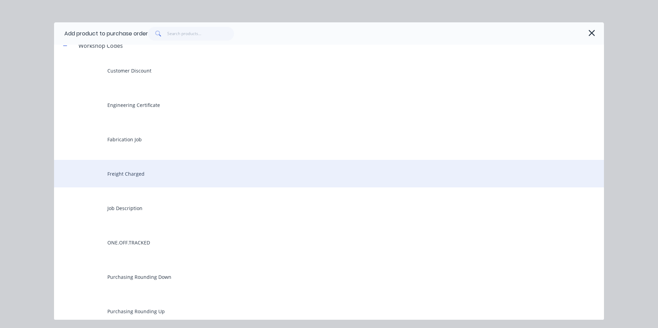
click at [138, 172] on div "Freight Charged" at bounding box center [329, 174] width 550 height 28
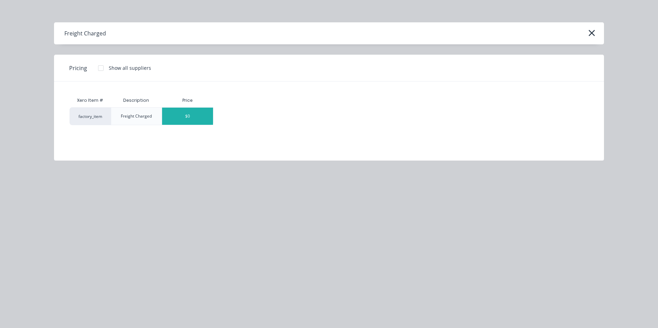
click at [201, 116] on div "$0" at bounding box center [187, 116] width 51 height 17
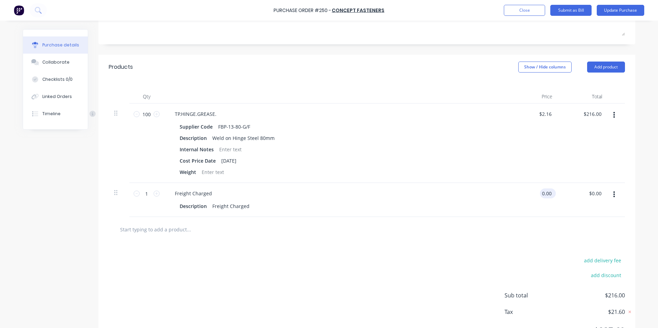
click at [550, 192] on input "0.00" at bounding box center [546, 194] width 13 height 10
click at [600, 197] on div "$25.00 $0.00" at bounding box center [595, 194] width 16 height 10
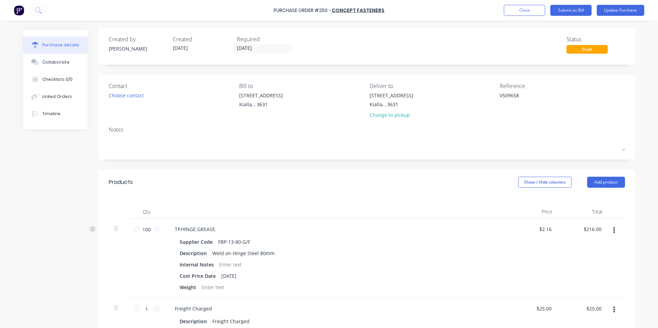
scroll to position [0, 0]
click at [626, 10] on button "Update Purchase" at bounding box center [621, 10] width 48 height 11
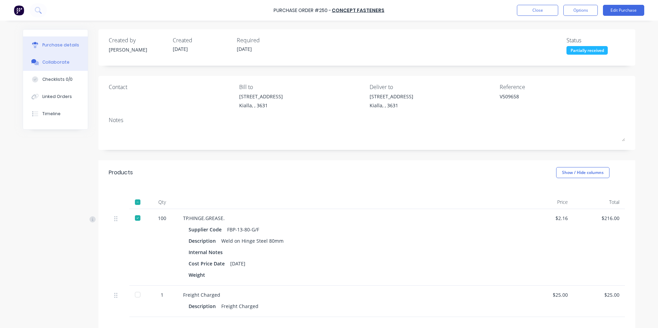
click at [48, 63] on div "Collaborate" at bounding box center [55, 62] width 27 height 6
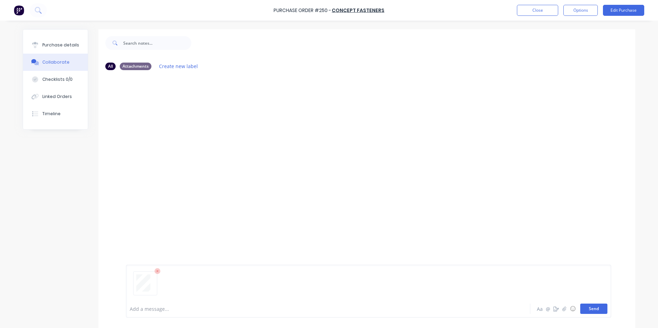
click at [587, 310] on button "Send" at bounding box center [593, 309] width 27 height 10
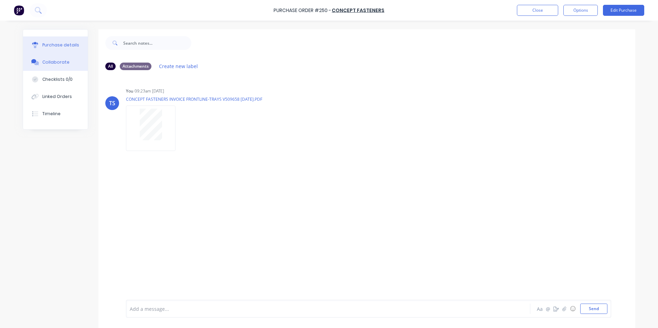
click at [51, 44] on div "Purchase details" at bounding box center [60, 45] width 37 height 6
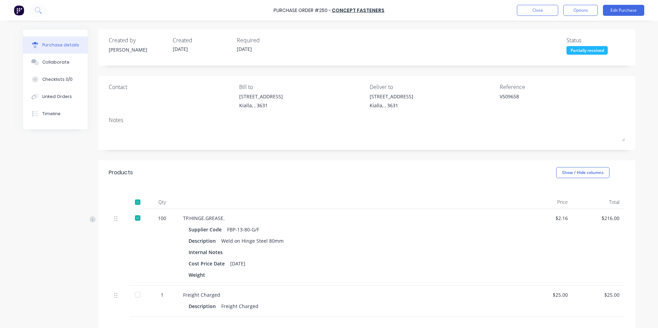
click at [134, 296] on div at bounding box center [138, 295] width 14 height 14
click at [587, 11] on button "Options" at bounding box center [580, 10] width 34 height 11
click at [555, 40] on div "Convert to Bill" at bounding box center [565, 42] width 53 height 10
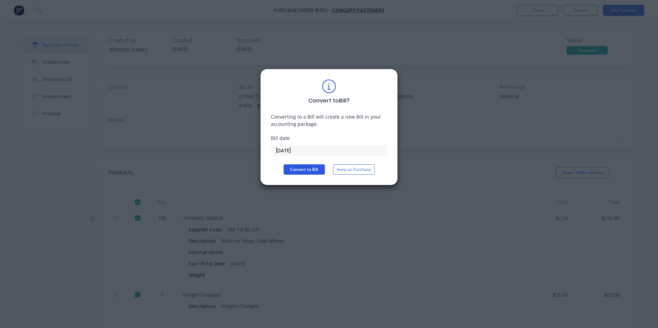
click at [306, 167] on button "Convert to Bill" at bounding box center [304, 170] width 41 height 10
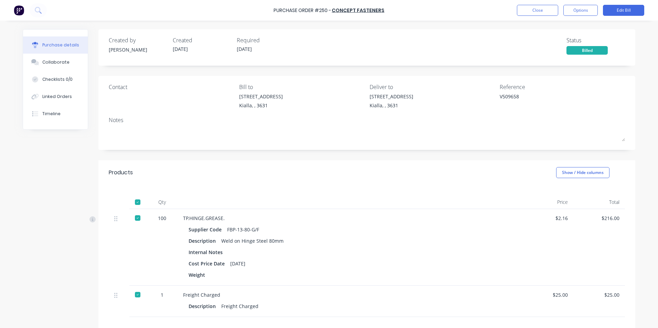
click at [439, 21] on div "Purchase details Collaborate Checklists 0/0 Linked Orders Timeline Created by […" at bounding box center [329, 154] width 626 height 294
click at [539, 11] on button "Close" at bounding box center [537, 10] width 41 height 11
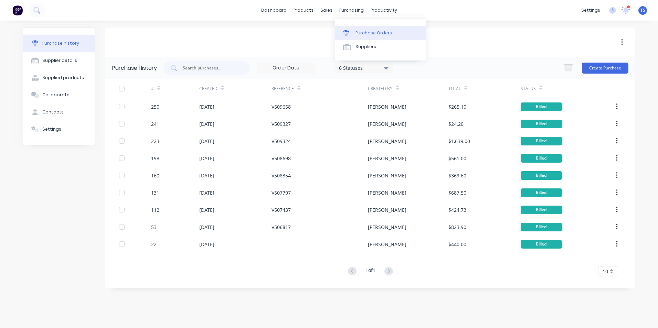
click at [364, 32] on div "Purchase Orders" at bounding box center [374, 33] width 36 height 6
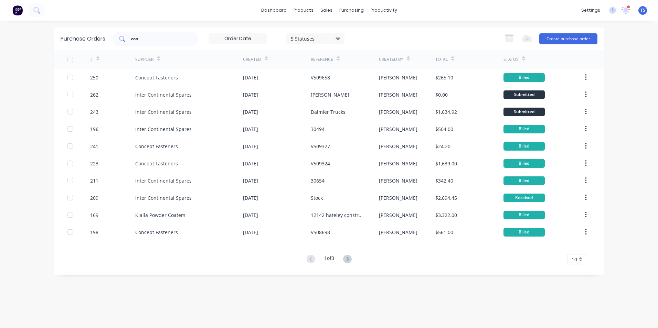
click at [141, 41] on input "con" at bounding box center [158, 38] width 57 height 7
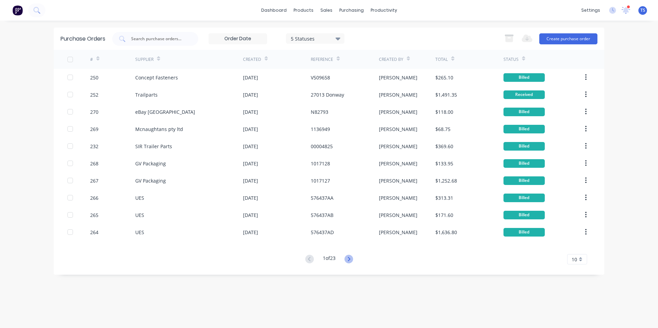
click at [352, 259] on icon at bounding box center [349, 259] width 9 height 9
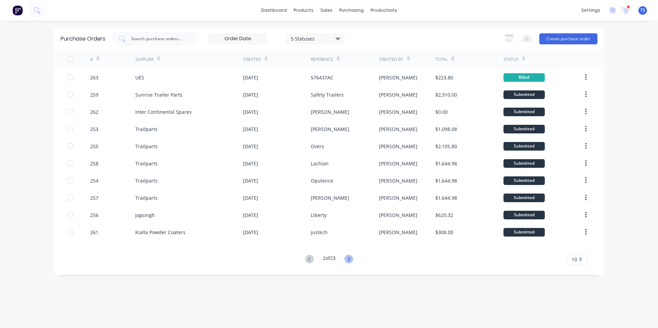
click at [350, 261] on icon at bounding box center [349, 259] width 2 height 4
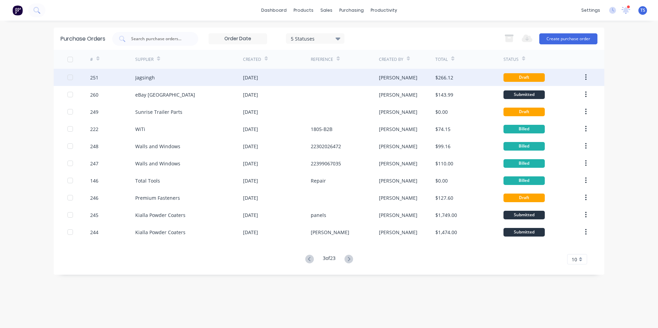
click at [89, 78] on div at bounding box center [78, 77] width 23 height 17
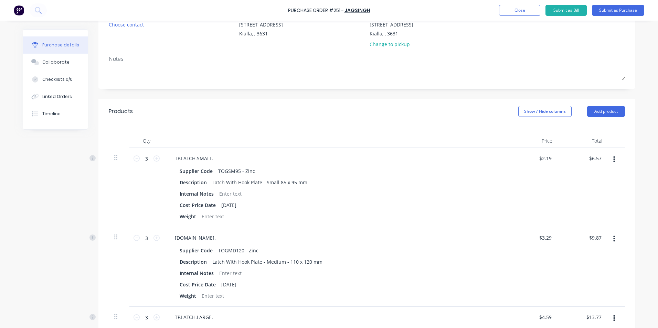
scroll to position [69, 0]
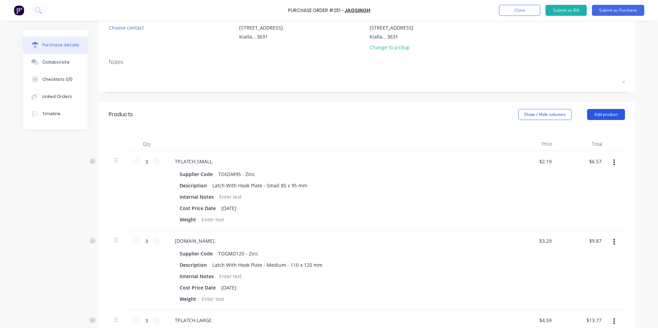
click at [592, 115] on button "Add product" at bounding box center [606, 114] width 38 height 11
click at [579, 132] on div "Product catalogue" at bounding box center [592, 132] width 53 height 10
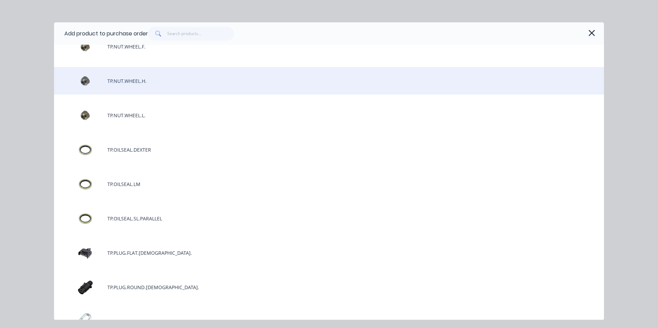
scroll to position [1549, 0]
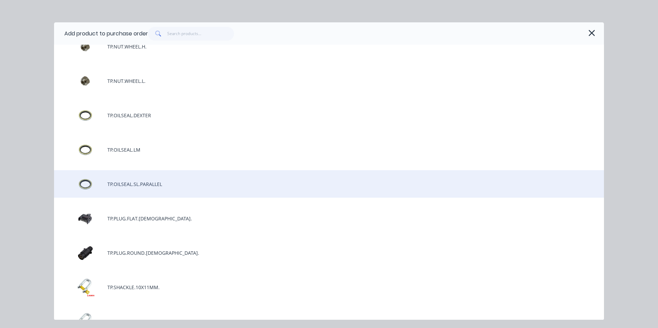
click at [159, 184] on div "TP.OILSEAL.SL.PARALLEL" at bounding box center [329, 184] width 550 height 28
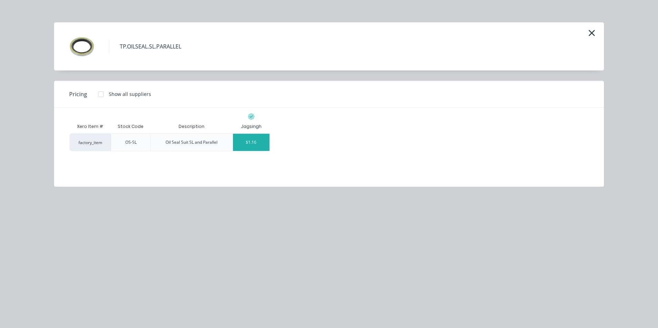
click at [260, 149] on div "$1.16" at bounding box center [251, 142] width 37 height 17
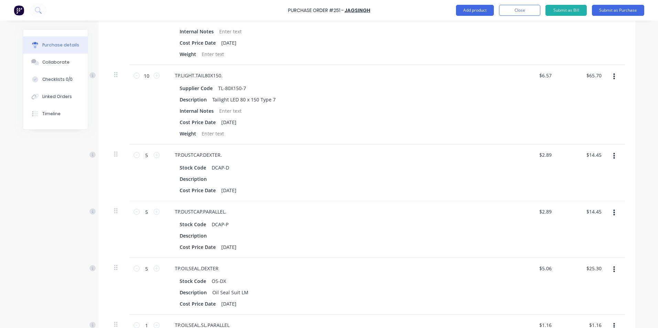
scroll to position [585, 0]
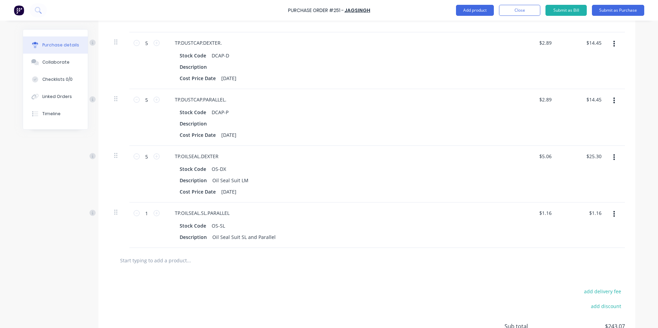
click at [613, 215] on icon "button" at bounding box center [614, 215] width 2 height 8
click at [582, 276] on button "Delete" at bounding box center [593, 274] width 59 height 14
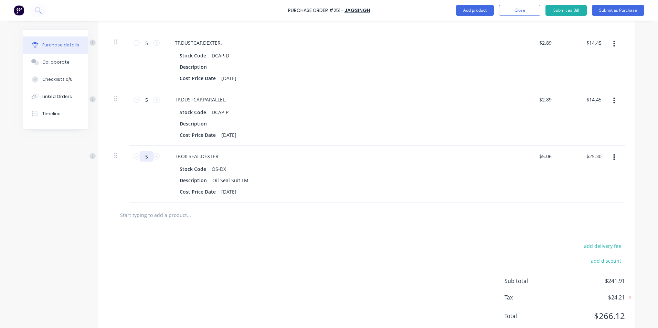
click at [146, 158] on input "5" at bounding box center [147, 156] width 14 height 10
click at [350, 185] on div "Description Oil Seal Suit LM" at bounding box center [334, 181] width 315 height 10
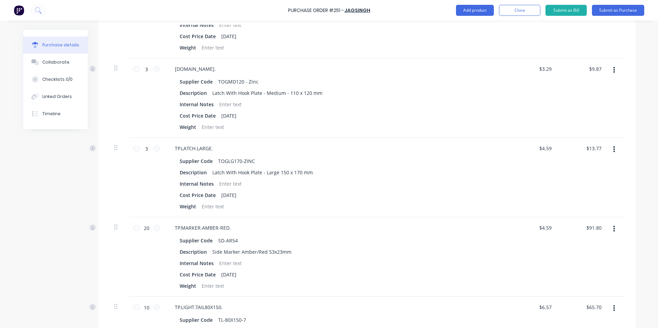
scroll to position [0, 0]
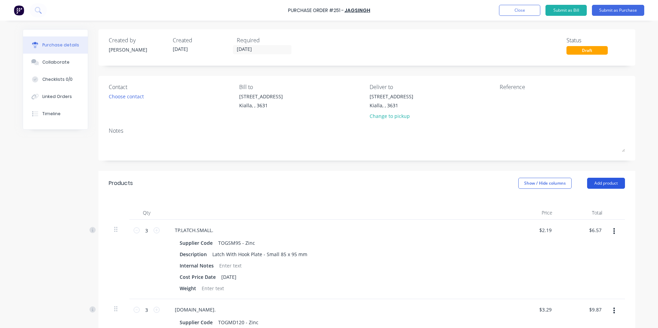
click at [595, 186] on button "Add product" at bounding box center [606, 183] width 38 height 11
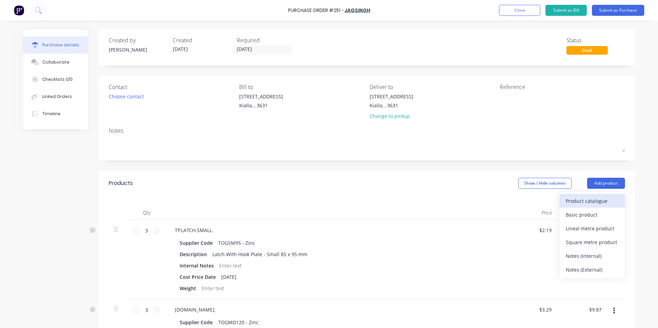
click at [587, 200] on div "Product catalogue" at bounding box center [592, 201] width 53 height 10
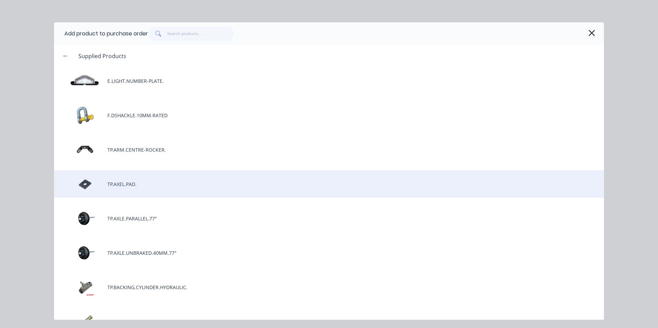
click at [126, 183] on div "TP.AXEL.PAD." at bounding box center [329, 184] width 550 height 28
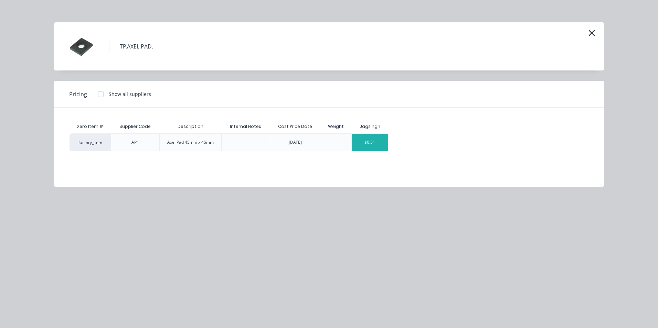
click at [383, 146] on div "$0.51" at bounding box center [370, 142] width 37 height 17
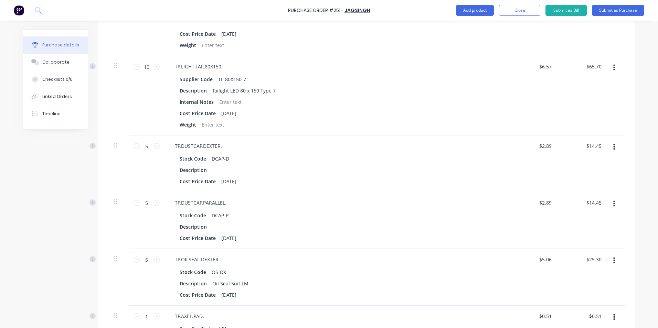
scroll to position [684, 0]
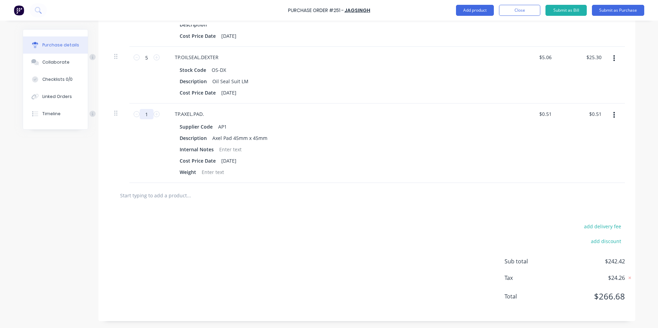
click at [144, 114] on input "1" at bounding box center [147, 114] width 14 height 10
click at [334, 160] on div "Cost Price Date [DATE]" at bounding box center [334, 161] width 315 height 10
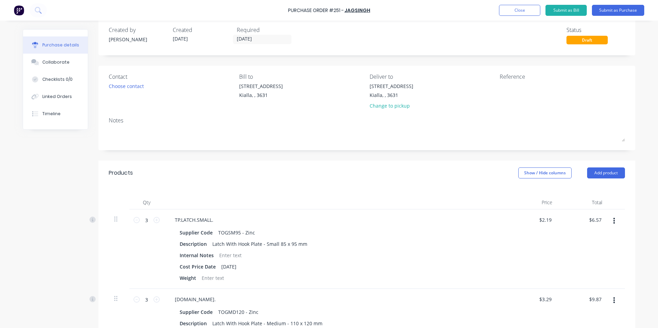
scroll to position [0, 0]
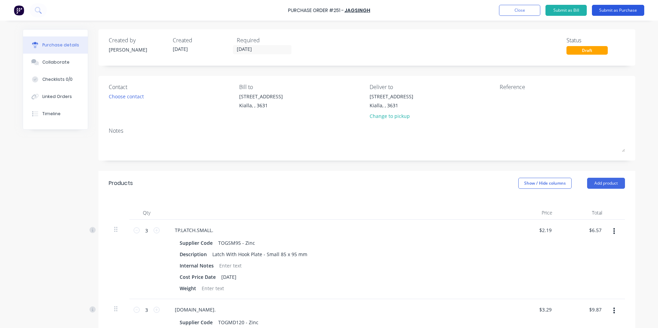
click at [617, 11] on button "Submit as Purchase" at bounding box center [618, 10] width 52 height 11
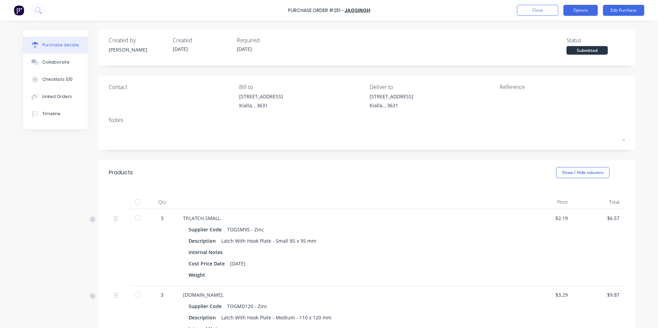
click at [575, 14] on button "Options" at bounding box center [580, 10] width 34 height 11
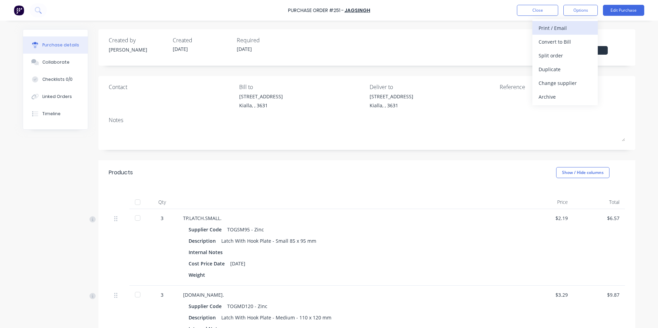
click at [561, 29] on div "Print / Email" at bounding box center [565, 28] width 53 height 10
click at [560, 44] on div "With pricing" at bounding box center [565, 42] width 53 height 10
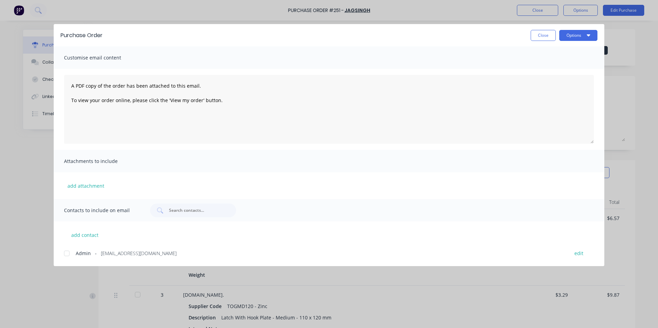
click at [67, 254] on div at bounding box center [67, 254] width 14 height 14
click at [580, 35] on button "Options" at bounding box center [578, 35] width 38 height 11
click at [554, 81] on div "Email" at bounding box center [564, 80] width 53 height 10
click at [549, 34] on button "Close" at bounding box center [543, 35] width 25 height 11
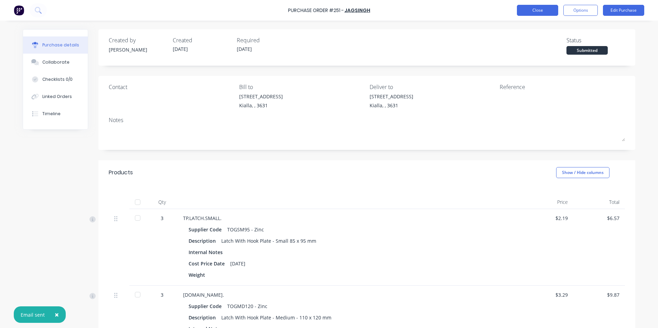
click at [533, 11] on button "Close" at bounding box center [537, 10] width 41 height 11
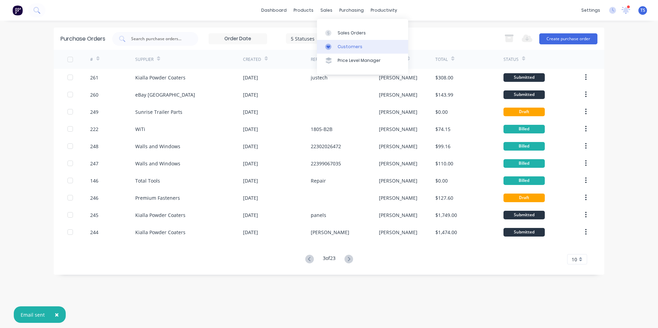
click at [346, 50] on link "Customers" at bounding box center [362, 47] width 91 height 14
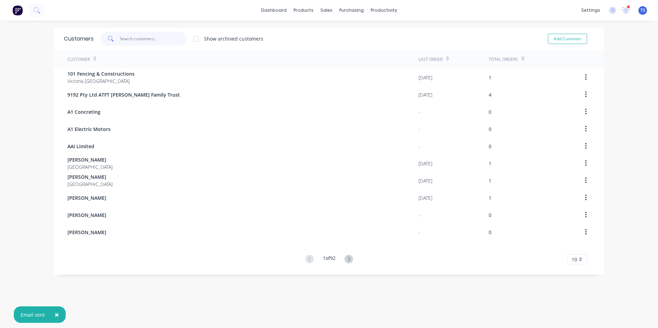
click at [126, 37] on input "text" at bounding box center [153, 39] width 67 height 14
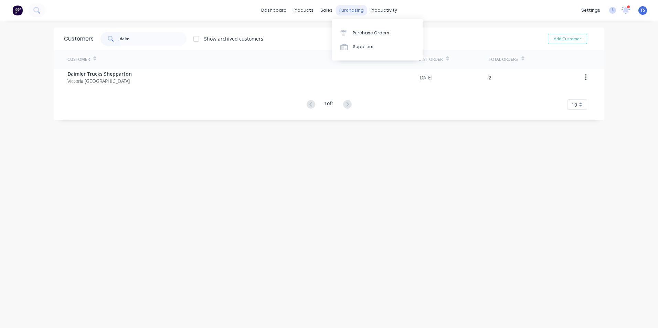
click at [350, 10] on div "purchasing" at bounding box center [351, 10] width 31 height 10
click at [363, 33] on div "Purchase Orders" at bounding box center [371, 33] width 36 height 6
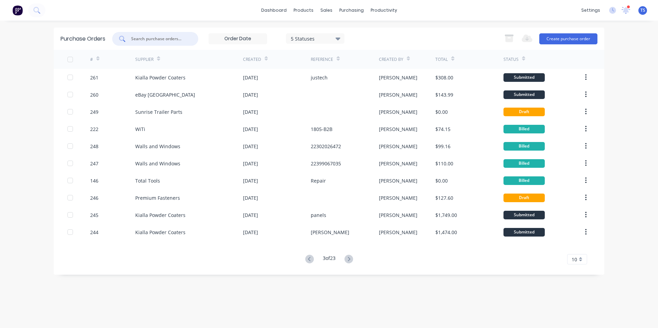
click at [147, 39] on input "text" at bounding box center [158, 38] width 57 height 7
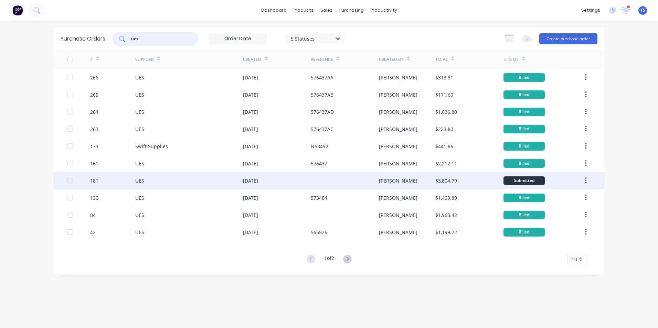
click at [143, 180] on div "UES" at bounding box center [139, 180] width 9 height 7
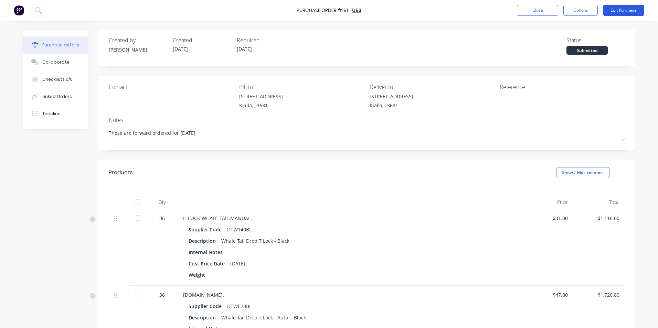
click at [626, 9] on button "Edit Purchase" at bounding box center [623, 10] width 41 height 11
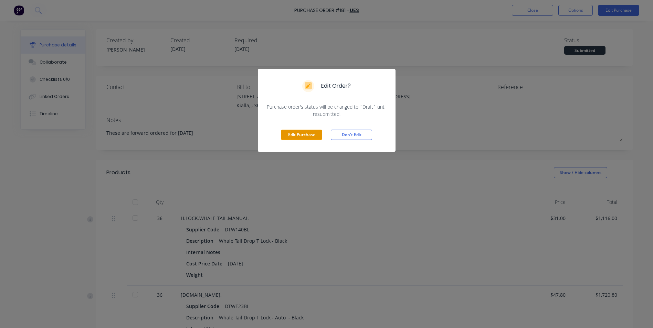
click at [294, 136] on button "Edit Purchase" at bounding box center [301, 135] width 41 height 10
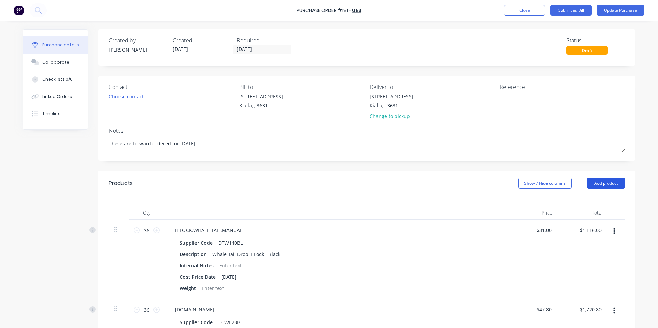
click at [590, 180] on button "Add product" at bounding box center [606, 183] width 38 height 11
click at [590, 204] on div "Product catalogue" at bounding box center [592, 201] width 53 height 10
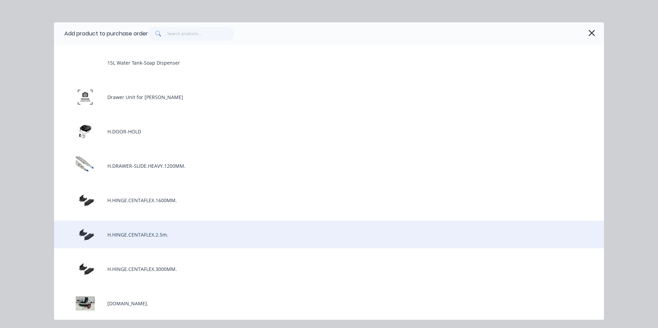
scroll to position [34, 0]
